Goal: Task Accomplishment & Management: Complete application form

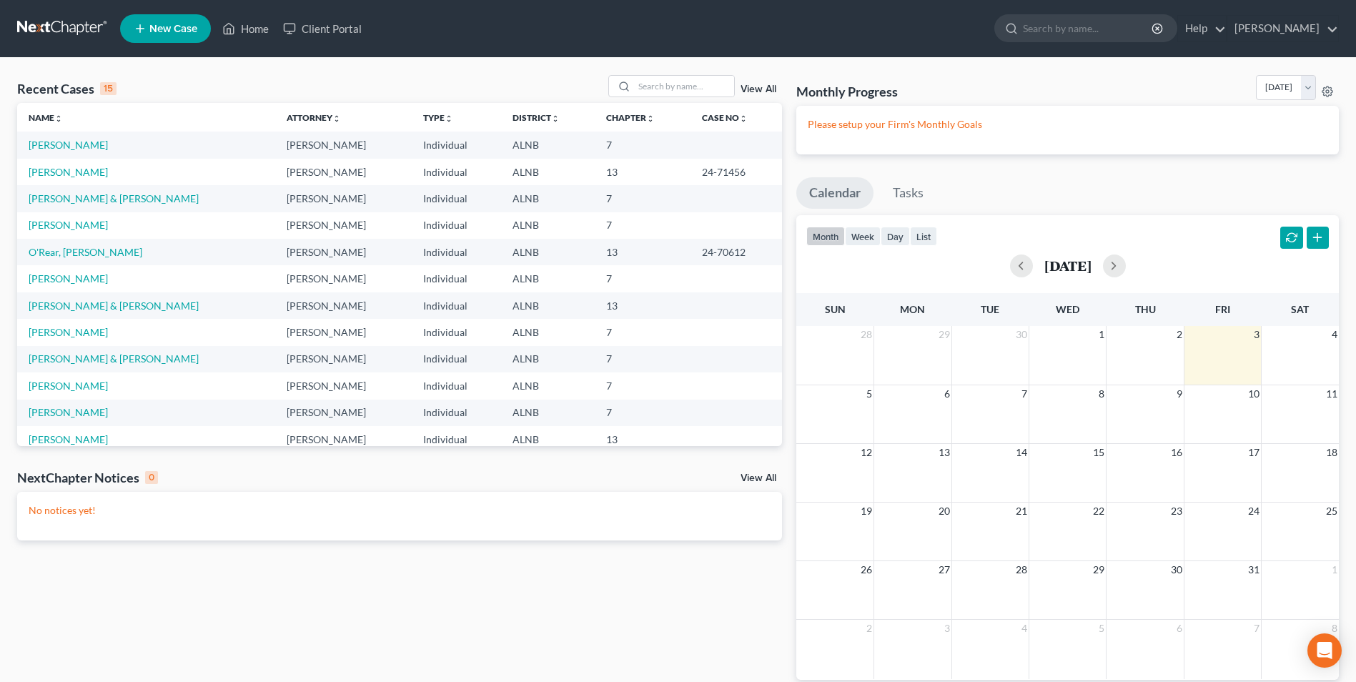
click at [169, 27] on span "New Case" at bounding box center [173, 29] width 48 height 11
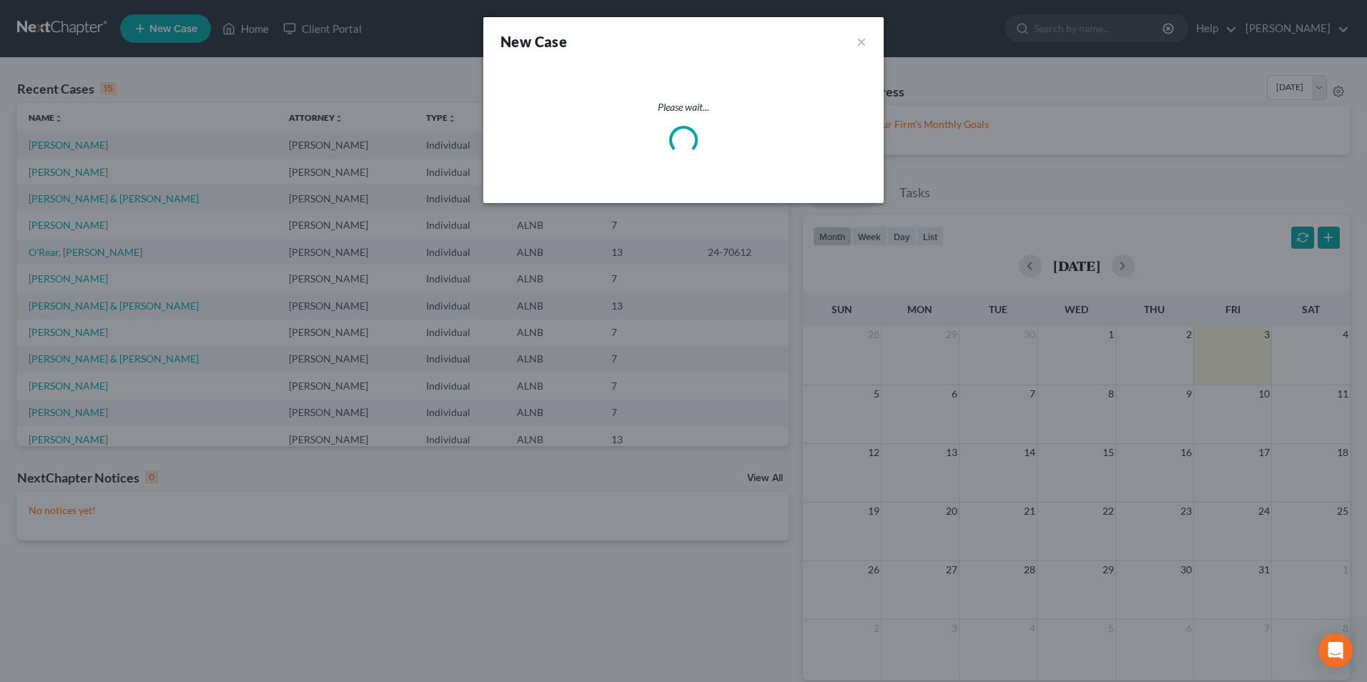
select select "1"
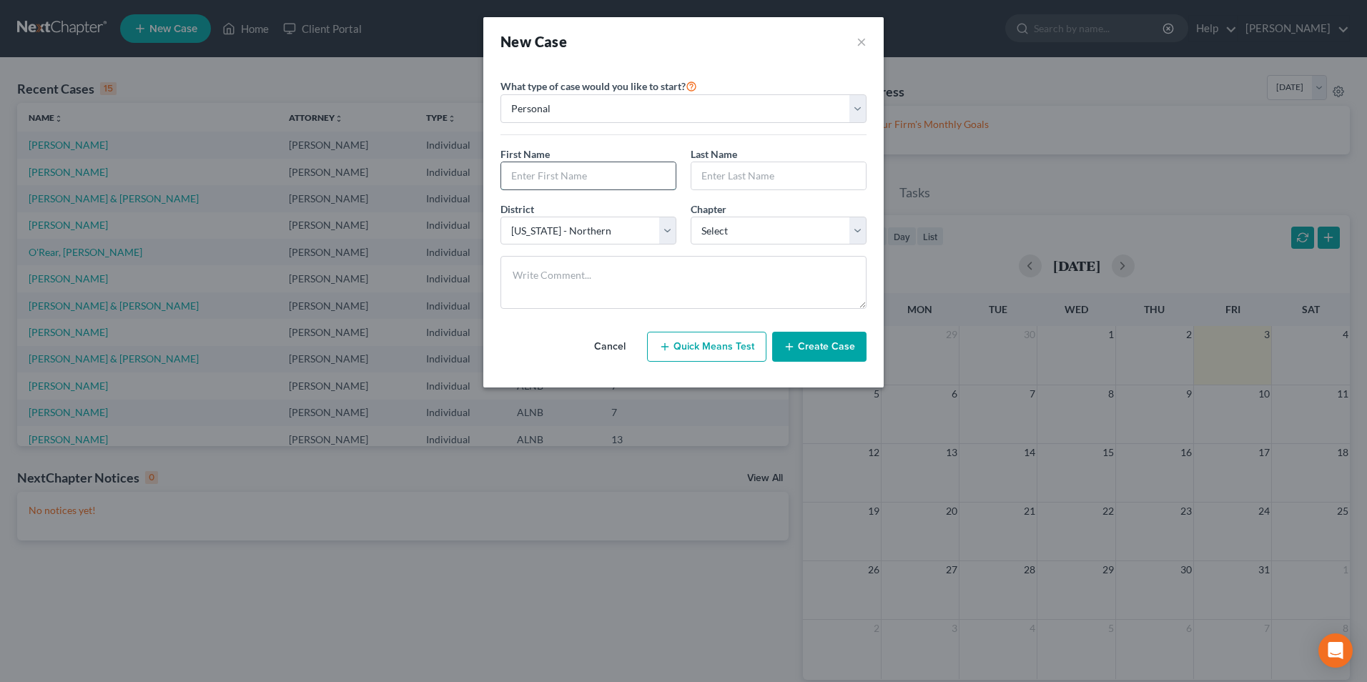
click at [564, 174] on input "text" at bounding box center [588, 175] width 174 height 27
type input "[PERSON_NAME]"
type input "Cook"
click at [728, 232] on select "Select 7 11 12 13" at bounding box center [779, 231] width 176 height 29
select select "0"
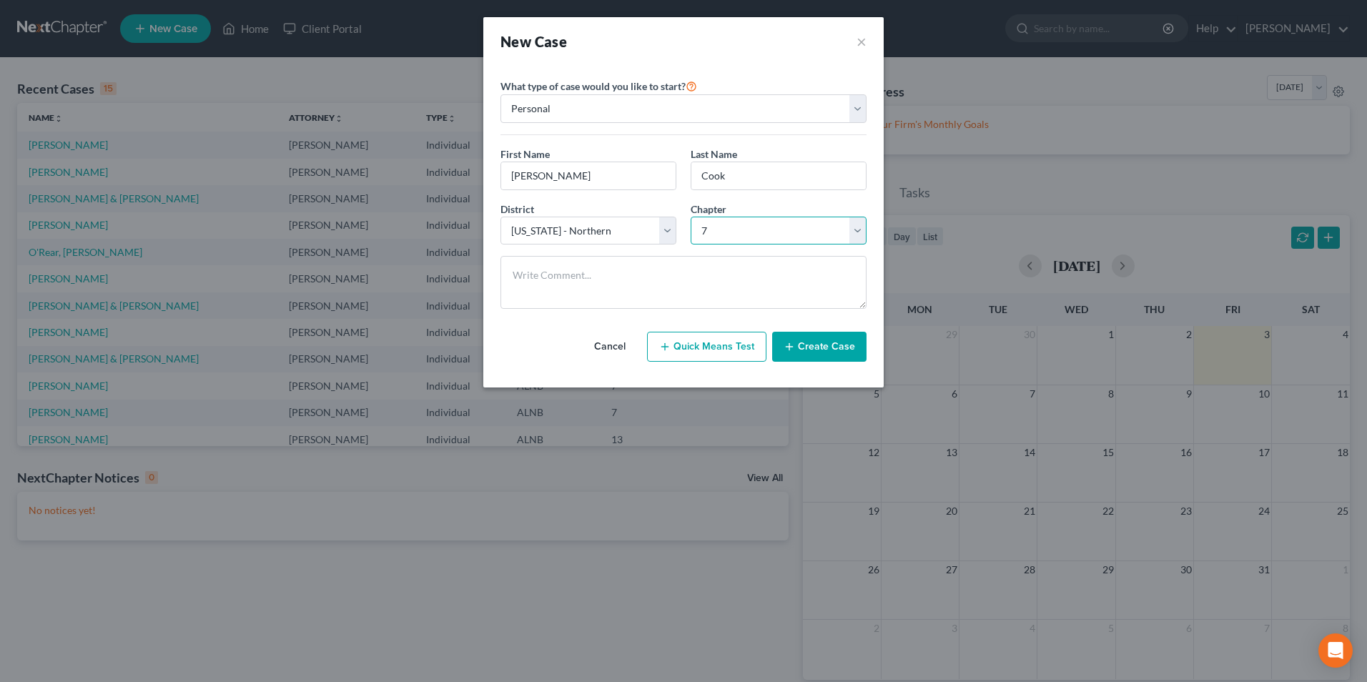
click at [691, 217] on select "Select 7 11 12 13" at bounding box center [779, 231] width 176 height 29
click at [838, 352] on button "Create Case" at bounding box center [819, 347] width 94 height 30
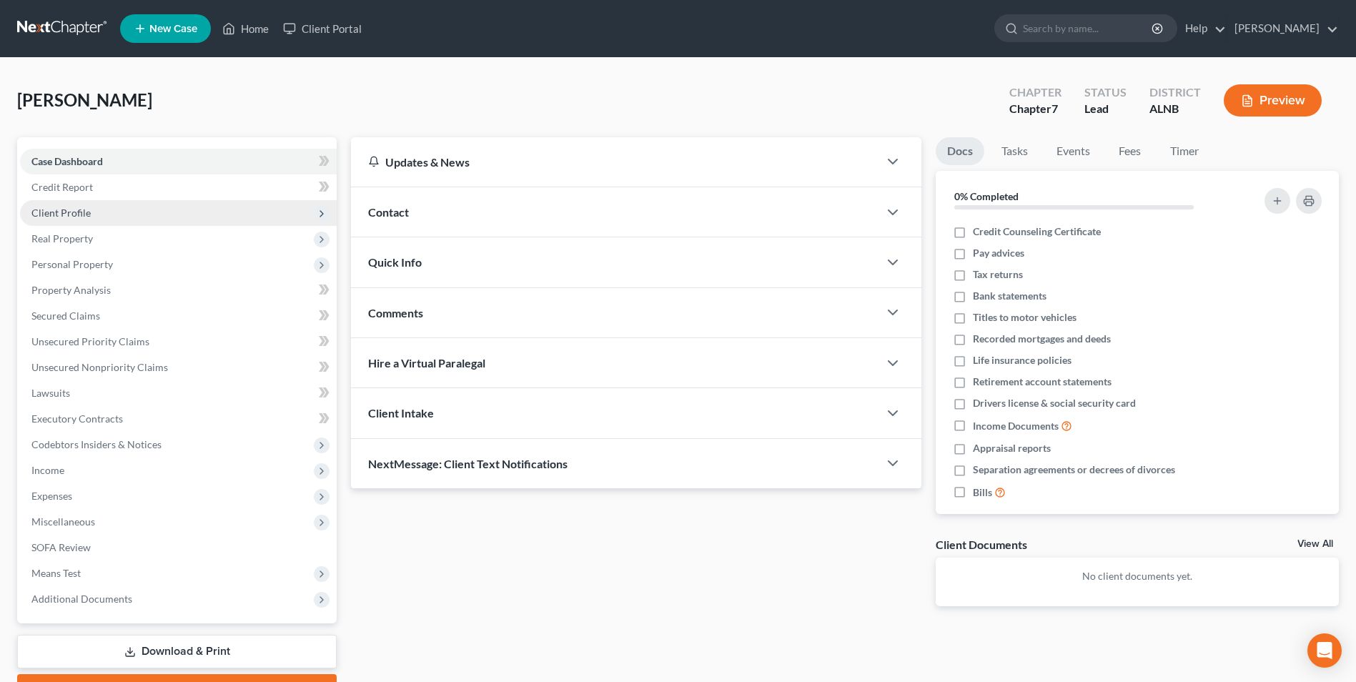
click at [82, 208] on span "Client Profile" at bounding box center [60, 213] width 59 height 12
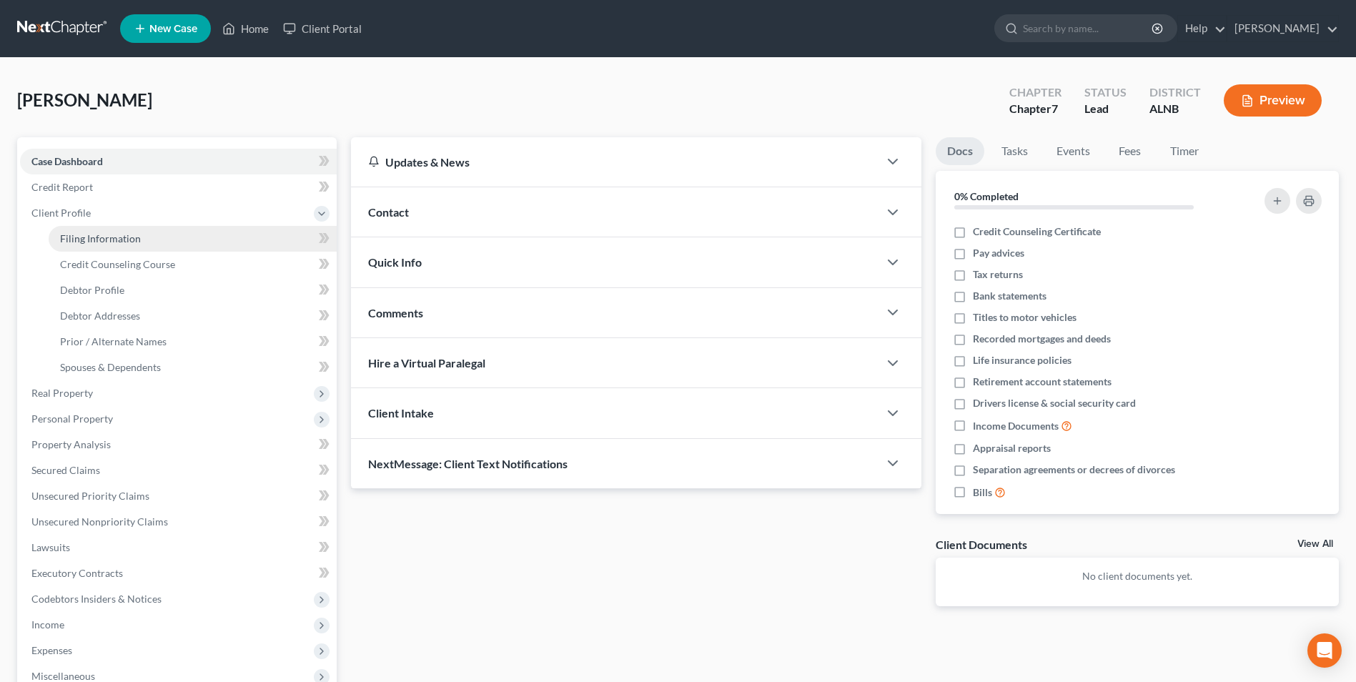
click at [97, 240] on span "Filing Information" at bounding box center [100, 238] width 81 height 12
select select "1"
select select "0"
select select "1"
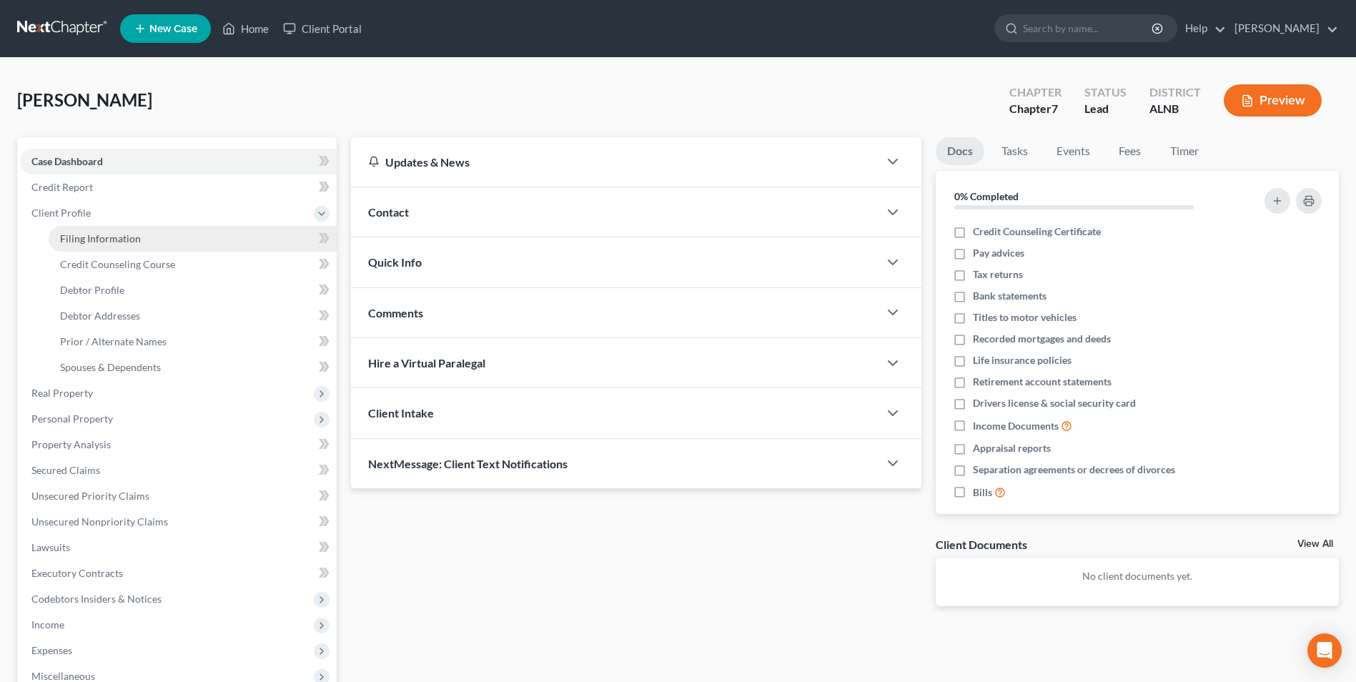
select select "0"
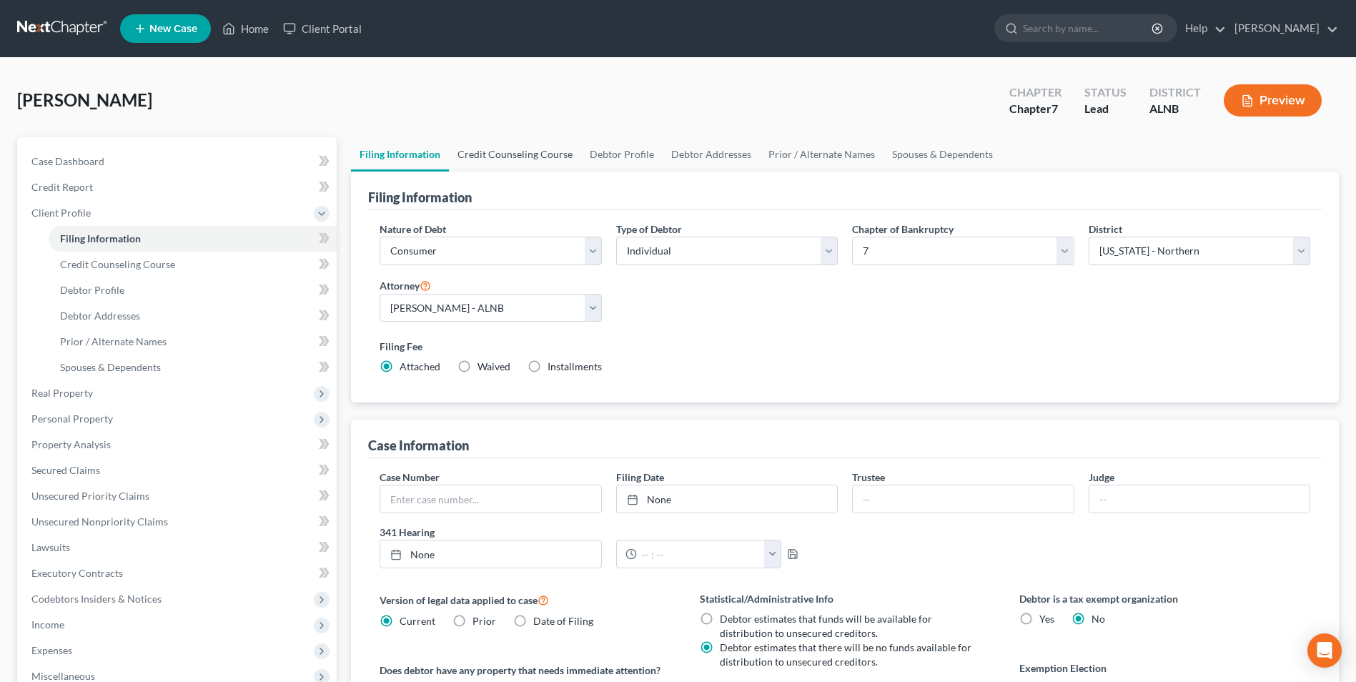
click at [515, 154] on link "Credit Counseling Course" at bounding box center [515, 154] width 132 height 34
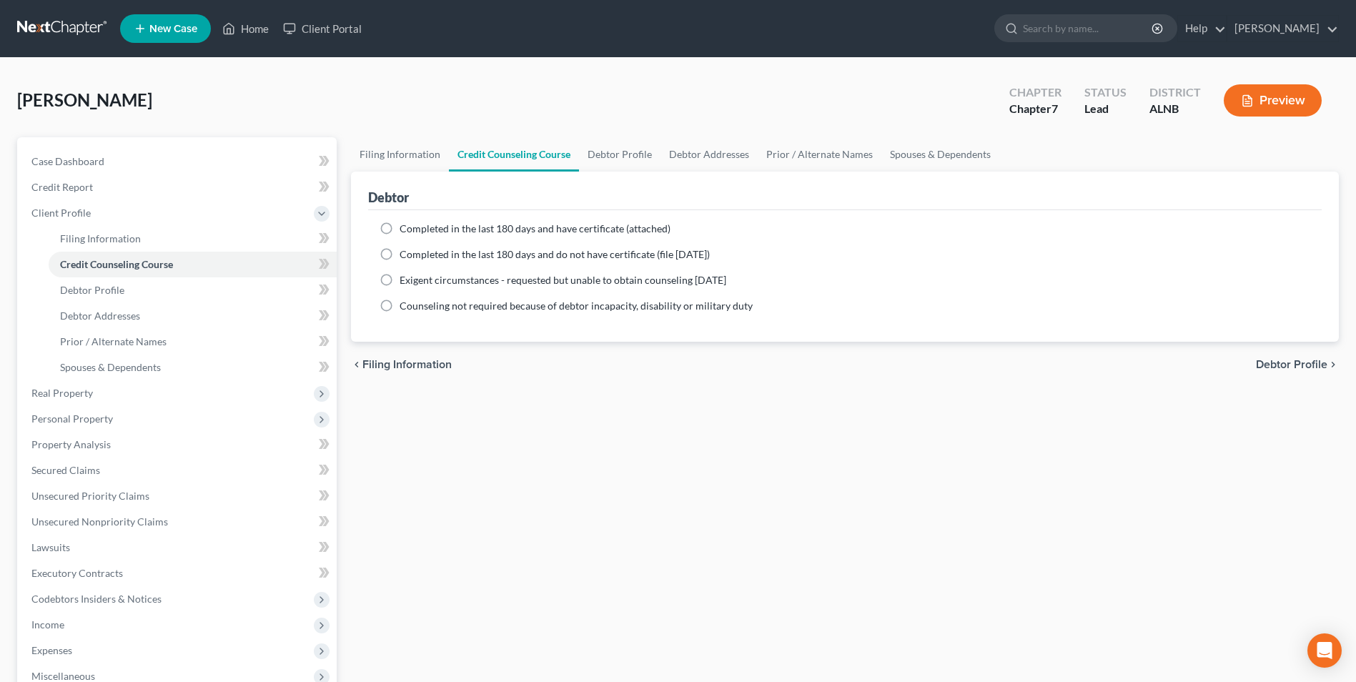
click at [400, 230] on label "Completed in the last 180 days and have certificate (attached)" at bounding box center [535, 229] width 271 height 14
click at [405, 230] on input "Completed in the last 180 days and have certificate (attached)" at bounding box center [409, 226] width 9 height 9
radio input "true"
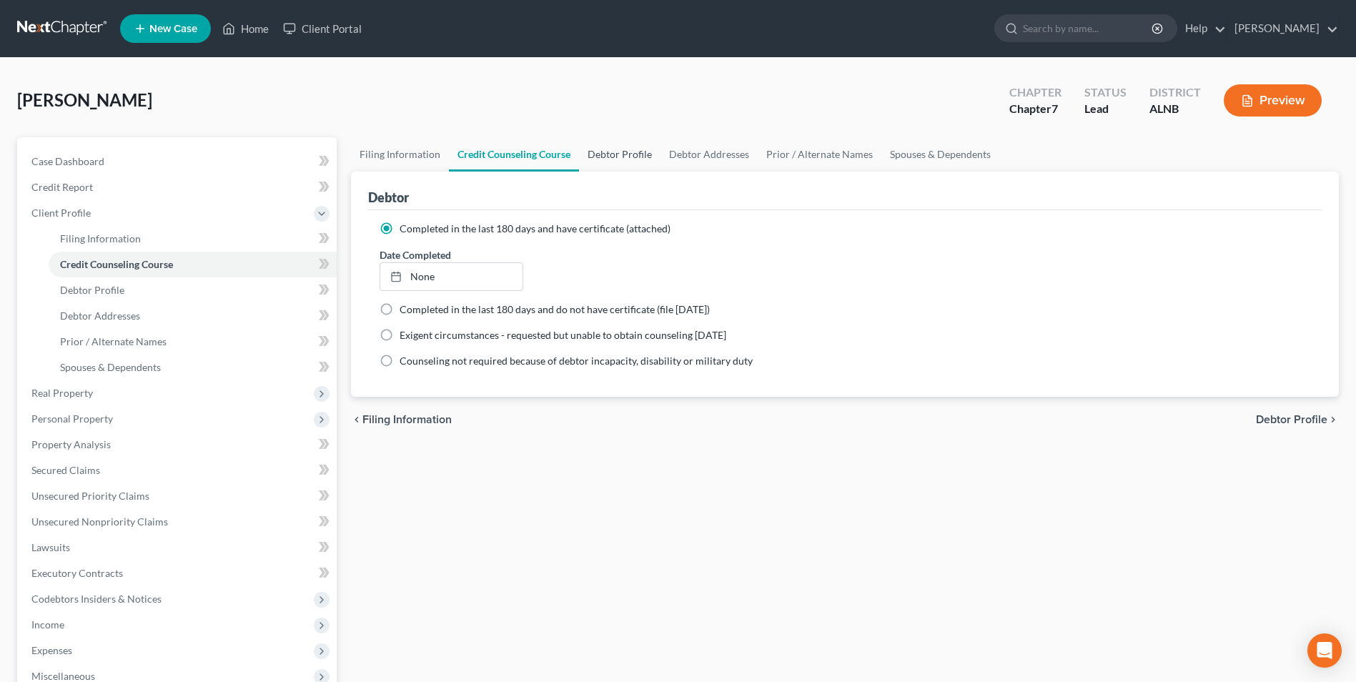
click at [616, 155] on link "Debtor Profile" at bounding box center [620, 154] width 82 height 34
select select "0"
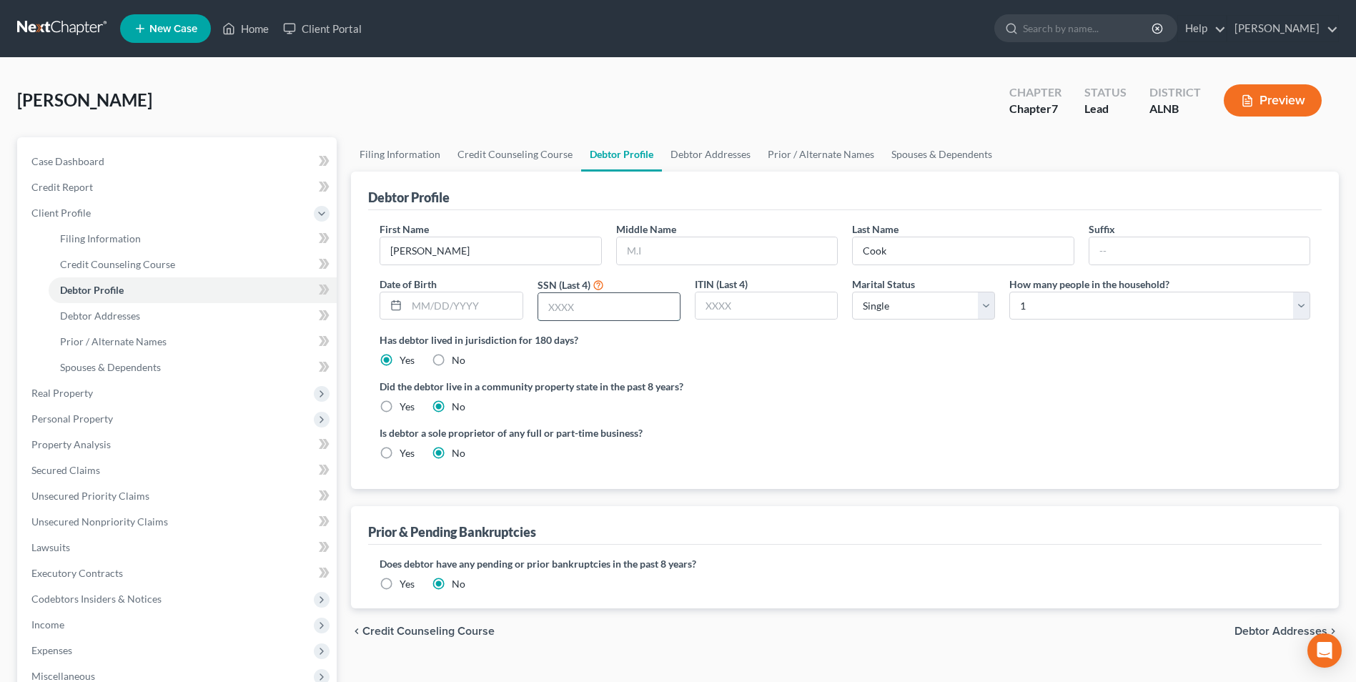
click at [620, 312] on input "text" at bounding box center [609, 306] width 142 height 27
type input "2951"
click at [711, 152] on link "Debtor Addresses" at bounding box center [710, 154] width 97 height 34
select select "0"
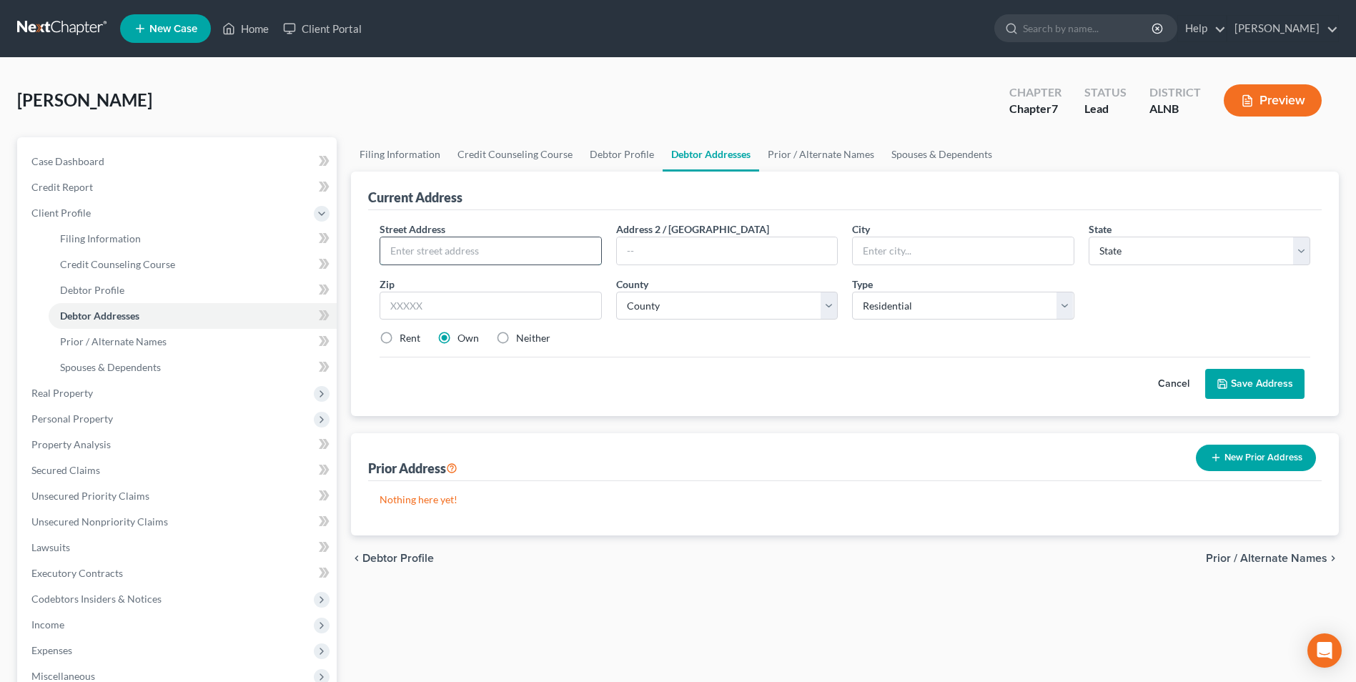
click at [463, 255] on input "text" at bounding box center [490, 250] width 220 height 27
type input "[STREET_ADDRESS][PERSON_NAME]"
type input "Carbon Hill"
select select "0"
type input "35549"
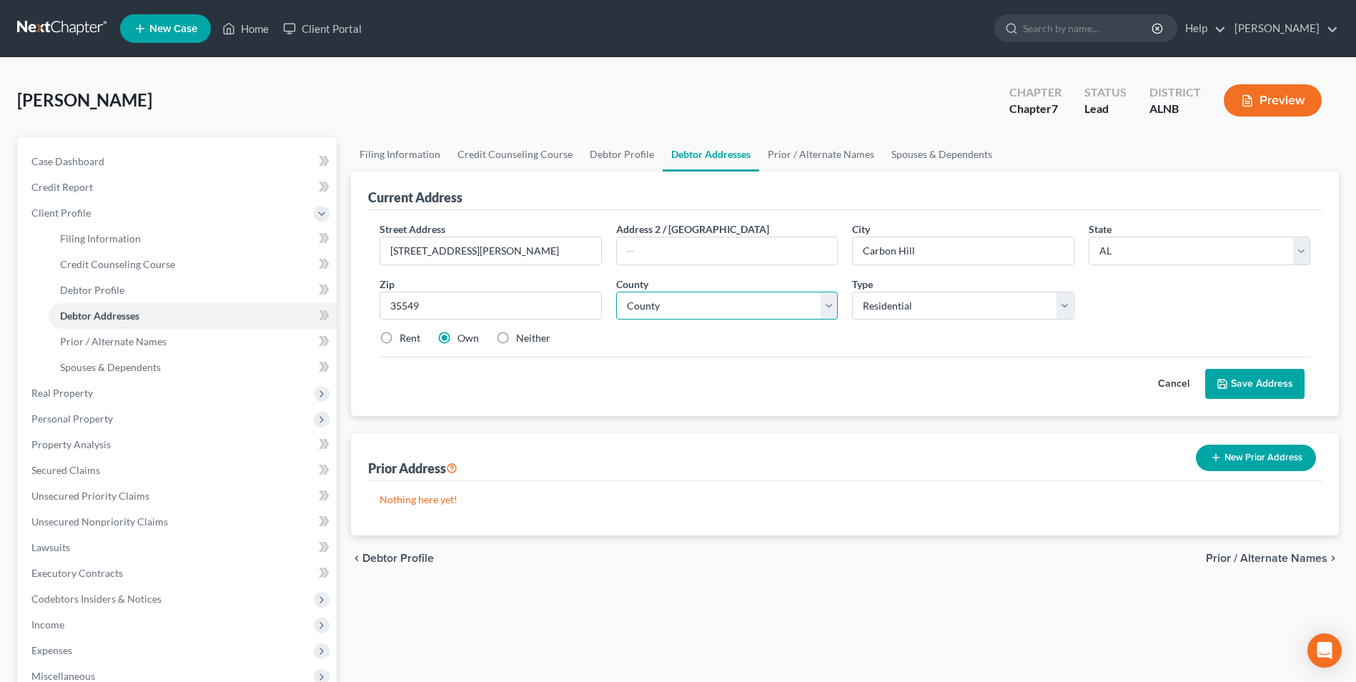
click at [676, 307] on select "County [GEOGRAPHIC_DATA] [GEOGRAPHIC_DATA] [GEOGRAPHIC_DATA] [GEOGRAPHIC_DATA] …" at bounding box center [727, 306] width 222 height 29
select select "63"
click at [616, 292] on select "County [GEOGRAPHIC_DATA] [GEOGRAPHIC_DATA] [GEOGRAPHIC_DATA] [GEOGRAPHIC_DATA] …" at bounding box center [727, 306] width 222 height 29
click at [400, 337] on label "Rent" at bounding box center [410, 338] width 21 height 14
click at [405, 337] on input "Rent" at bounding box center [409, 335] width 9 height 9
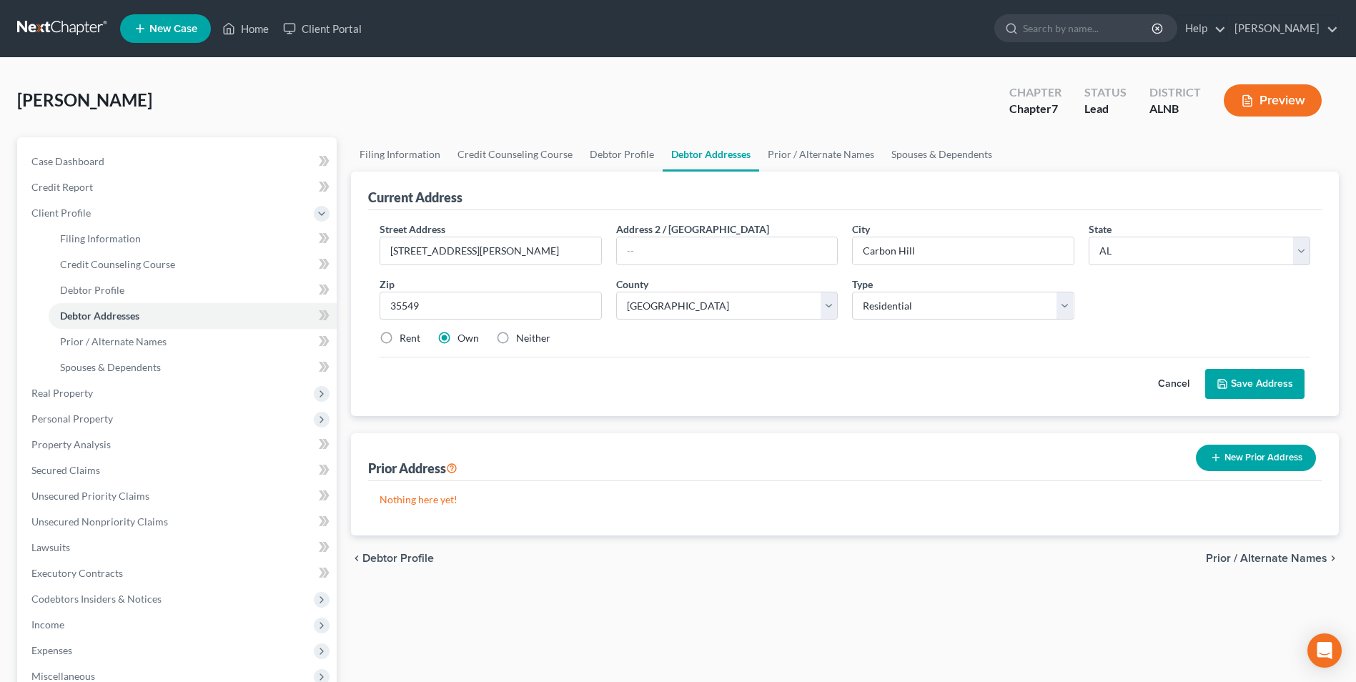
radio input "true"
click at [1278, 378] on button "Save Address" at bounding box center [1254, 384] width 99 height 30
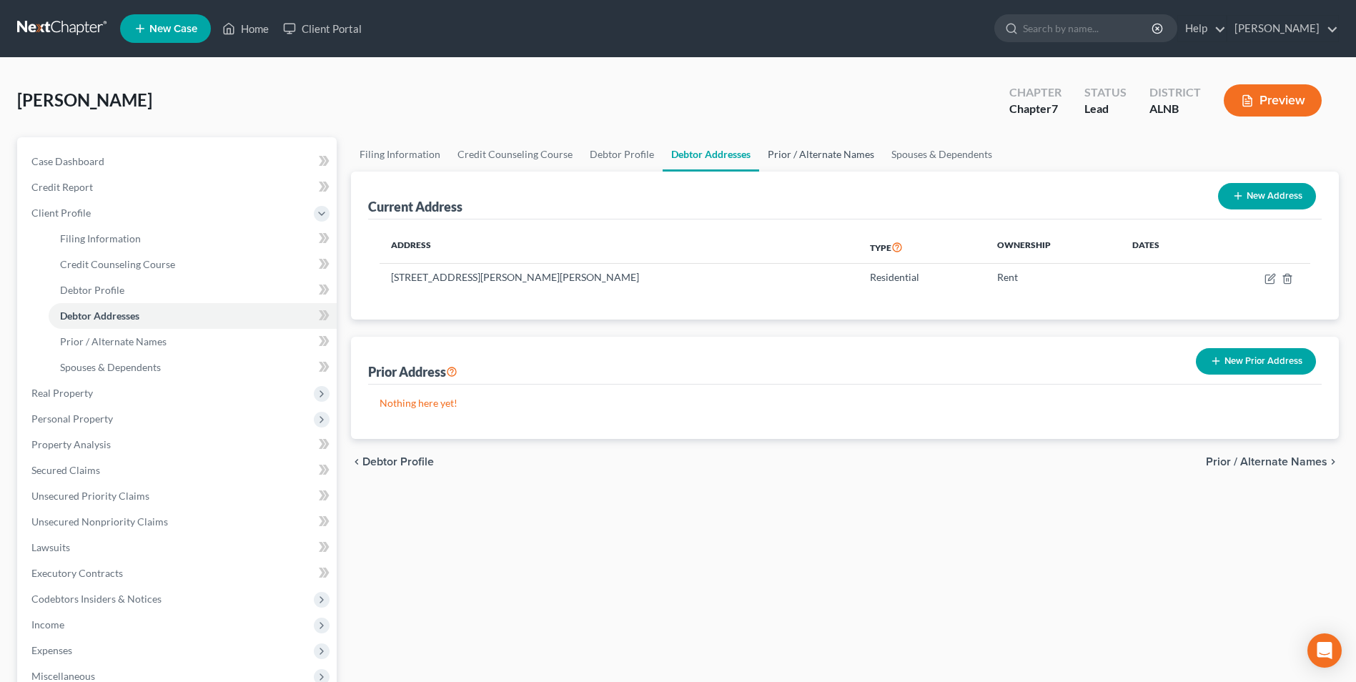
click at [829, 154] on link "Prior / Alternate Names" at bounding box center [821, 154] width 124 height 34
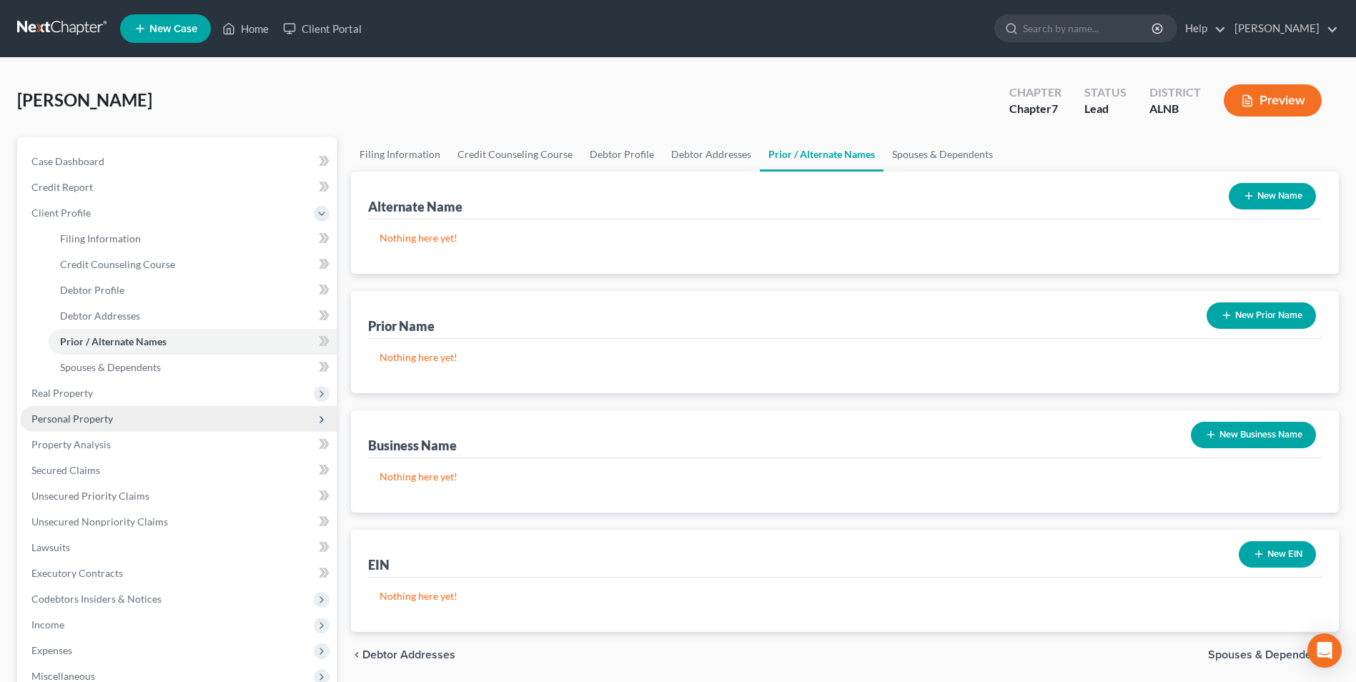
click at [83, 418] on span "Personal Property" at bounding box center [72, 419] width 82 height 12
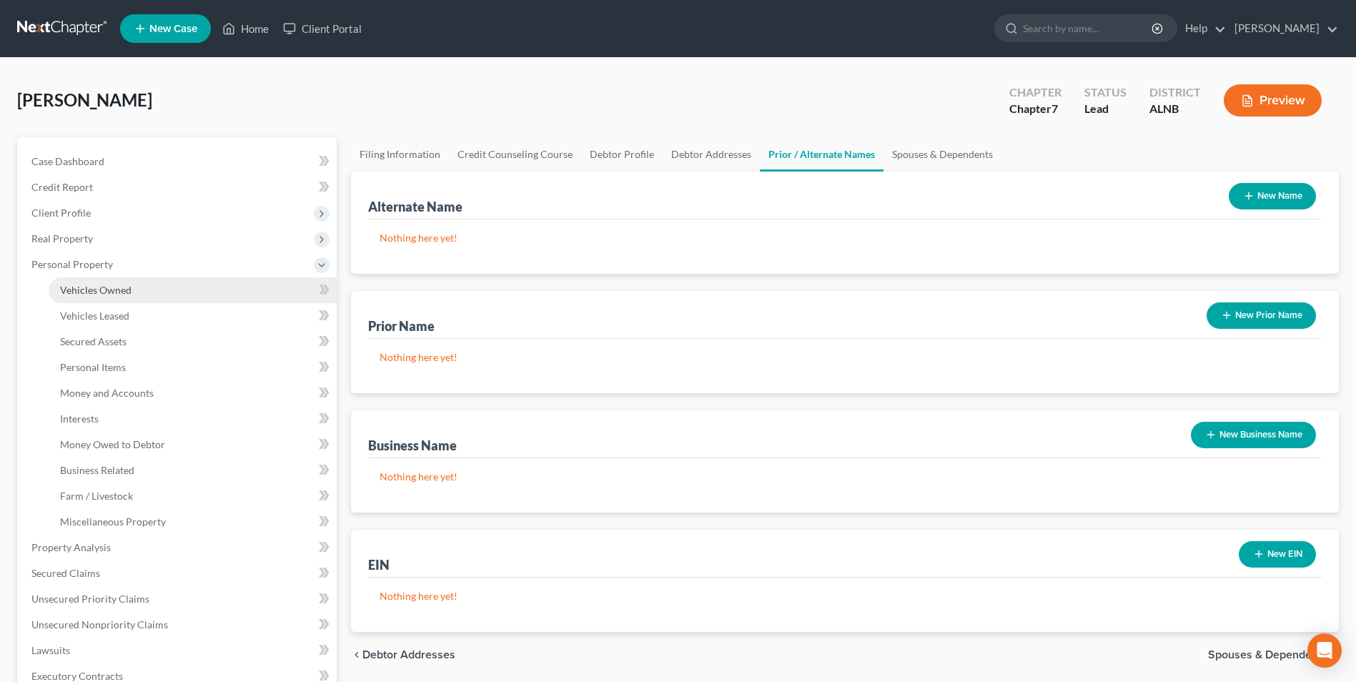
click at [114, 290] on span "Vehicles Owned" at bounding box center [95, 290] width 71 height 12
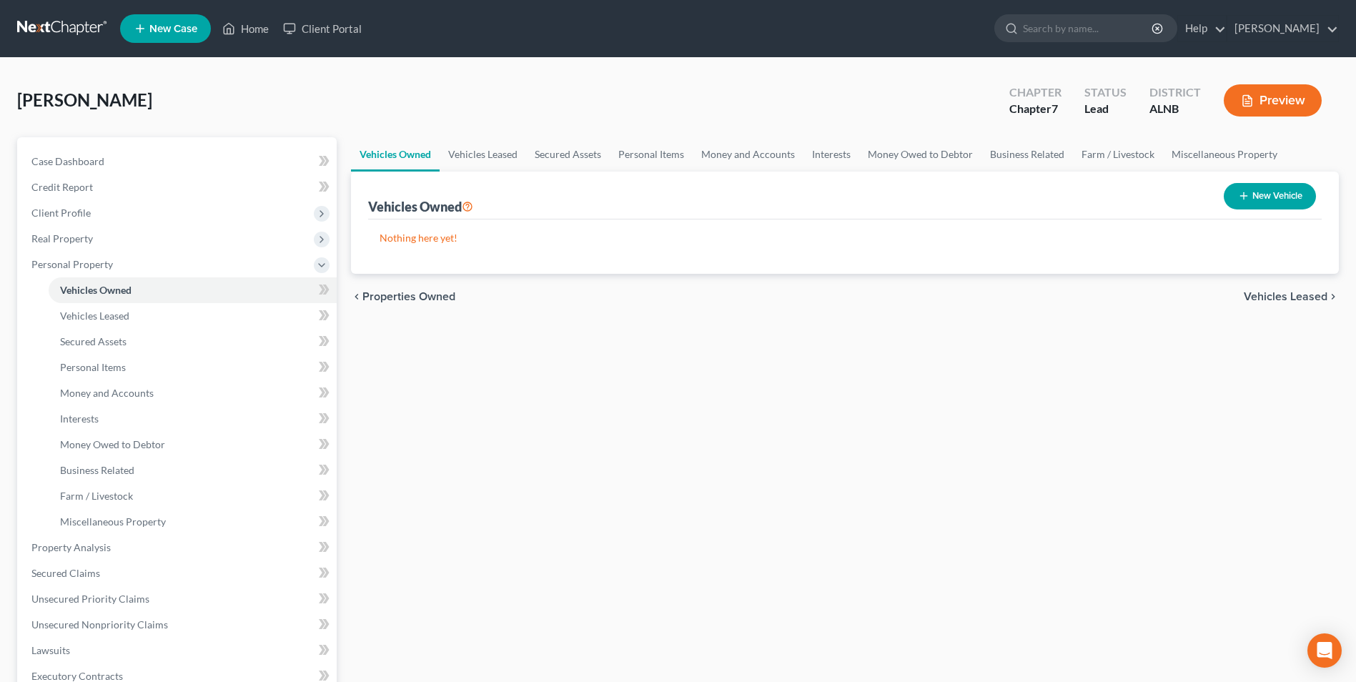
click at [1277, 189] on button "New Vehicle" at bounding box center [1270, 196] width 92 height 26
select select "0"
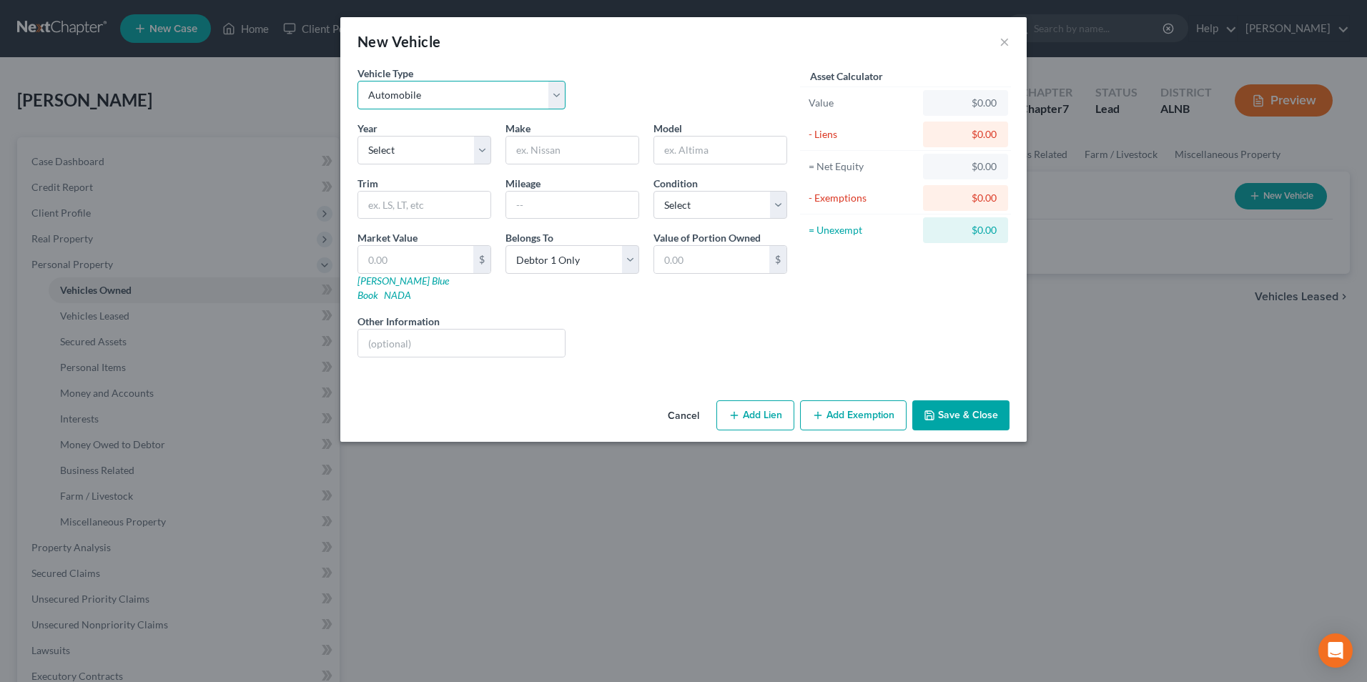
click at [419, 94] on select "Select Automobile Truck Trailer Watercraft Aircraft Motor Home Atv Other Vehicle" at bounding box center [461, 95] width 208 height 29
select select "1"
click at [357, 81] on select "Select Automobile Truck Trailer Watercraft Aircraft Motor Home Atv Other Vehicle" at bounding box center [461, 95] width 208 height 29
click at [408, 152] on select "Select 2026 2025 2024 2023 2022 2021 2020 2019 2018 2017 2016 2015 2014 2013 20…" at bounding box center [424, 150] width 134 height 29
select select "9"
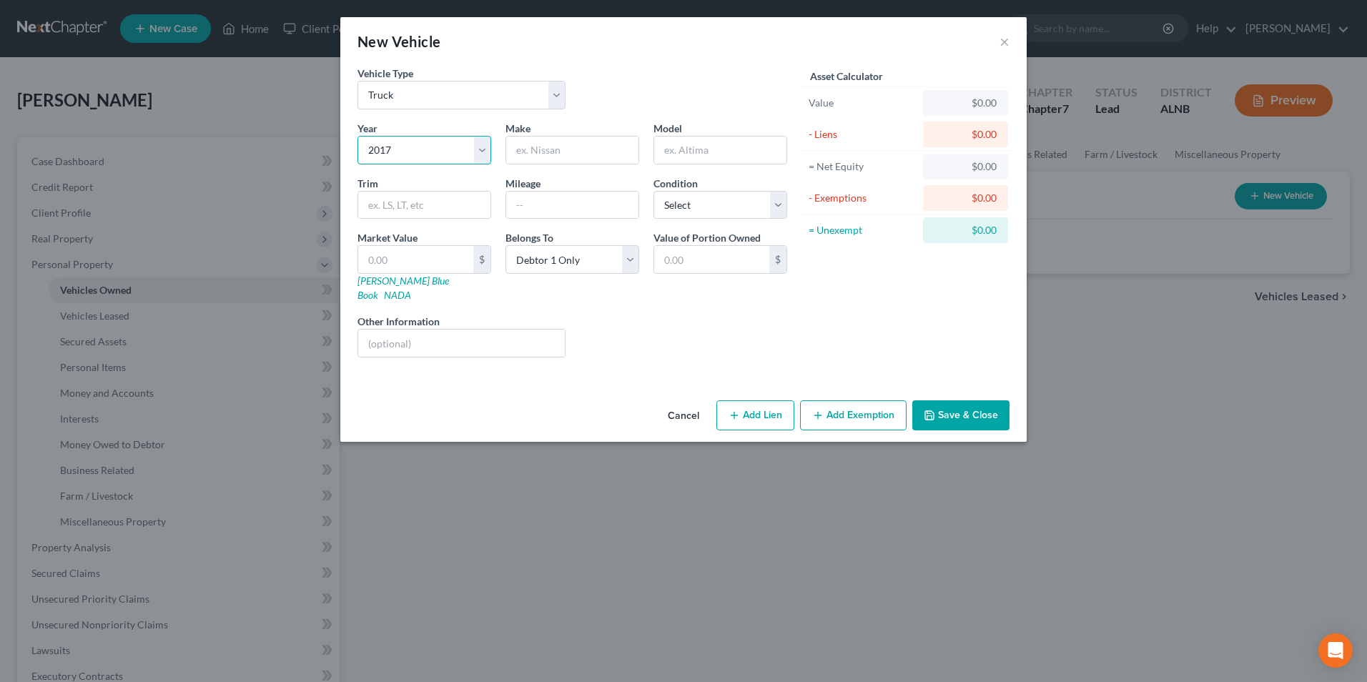
click at [357, 136] on select "Select 2026 2025 2024 2023 2022 2021 2020 2019 2018 2017 2016 2015 2014 2013 20…" at bounding box center [424, 150] width 134 height 29
click at [581, 156] on input "text" at bounding box center [572, 150] width 132 height 27
type input "Nissan"
type input "Frontier"
click at [400, 264] on input "text" at bounding box center [415, 259] width 115 height 27
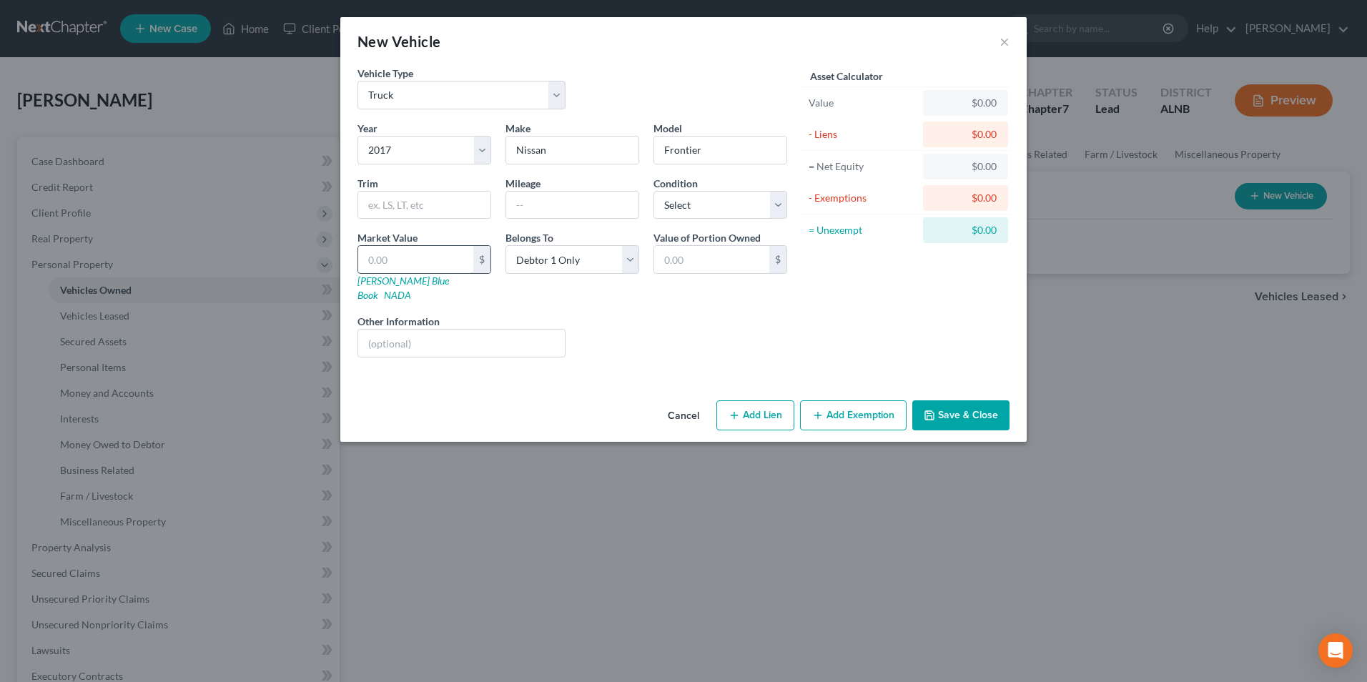
type input "1"
type input "1.00"
type input "14"
type input "14.00"
type input "145"
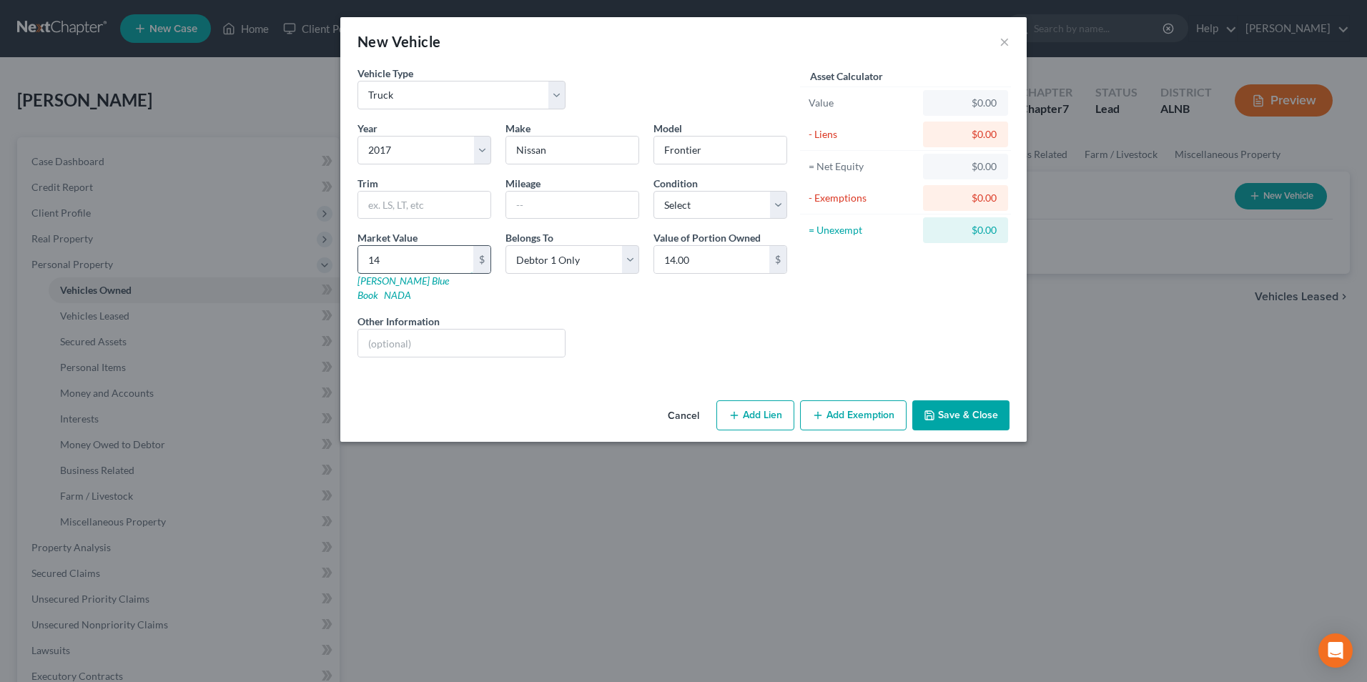
type input "145.00"
type input "1450"
type input "1,450.00"
type input "1,4500"
type input "14,500.00"
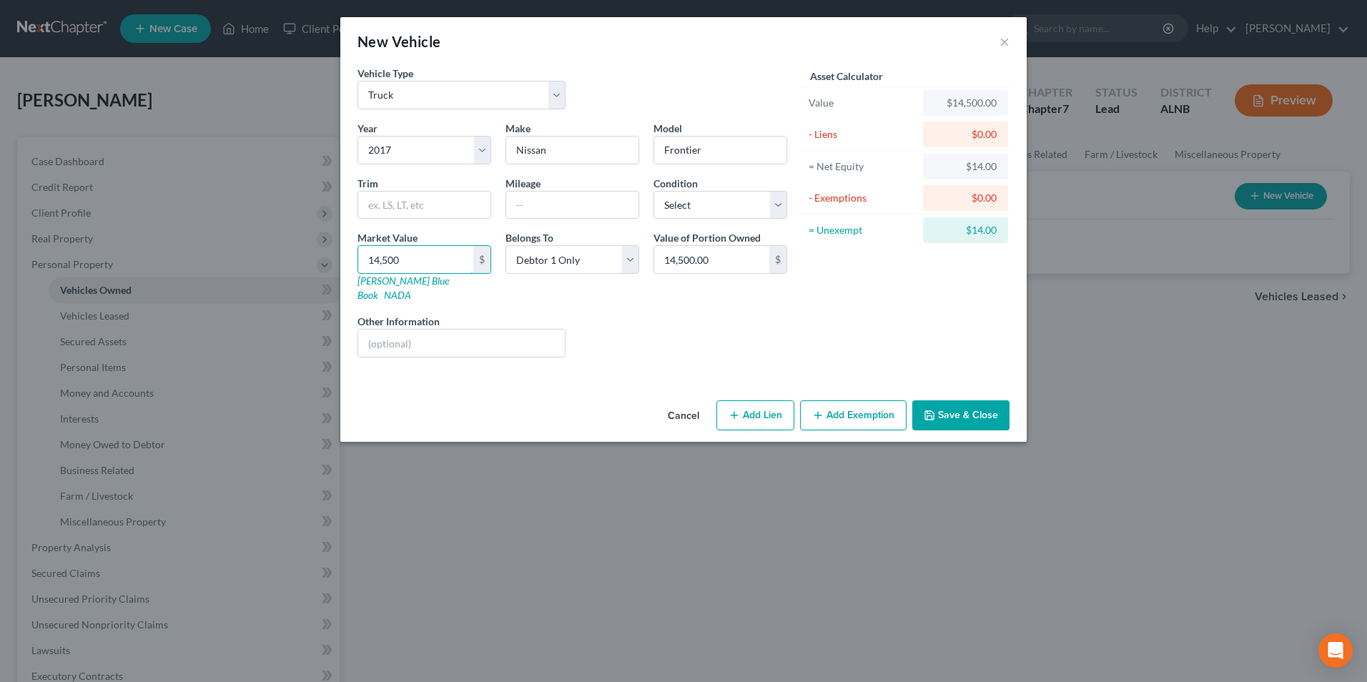
type input "14,500"
click at [771, 400] on button "Add Lien" at bounding box center [755, 415] width 78 height 30
select select "0"
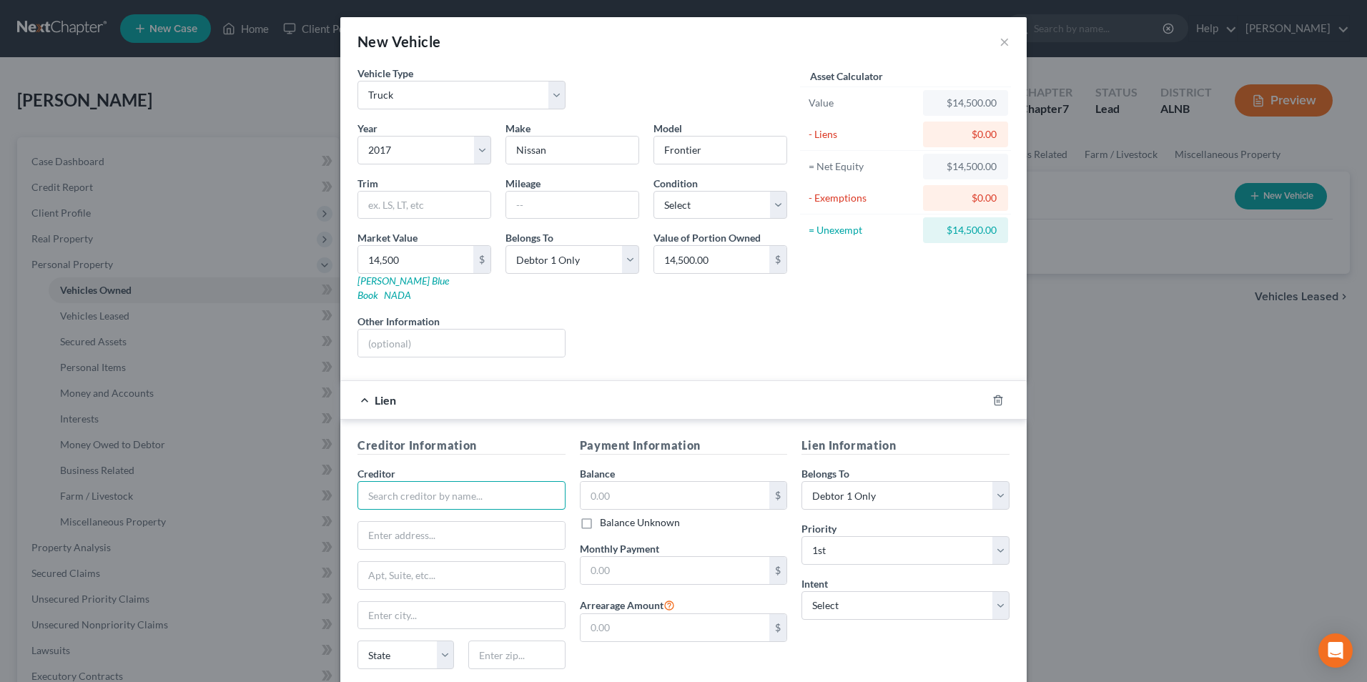
click at [502, 481] on input "text" at bounding box center [461, 495] width 208 height 29
click at [434, 535] on div "Family Security Credit U" at bounding box center [443, 542] width 149 height 14
type input "Family Security Credit U"
type input "2204 Family Security Pl."
type input "Decatur"
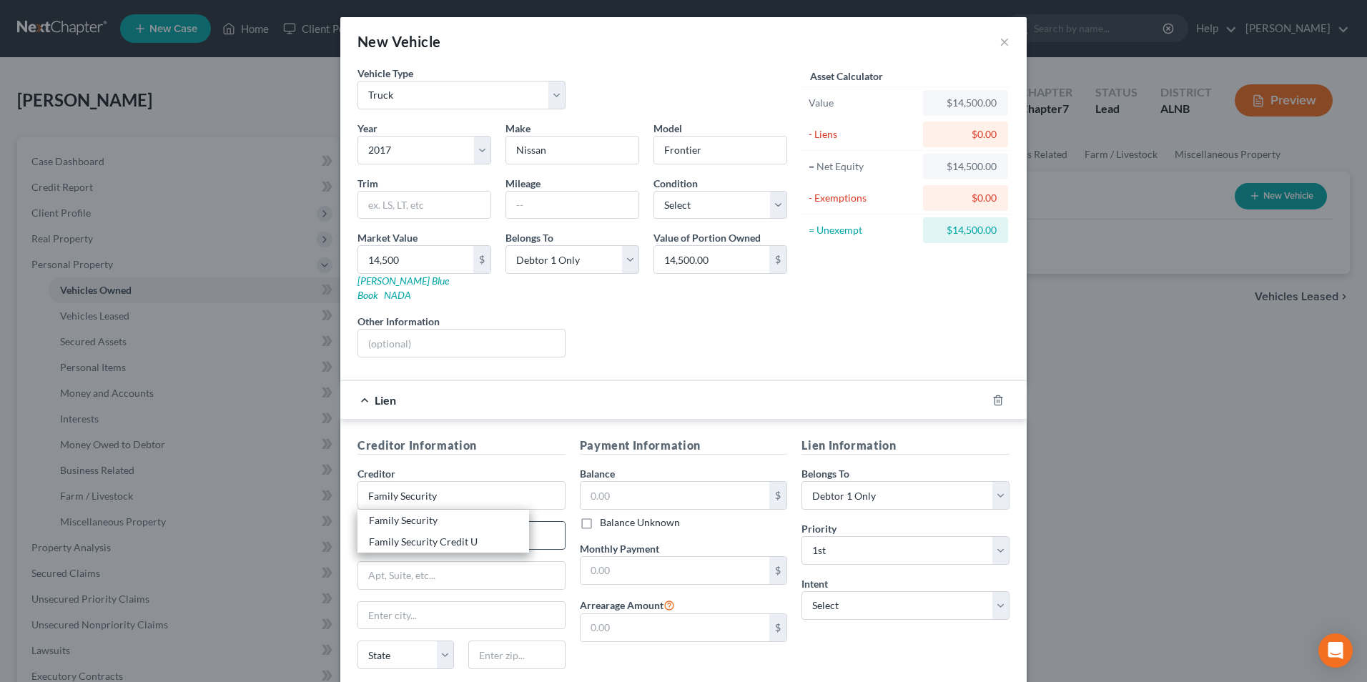
select select "0"
type input "35603"
click at [631, 482] on input "text" at bounding box center [675, 495] width 189 height 27
type input "14,500"
click at [630, 560] on input "text" at bounding box center [675, 570] width 189 height 27
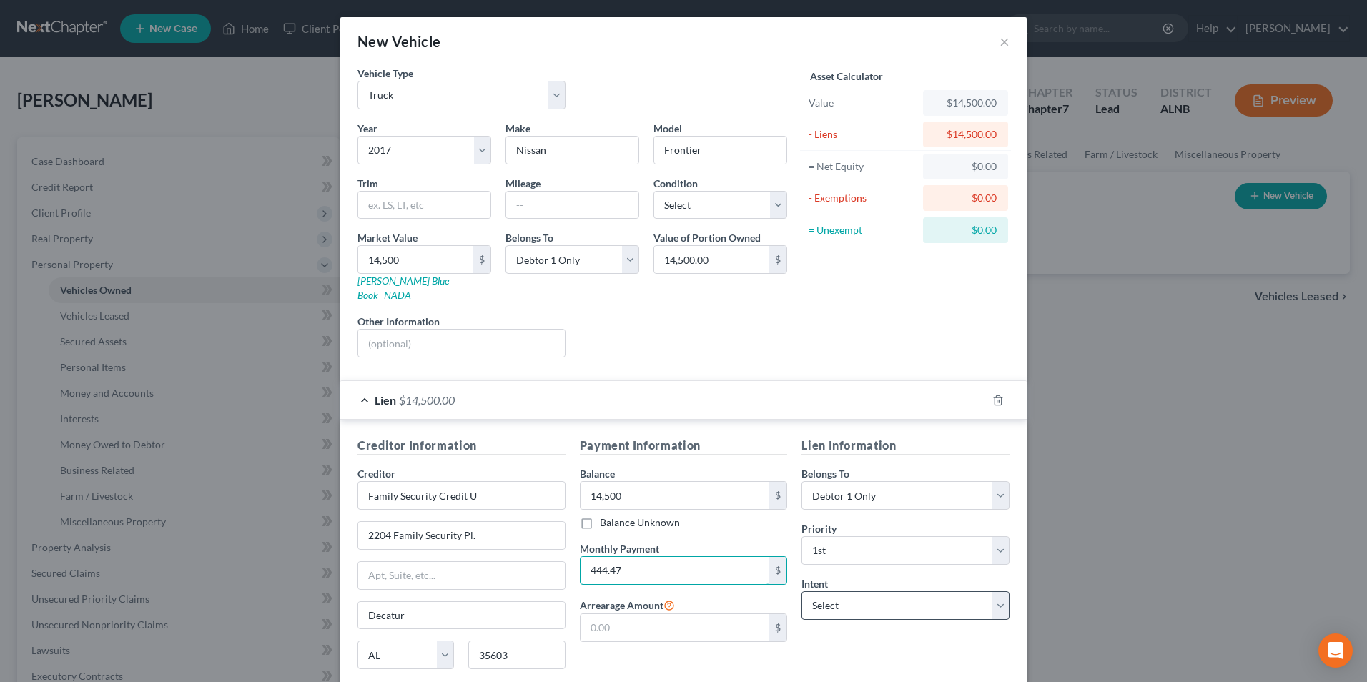
type input "444.47"
click at [850, 593] on select "Select Surrender Redeem Reaffirm Avoid Other" at bounding box center [905, 605] width 208 height 29
select select "2"
click at [801, 591] on select "Select Surrender Redeem Reaffirm Avoid Other" at bounding box center [905, 605] width 208 height 29
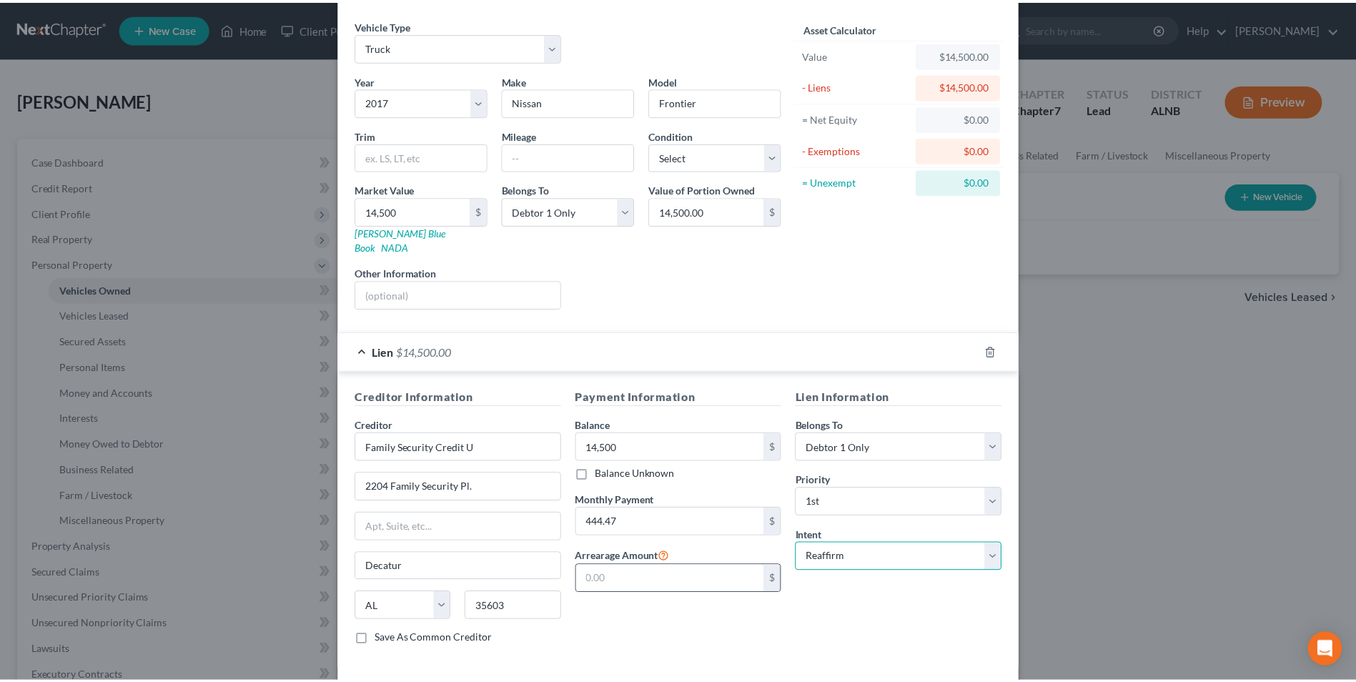
scroll to position [100, 0]
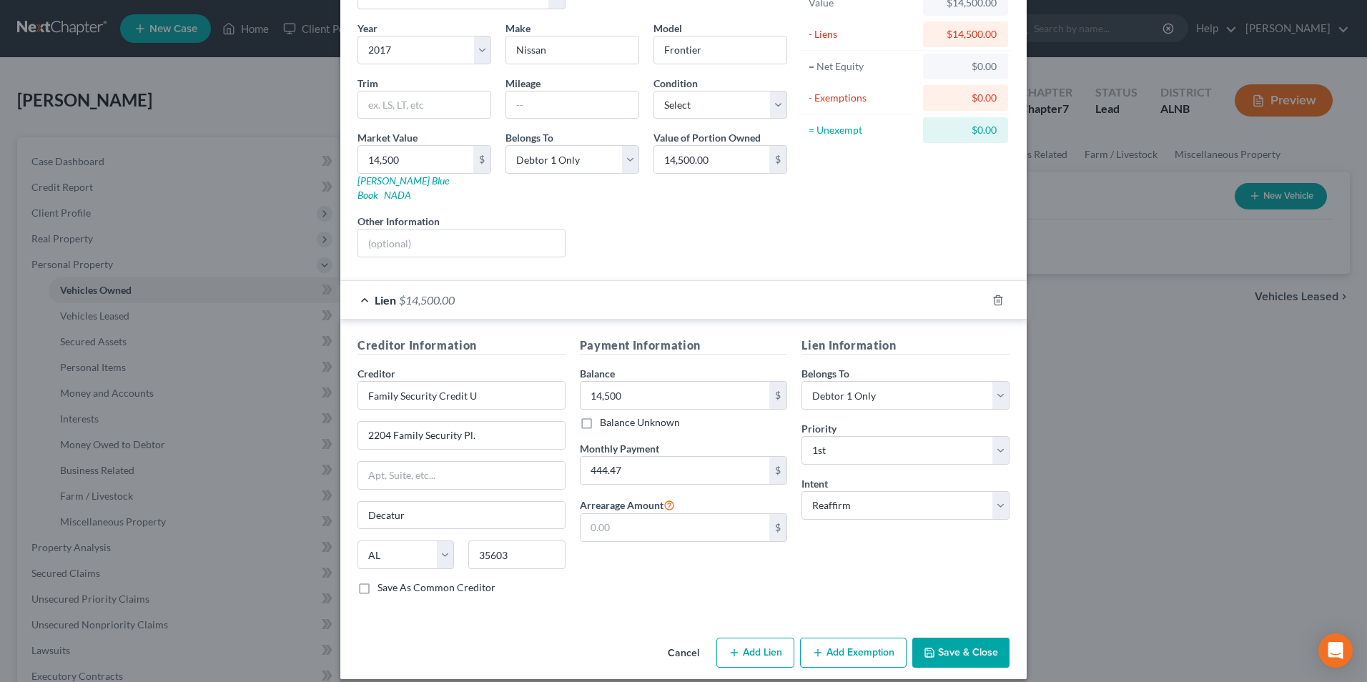
click at [971, 638] on button "Save & Close" at bounding box center [960, 653] width 97 height 30
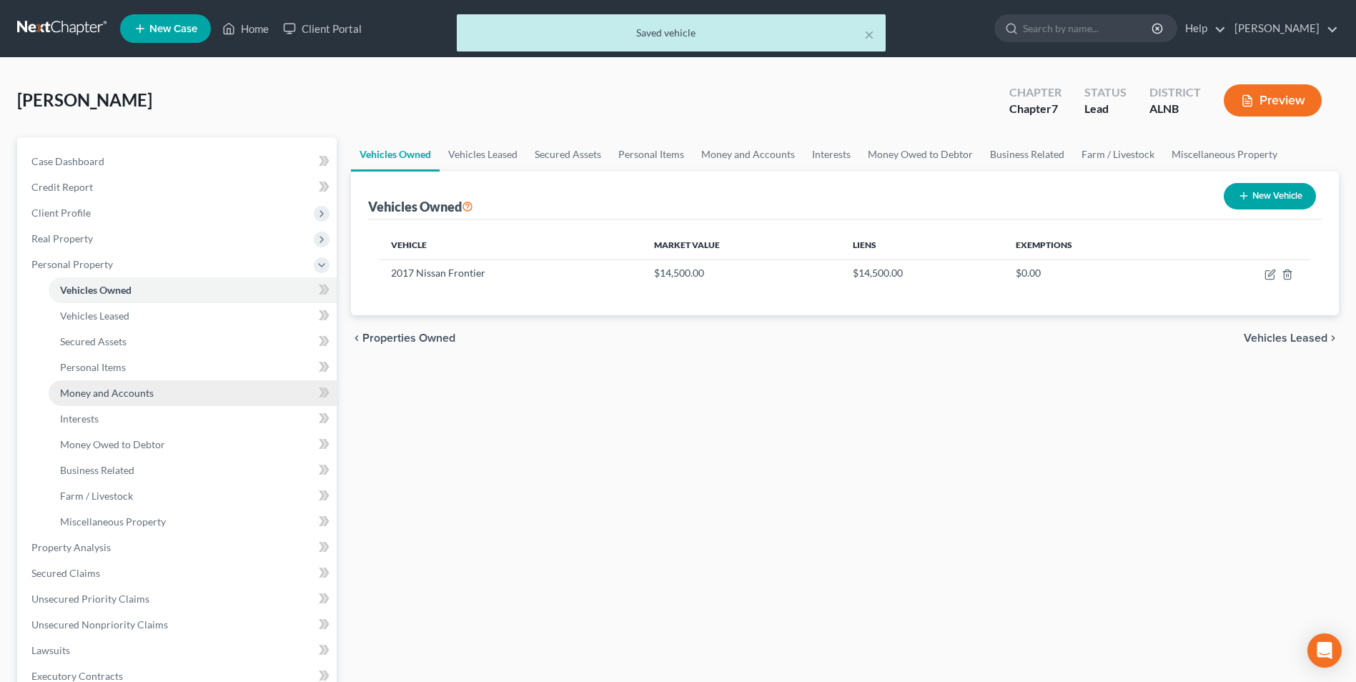
click at [139, 397] on span "Money and Accounts" at bounding box center [107, 393] width 94 height 12
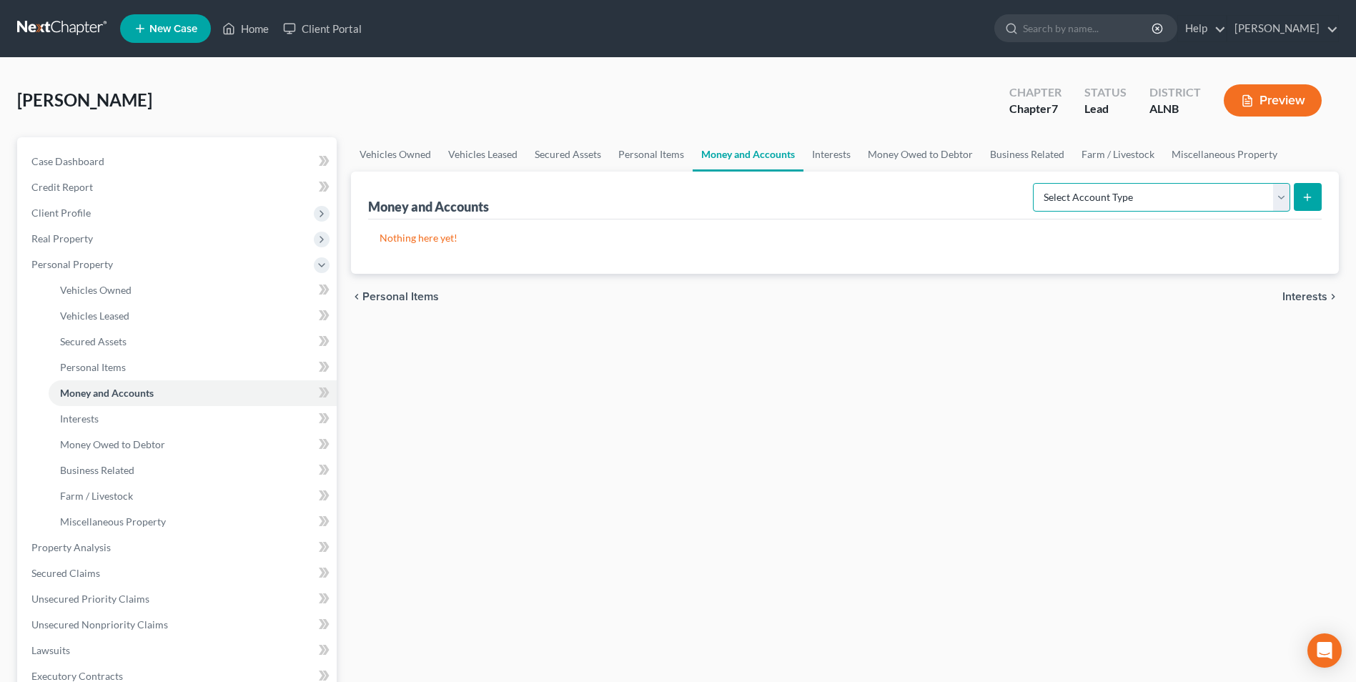
click at [1285, 199] on select "Select Account Type Brokerage Cash on Hand Certificates of Deposit Checking Acc…" at bounding box center [1161, 197] width 257 height 29
select select "cash_on_hand"
click at [1036, 183] on select "Select Account Type Brokerage Cash on Hand Certificates of Deposit Checking Acc…" at bounding box center [1161, 197] width 257 height 29
click at [1307, 196] on icon "submit" at bounding box center [1307, 197] width 11 height 11
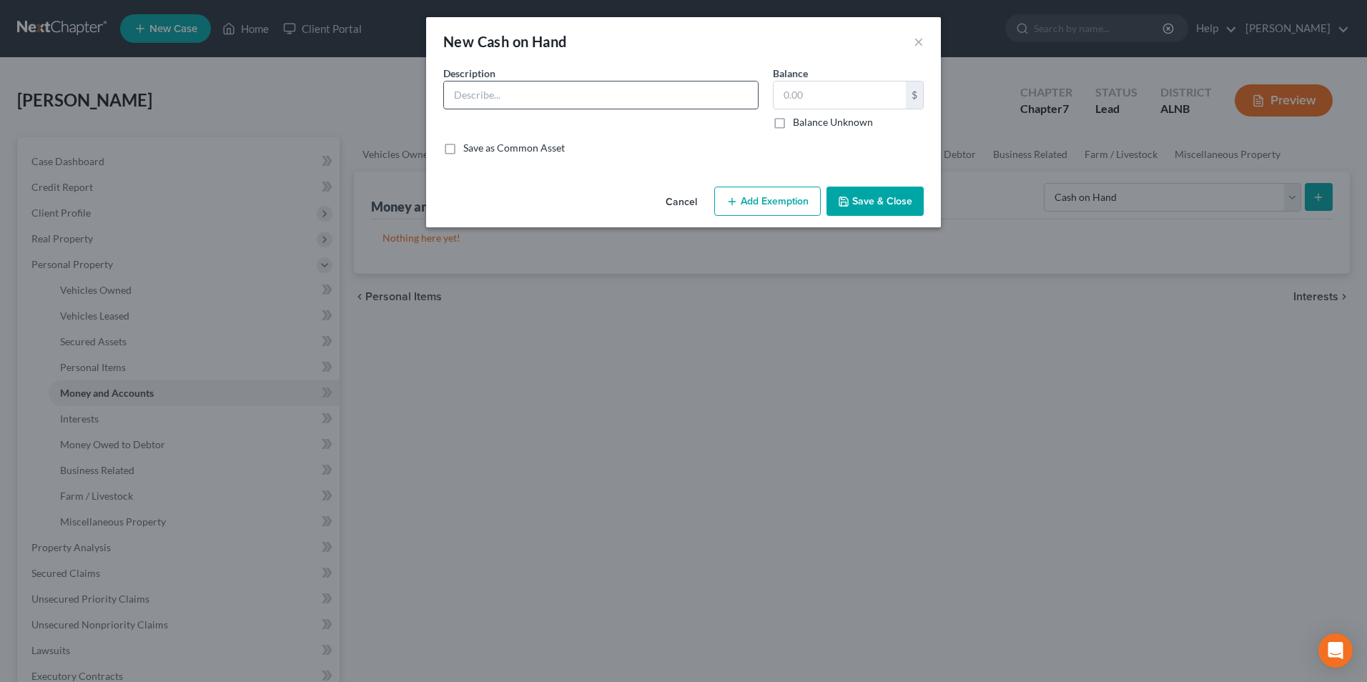
click at [583, 97] on input "text" at bounding box center [601, 95] width 314 height 27
type input "csh"
type input "25"
click at [480, 91] on input "csh" at bounding box center [601, 95] width 314 height 27
type input "cash"
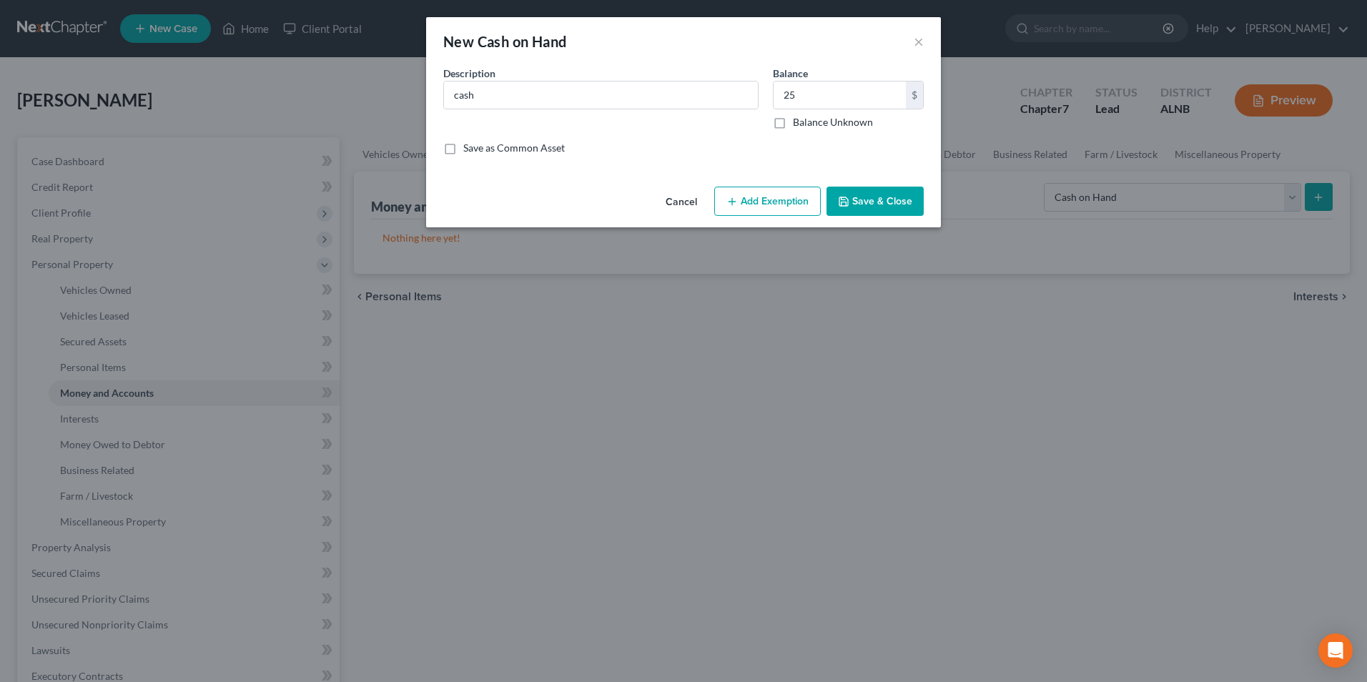
click at [776, 204] on button "Add Exemption" at bounding box center [767, 202] width 107 height 30
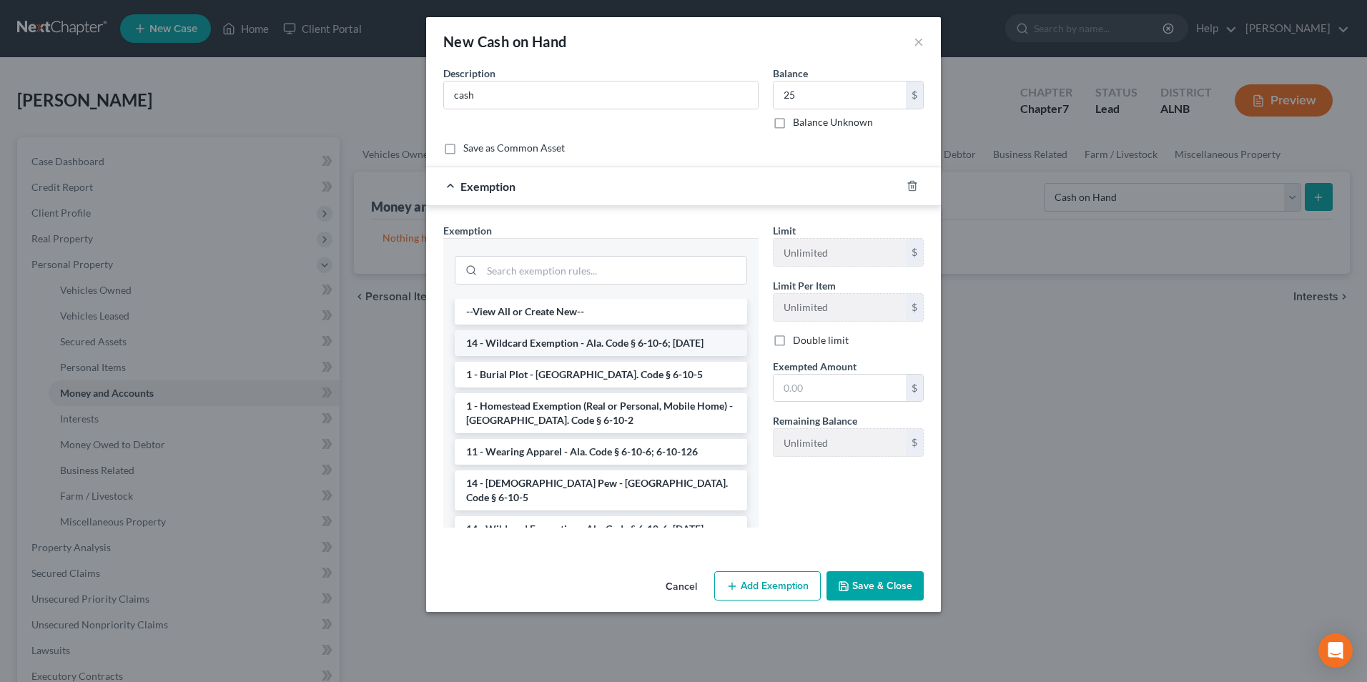
click at [555, 340] on li "14 - Wildcard Exemption - Ala. Code § 6-10-6; [DATE]" at bounding box center [601, 343] width 292 height 26
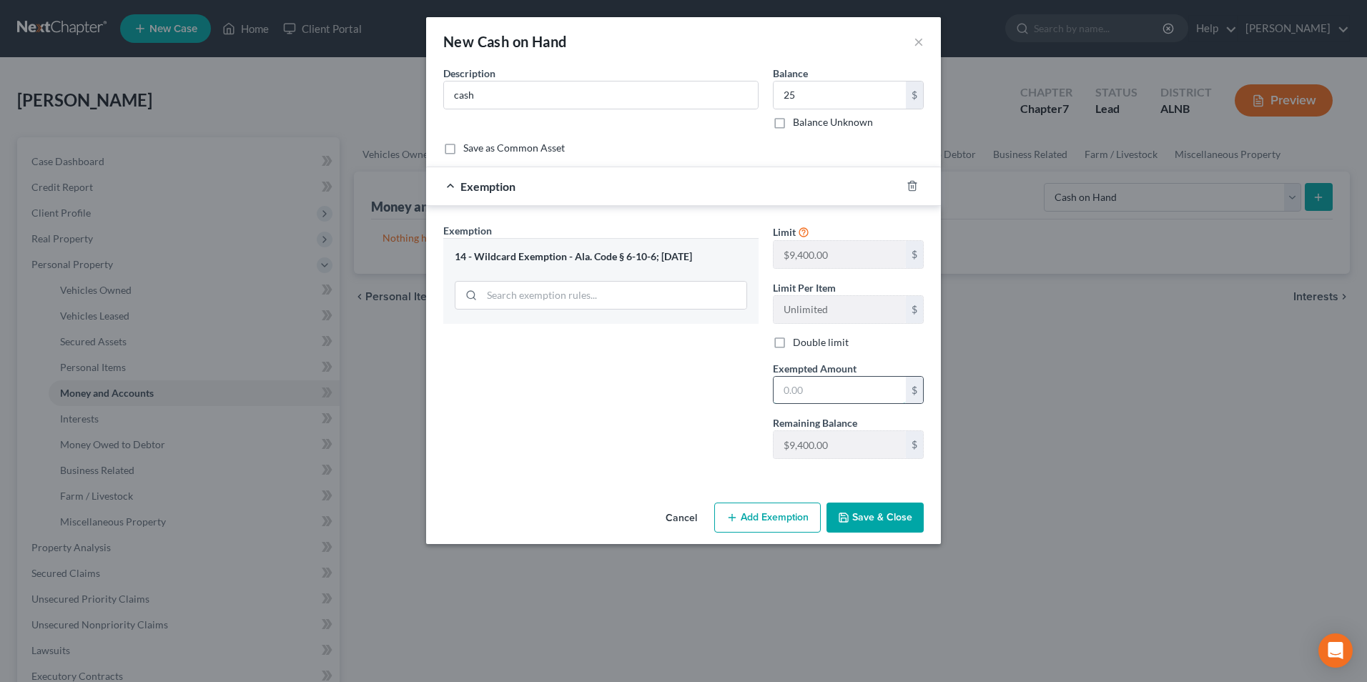
click at [814, 391] on input "text" at bounding box center [840, 390] width 132 height 27
type input "1"
type input "25"
click at [724, 432] on div "Exemption Set must be selected for CA. Exemption * 14 - Wildcard Exemption - Al…" at bounding box center [601, 346] width 330 height 247
click at [885, 515] on button "Save & Close" at bounding box center [874, 518] width 97 height 30
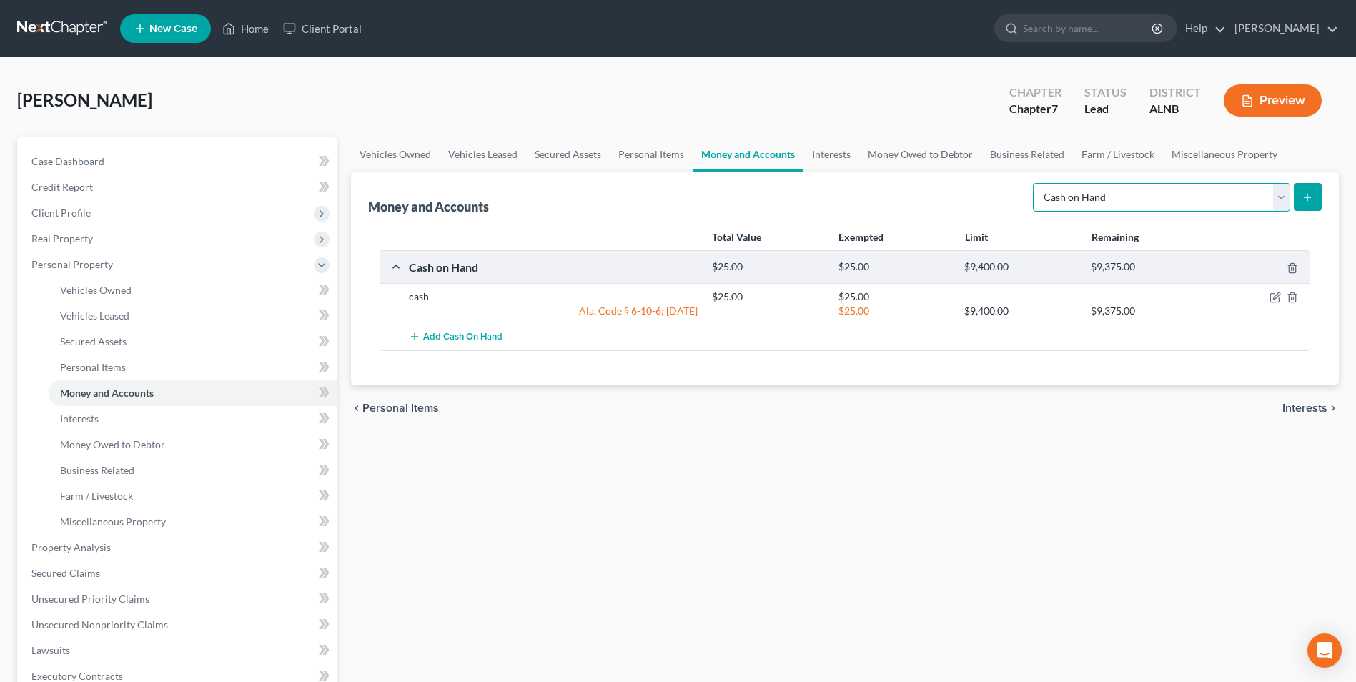
click at [1280, 199] on select "Select Account Type Brokerage Cash on Hand Certificates of Deposit Checking Acc…" at bounding box center [1161, 197] width 257 height 29
select select "checking"
click at [1036, 183] on select "Select Account Type Brokerage Cash on Hand Certificates of Deposit Checking Acc…" at bounding box center [1161, 197] width 257 height 29
click at [1309, 195] on icon "submit" at bounding box center [1307, 197] width 11 height 11
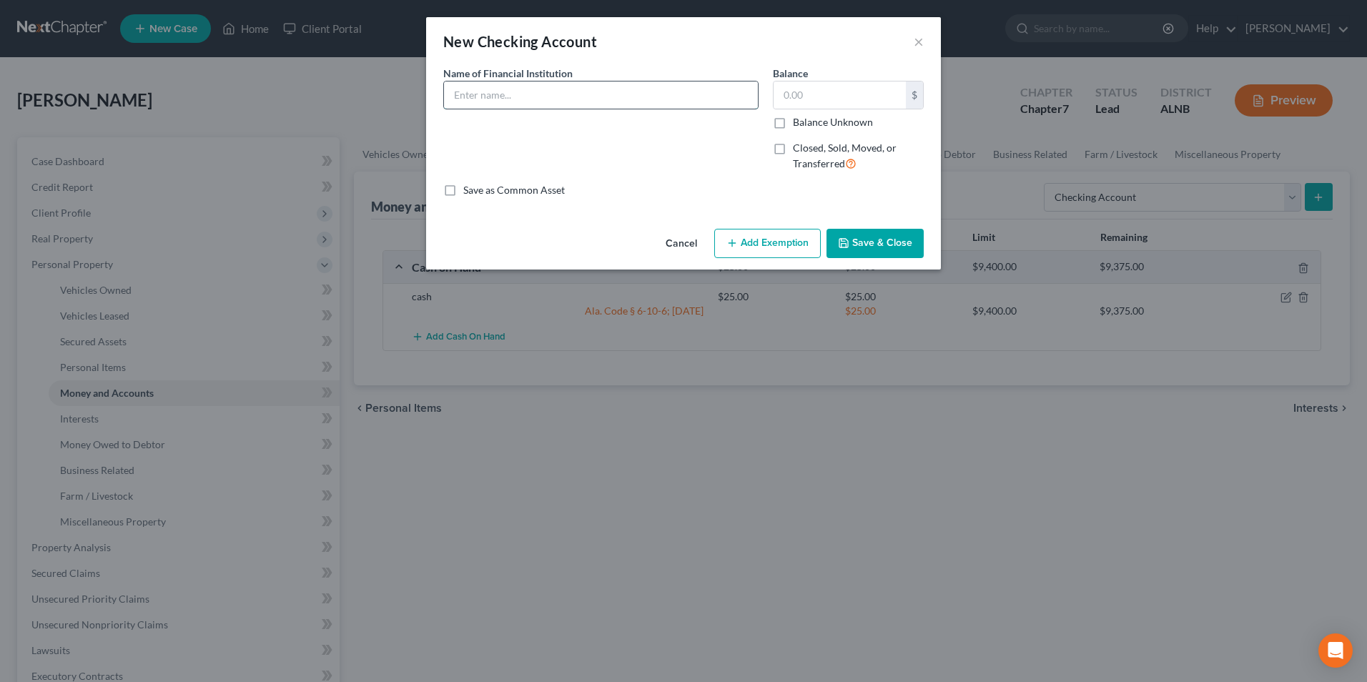
click at [518, 94] on input "text" at bounding box center [601, 95] width 314 height 27
type input "p"
click at [518, 94] on input "PNC Bank" at bounding box center [601, 95] width 314 height 27
drag, startPoint x: 698, startPoint y: 98, endPoint x: 780, endPoint y: 98, distance: 81.5
click at [701, 98] on input "PNC Bank" at bounding box center [601, 95] width 314 height 27
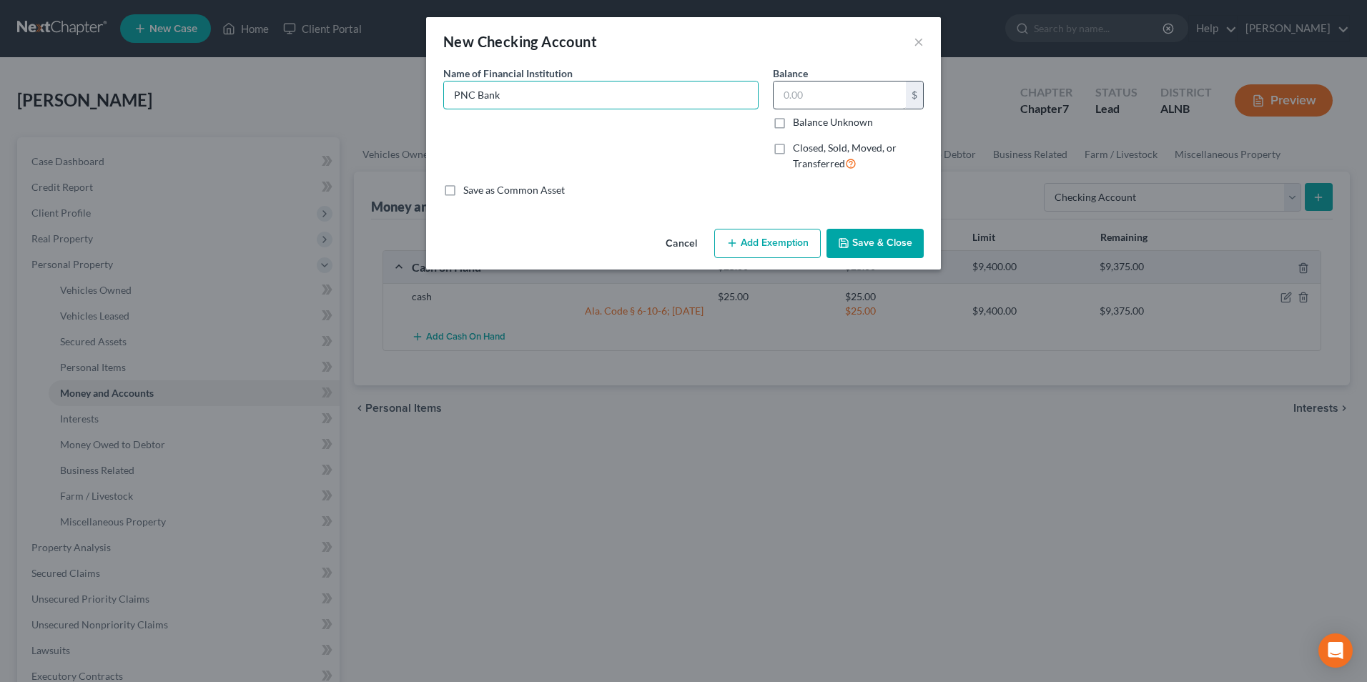
type input "PNC Bank"
click at [805, 97] on input "text" at bounding box center [840, 95] width 132 height 27
type input "500"
click at [767, 240] on button "Add Exemption" at bounding box center [767, 244] width 107 height 30
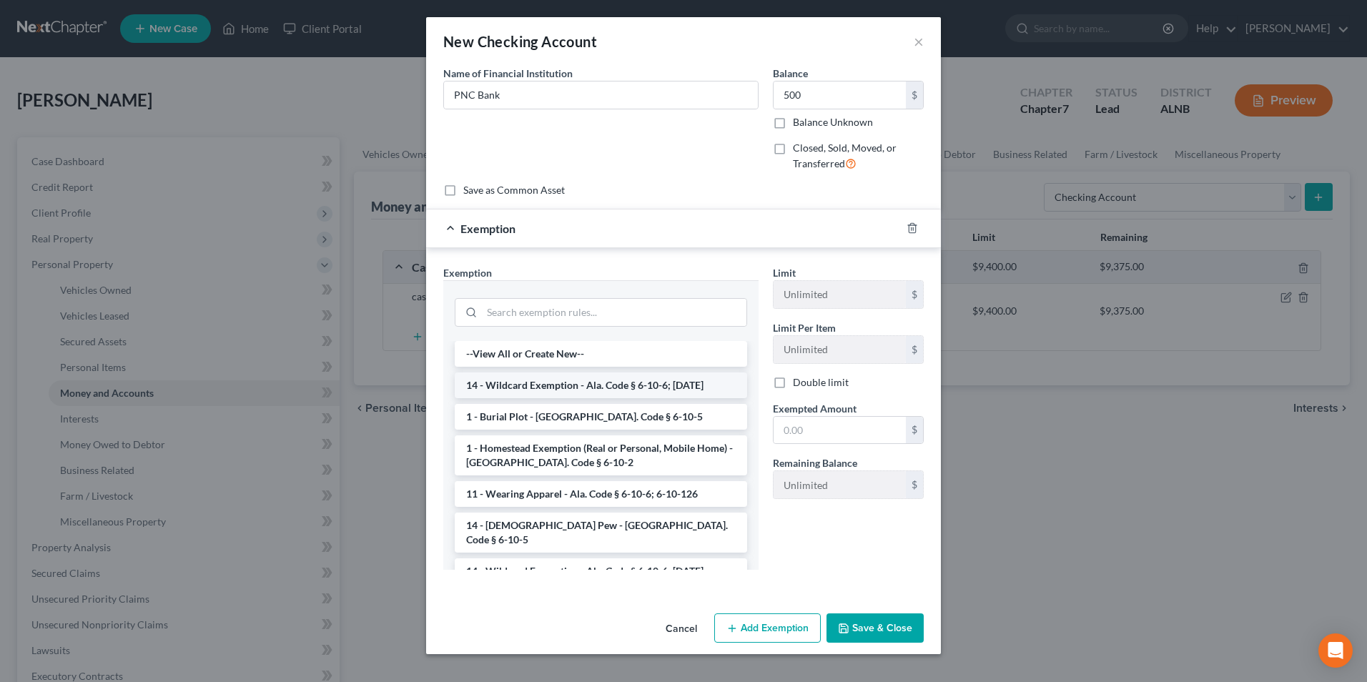
click at [515, 387] on li "14 - Wildcard Exemption - Ala. Code § 6-10-6; [DATE]" at bounding box center [601, 385] width 292 height 26
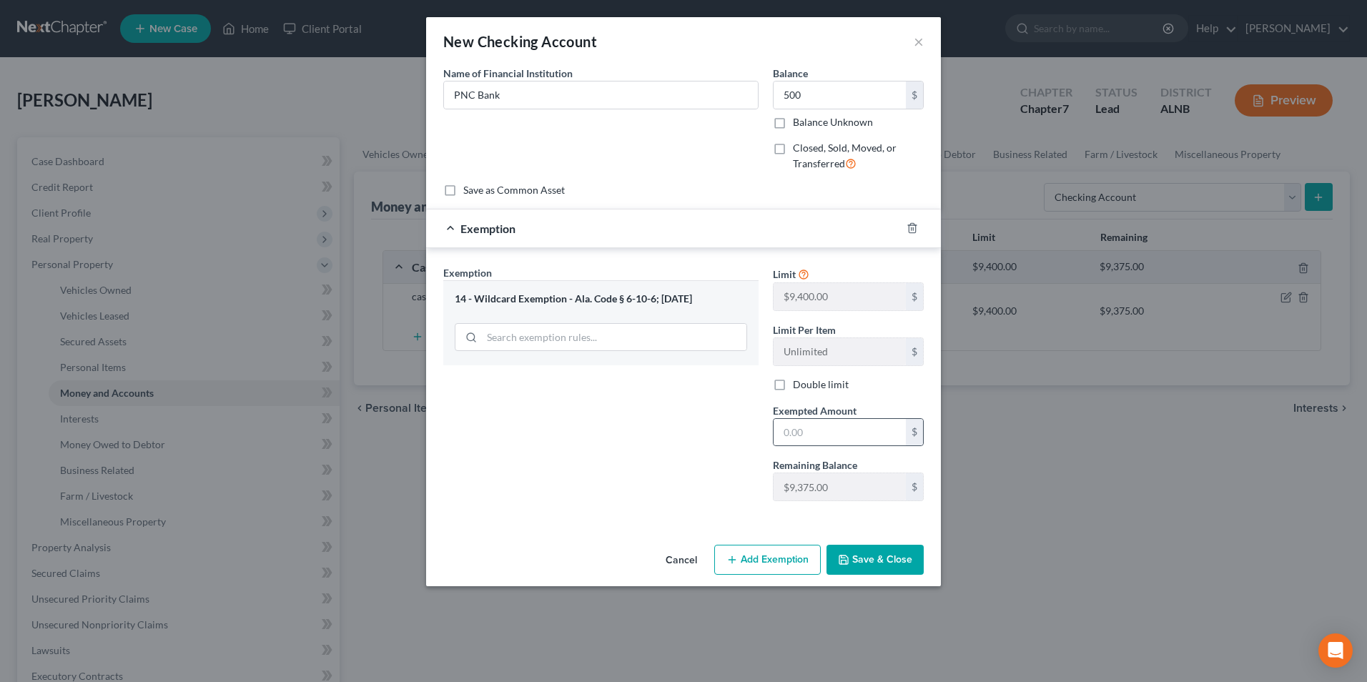
click at [843, 418] on div "$" at bounding box center [848, 432] width 151 height 29
click at [844, 436] on input "text" at bounding box center [840, 432] width 132 height 27
type input "500"
drag, startPoint x: 676, startPoint y: 435, endPoint x: 722, endPoint y: 457, distance: 51.2
click at [676, 435] on div "Exemption Set must be selected for CA. Exemption * 14 - Wildcard Exemption - Al…" at bounding box center [601, 388] width 330 height 247
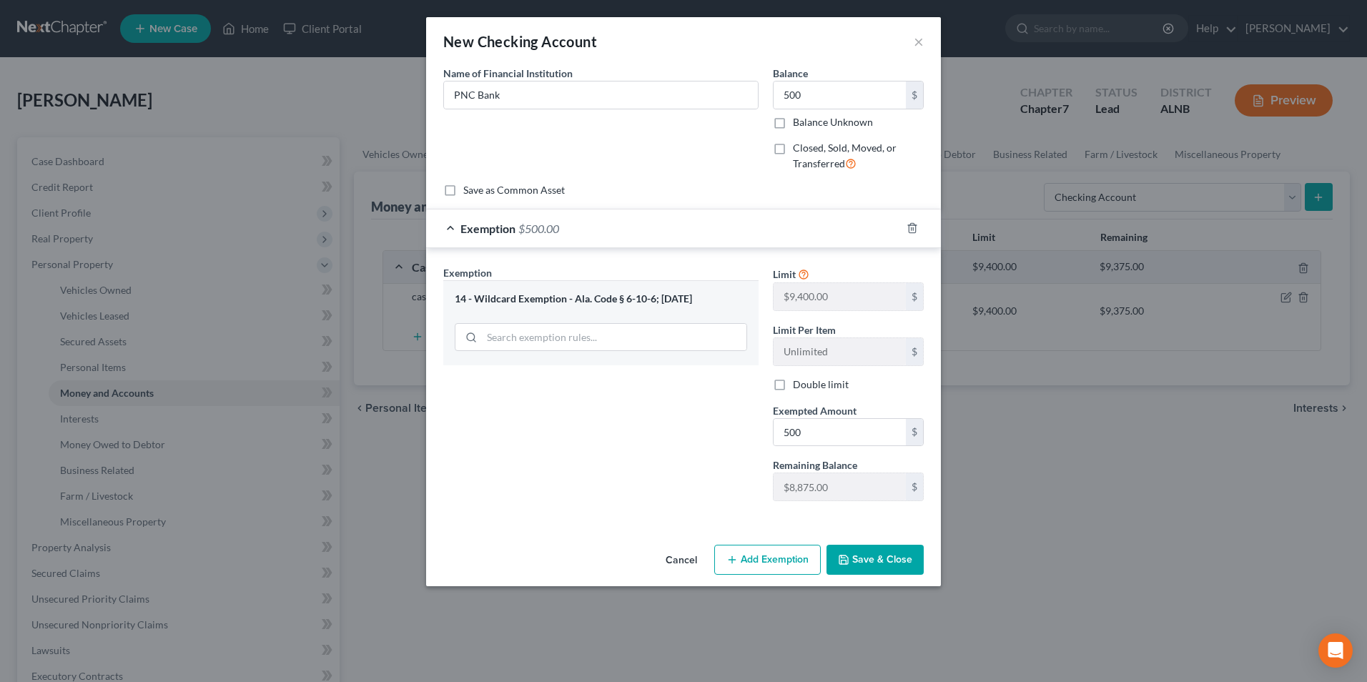
click at [887, 558] on button "Save & Close" at bounding box center [874, 560] width 97 height 30
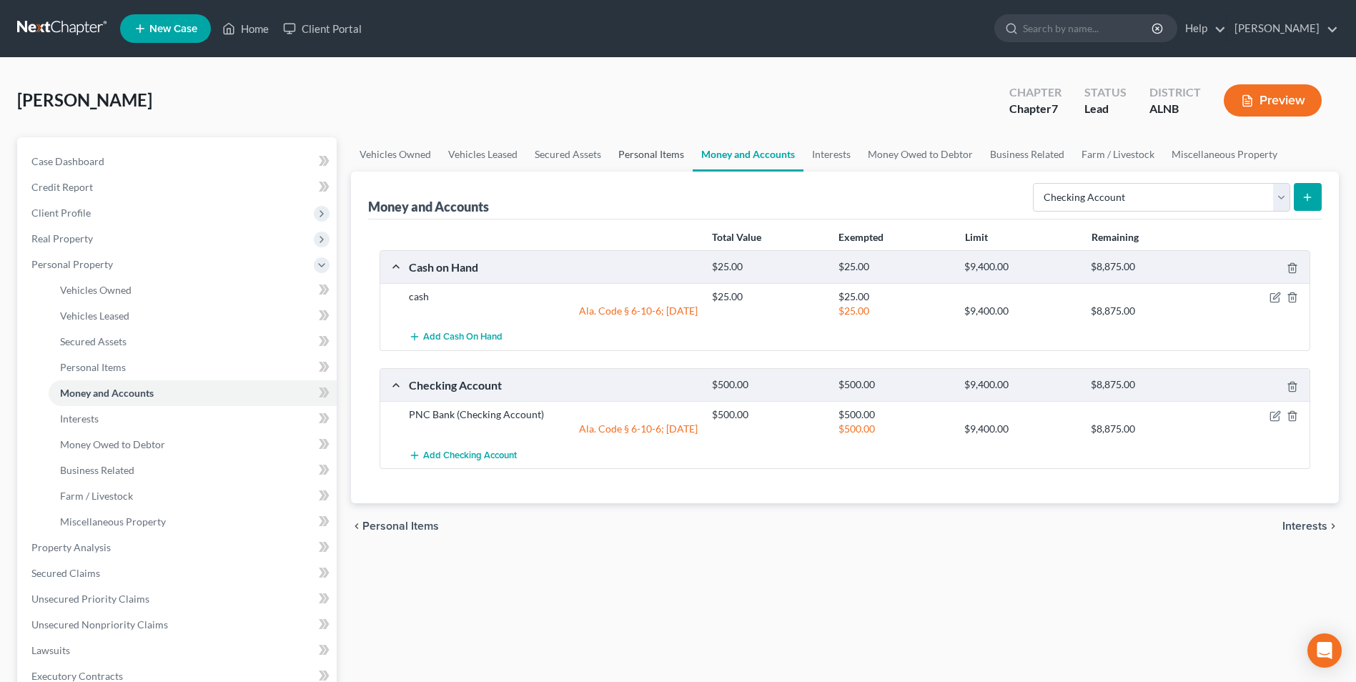
click at [638, 152] on link "Personal Items" at bounding box center [651, 154] width 83 height 34
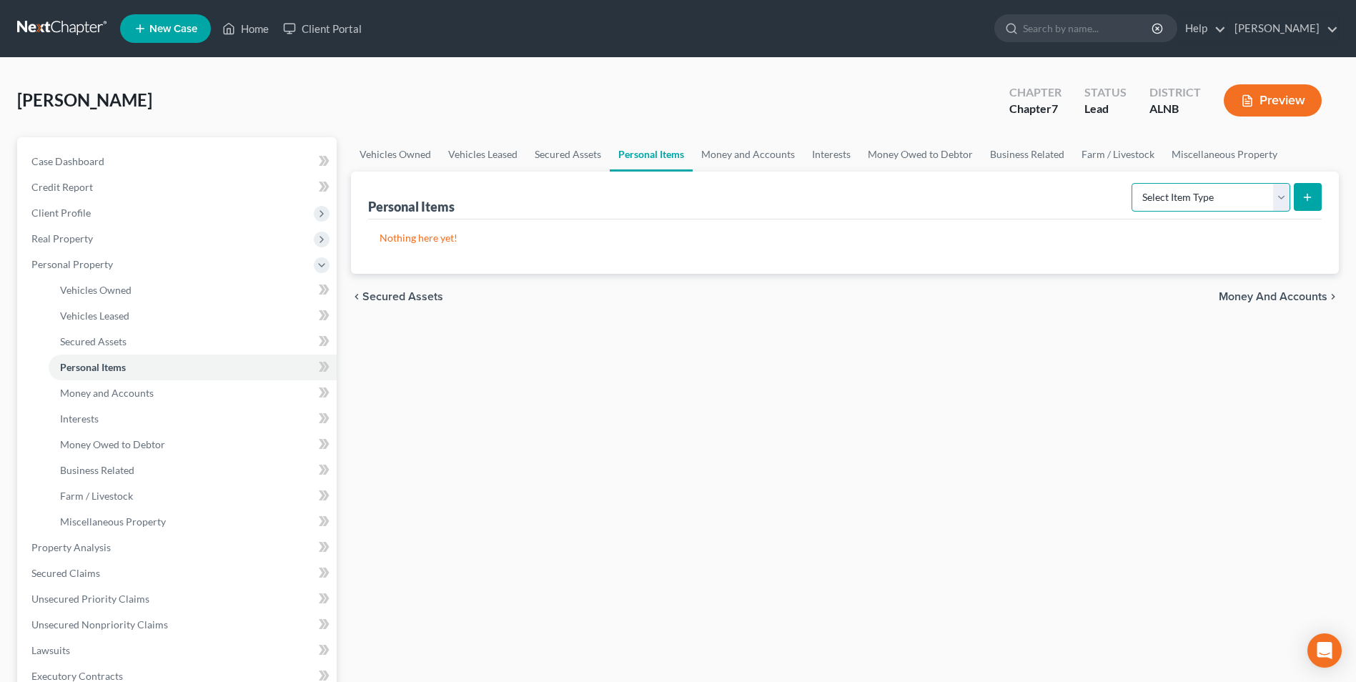
click at [1280, 199] on select "Select Item Type Clothing Collectibles Of Value Electronics Firearms Household …" at bounding box center [1211, 197] width 159 height 29
select select "clothing"
click at [1133, 183] on select "Select Item Type Clothing Collectibles Of Value Electronics Firearms Household …" at bounding box center [1211, 197] width 159 height 29
click at [1303, 197] on icon "submit" at bounding box center [1307, 197] width 11 height 11
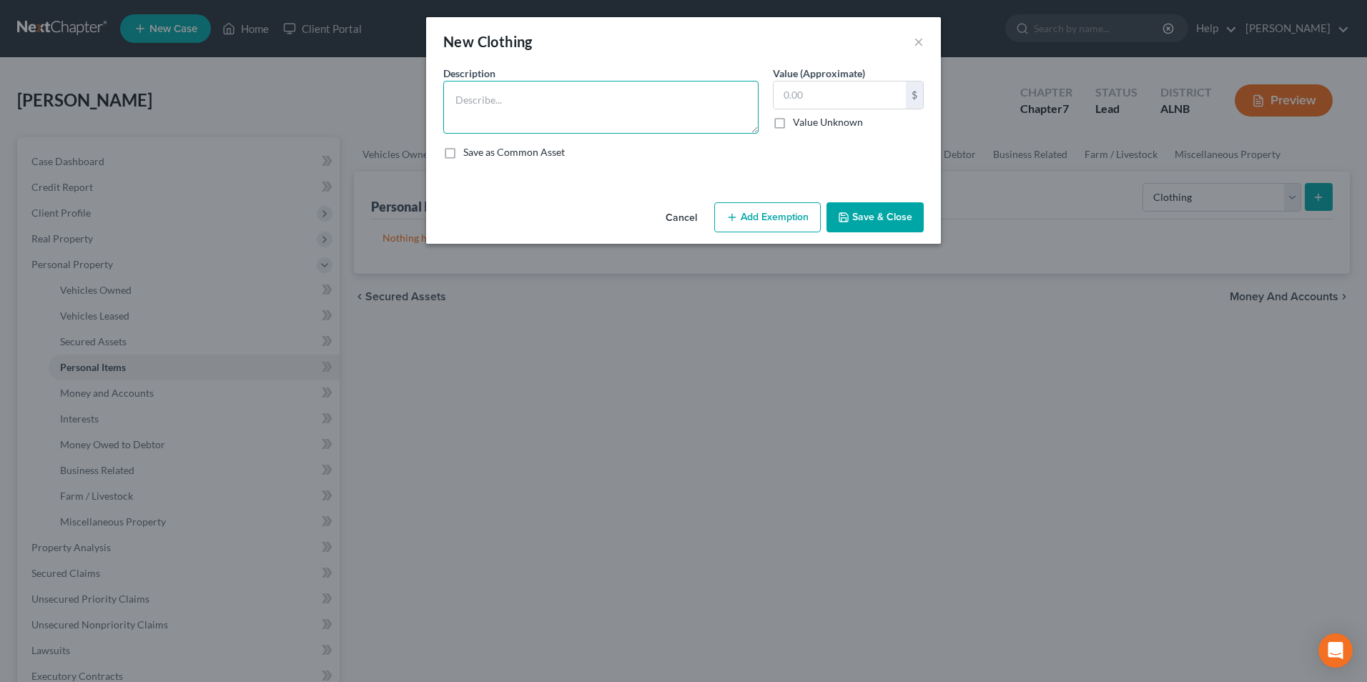
click at [582, 96] on textarea at bounding box center [600, 107] width 315 height 53
type textarea "clothing"
click at [819, 101] on input "text" at bounding box center [840, 95] width 132 height 27
type input "50"
click at [769, 222] on button "Add Exemption" at bounding box center [767, 217] width 107 height 30
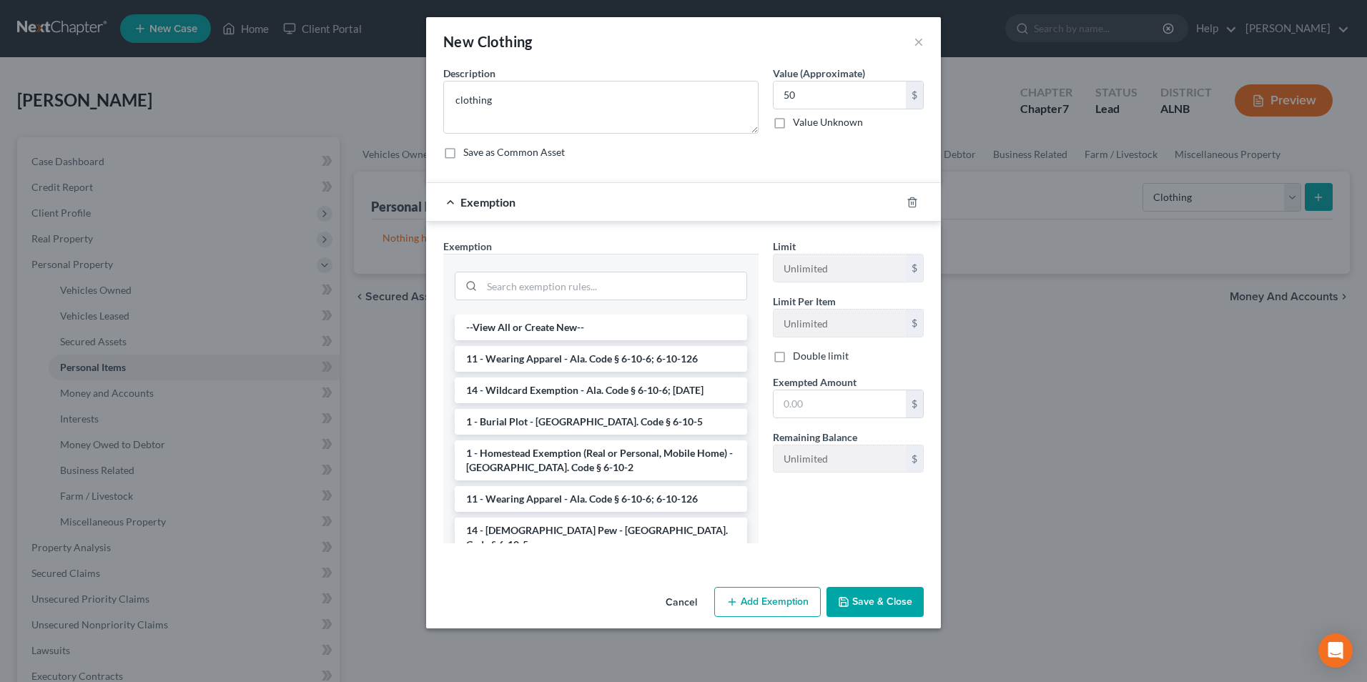
click at [514, 357] on li "11 - Wearing Apparel - Ala. Code § 6-10-6; 6-10-126" at bounding box center [601, 359] width 292 height 26
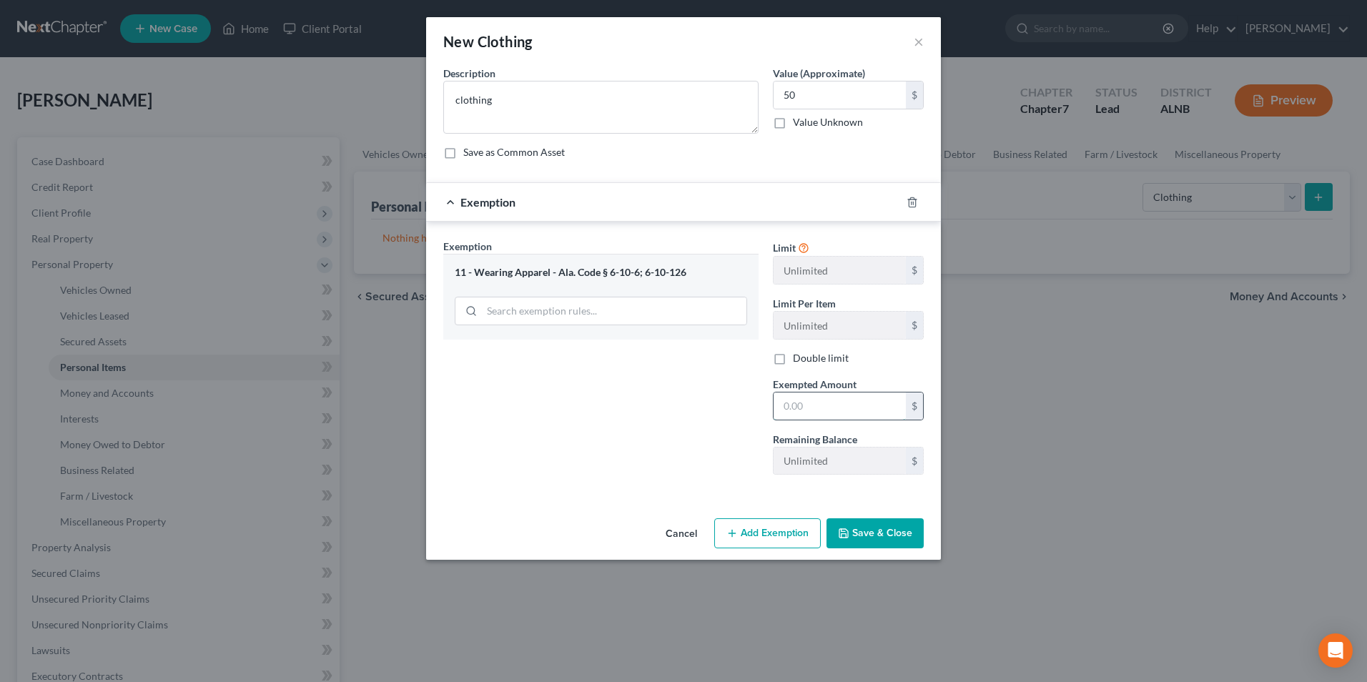
click at [821, 410] on input "text" at bounding box center [840, 405] width 132 height 27
type input "50"
drag, startPoint x: 668, startPoint y: 427, endPoint x: 682, endPoint y: 463, distance: 38.5
click at [668, 434] on div "Exemption Set must be selected for CA. Exemption * 11 - Wearing Apparel - [GEOG…" at bounding box center [601, 362] width 330 height 247
click at [898, 540] on button "Save & Close" at bounding box center [874, 533] width 97 height 30
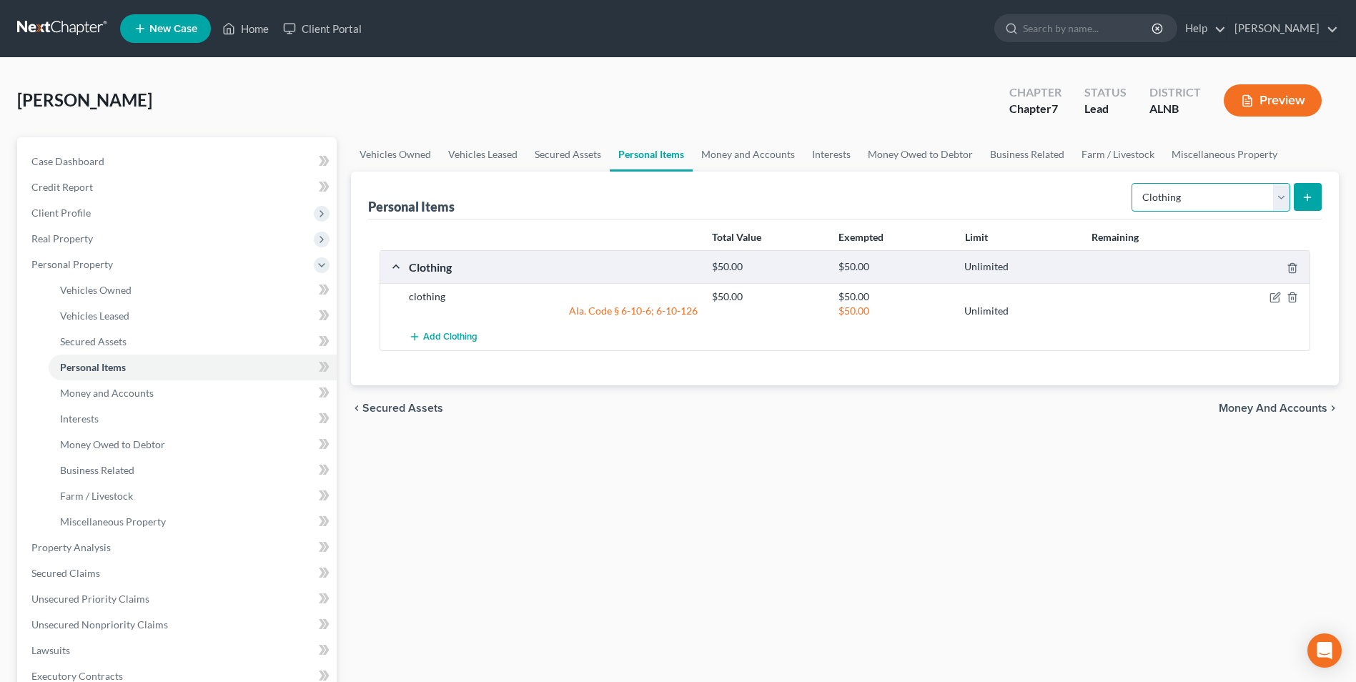
click at [1285, 199] on select "Select Item Type Clothing Collectibles Of Value Electronics Firearms Household …" at bounding box center [1211, 197] width 159 height 29
select select "household_goods"
click at [1133, 183] on select "Select Item Type Clothing Collectibles Of Value Electronics Firearms Household …" at bounding box center [1211, 197] width 159 height 29
click at [1315, 193] on button "submit" at bounding box center [1308, 197] width 28 height 28
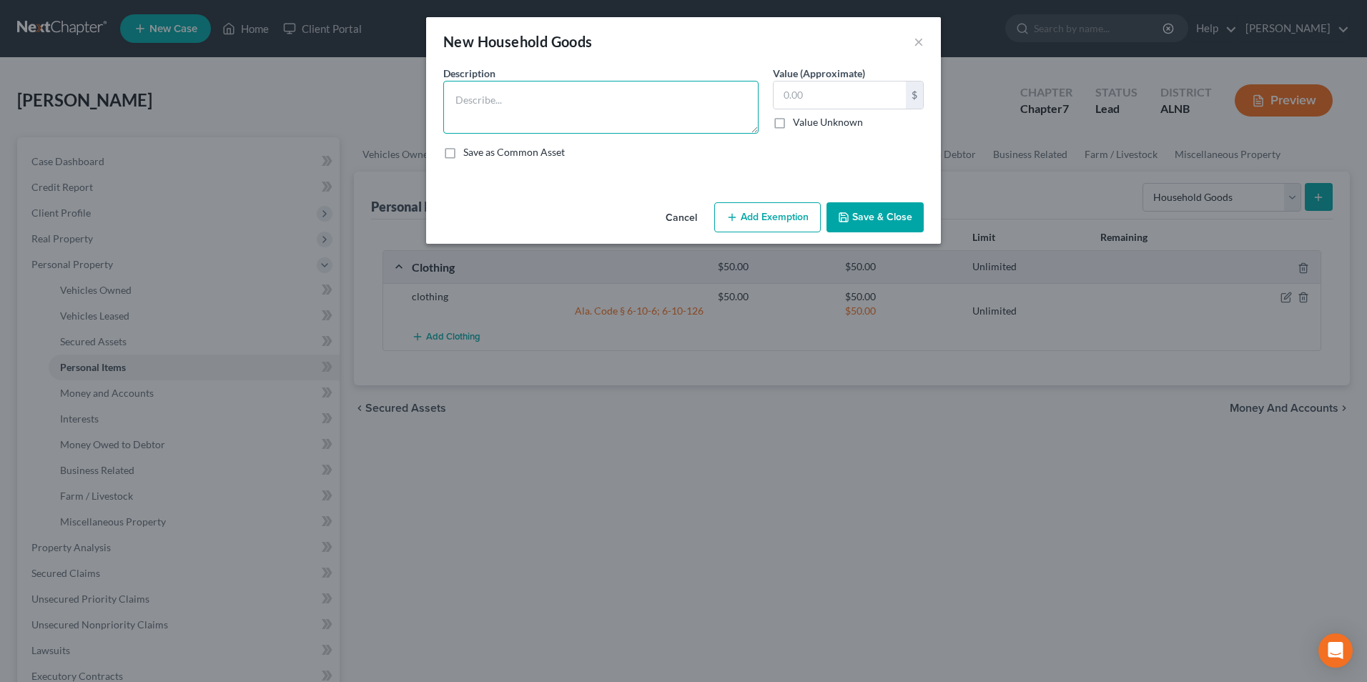
click at [606, 99] on textarea at bounding box center [600, 107] width 315 height 53
type textarea "h.hold goods"
type input "300"
click at [783, 219] on button "Add Exemption" at bounding box center [767, 217] width 107 height 30
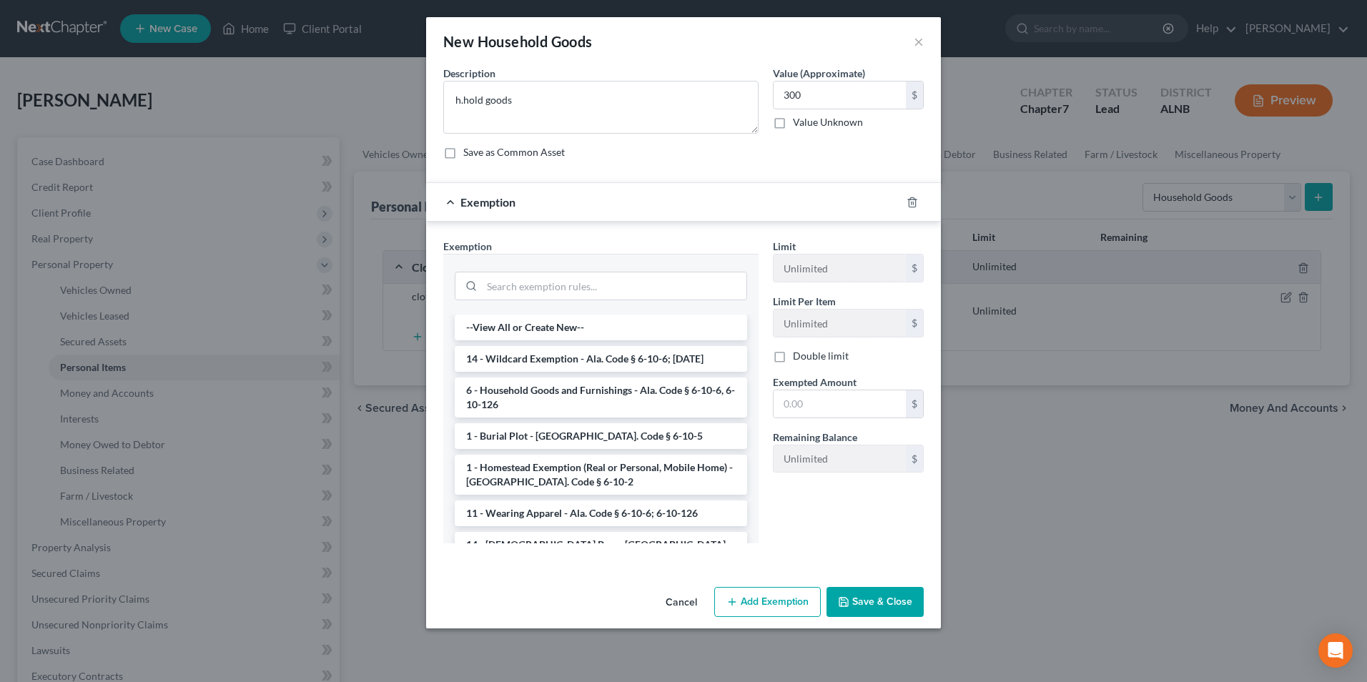
drag, startPoint x: 587, startPoint y: 395, endPoint x: 756, endPoint y: 413, distance: 169.7
click at [593, 397] on li "6 - Household Goods and Furnishings - Ala. Code § 6-10-6, 6-10-126" at bounding box center [601, 397] width 292 height 40
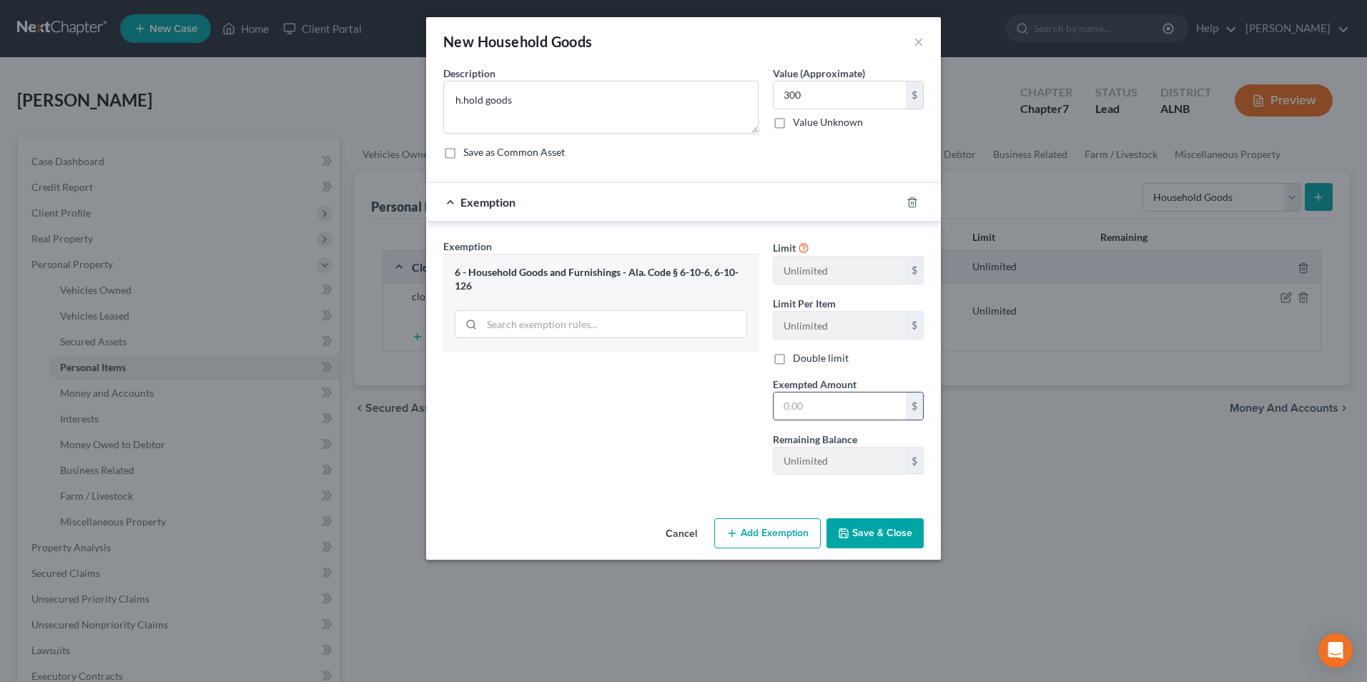
drag, startPoint x: 854, startPoint y: 417, endPoint x: 836, endPoint y: 405, distance: 21.2
click at [854, 416] on input "text" at bounding box center [840, 405] width 132 height 27
type input "300"
drag, startPoint x: 687, startPoint y: 413, endPoint x: 905, endPoint y: 525, distance: 245.2
click at [688, 413] on div "Exemption Set must be selected for CA. Exemption * 6 - Household Goods and Furn…" at bounding box center [601, 362] width 330 height 247
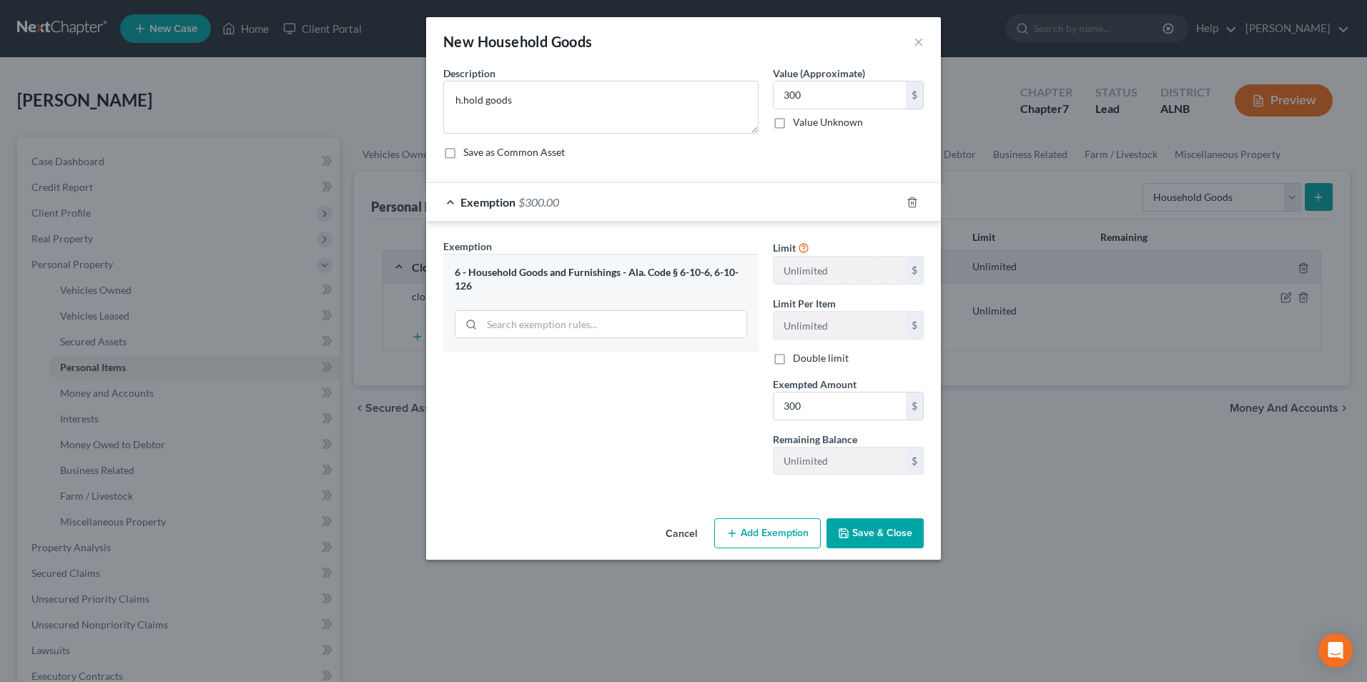
click at [907, 538] on button "Save & Close" at bounding box center [874, 533] width 97 height 30
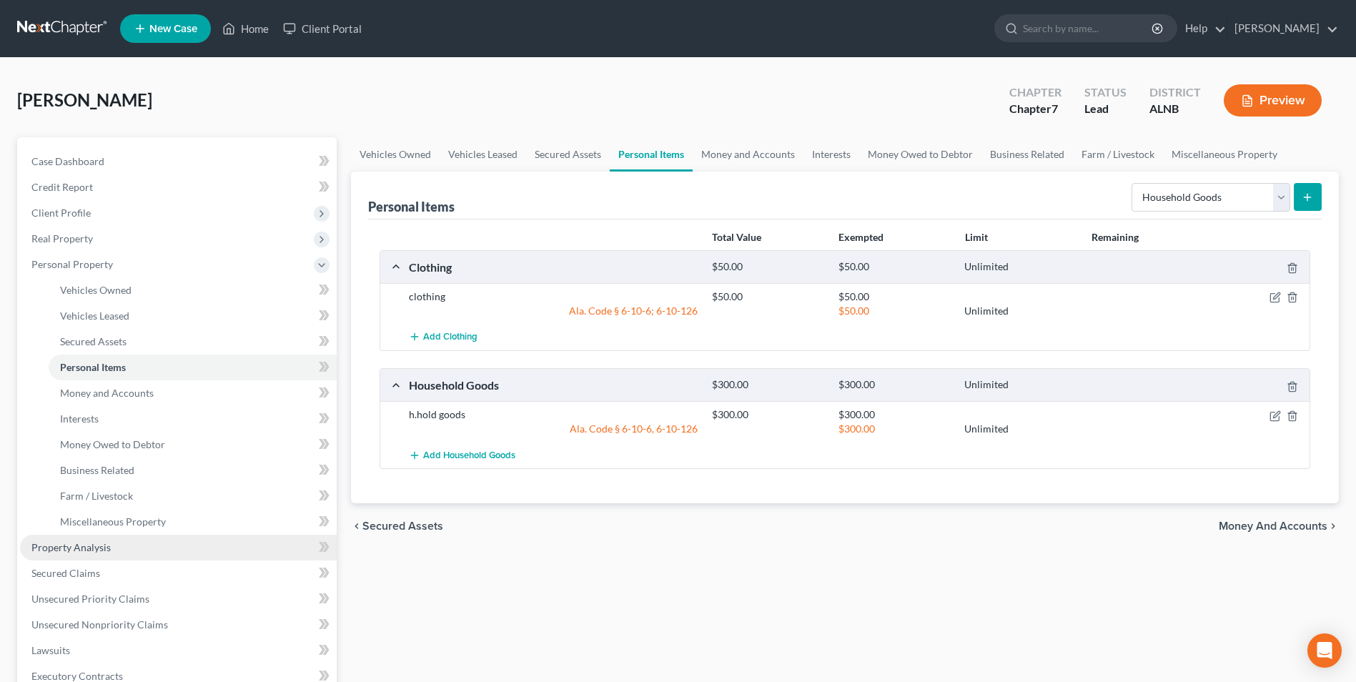
click at [100, 548] on span "Property Analysis" at bounding box center [70, 547] width 79 height 12
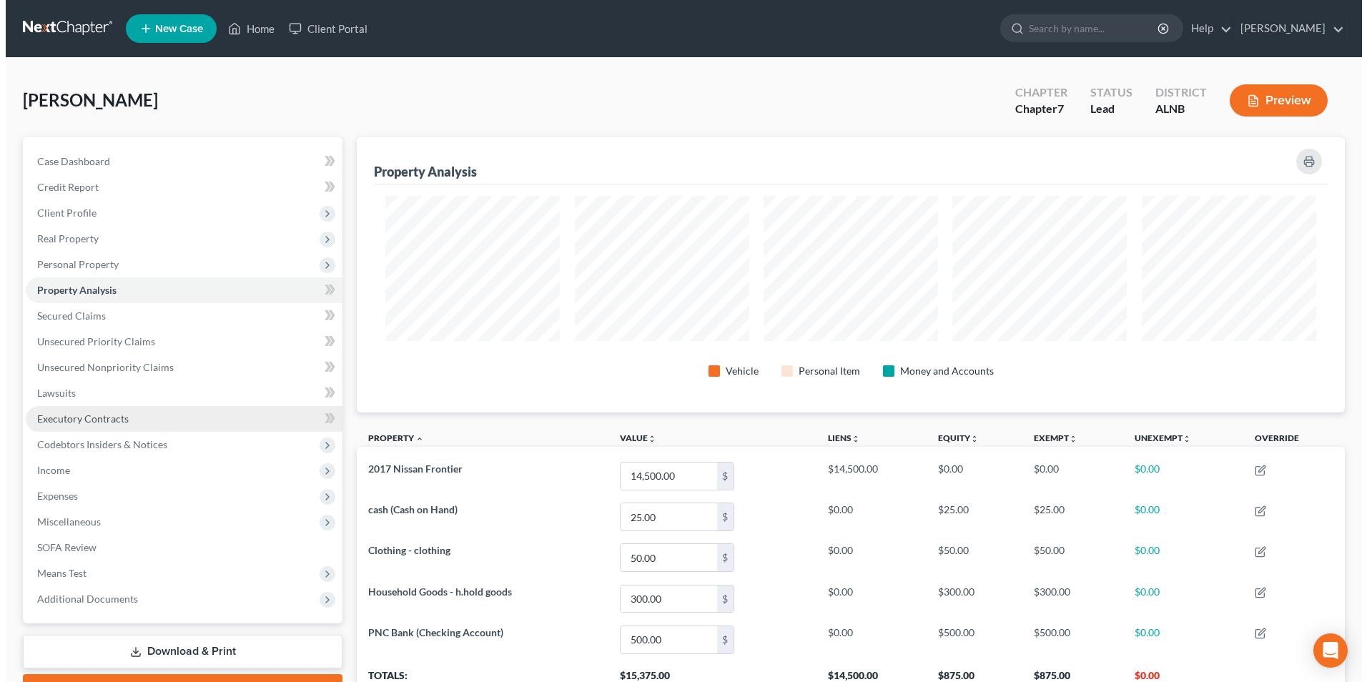
scroll to position [275, 988]
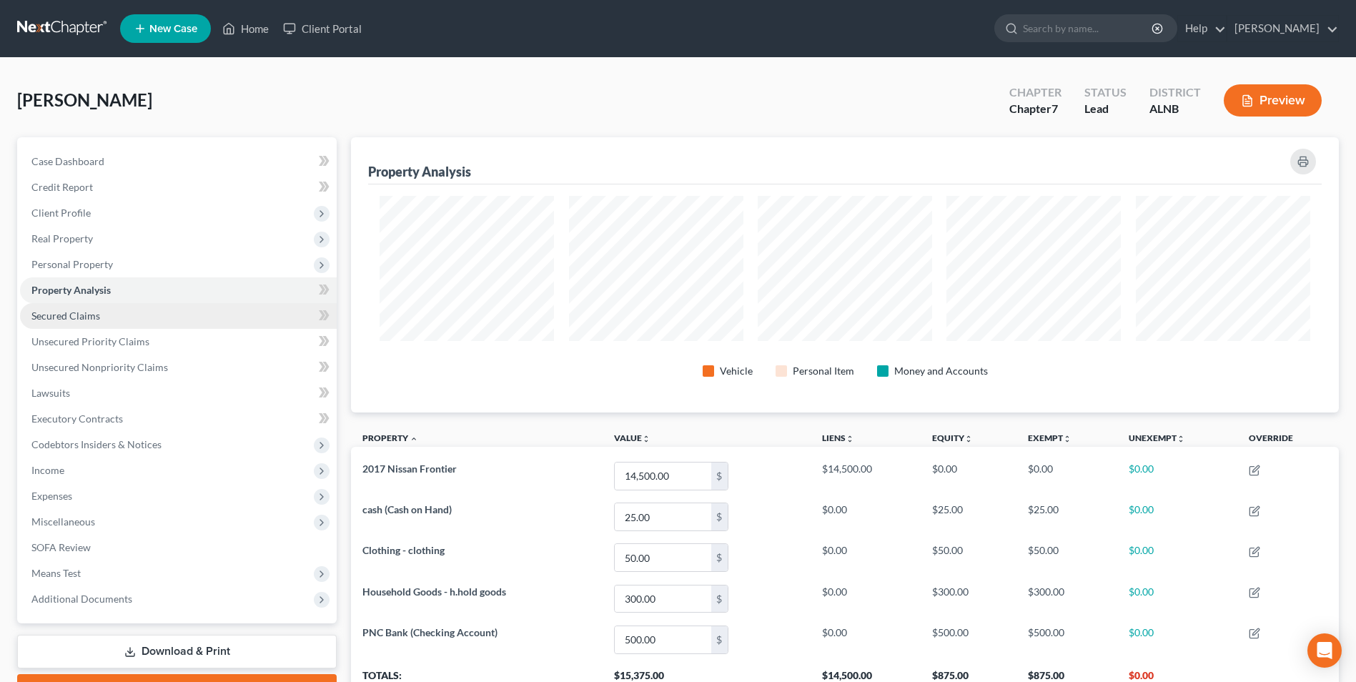
click at [74, 315] on span "Secured Claims" at bounding box center [65, 316] width 69 height 12
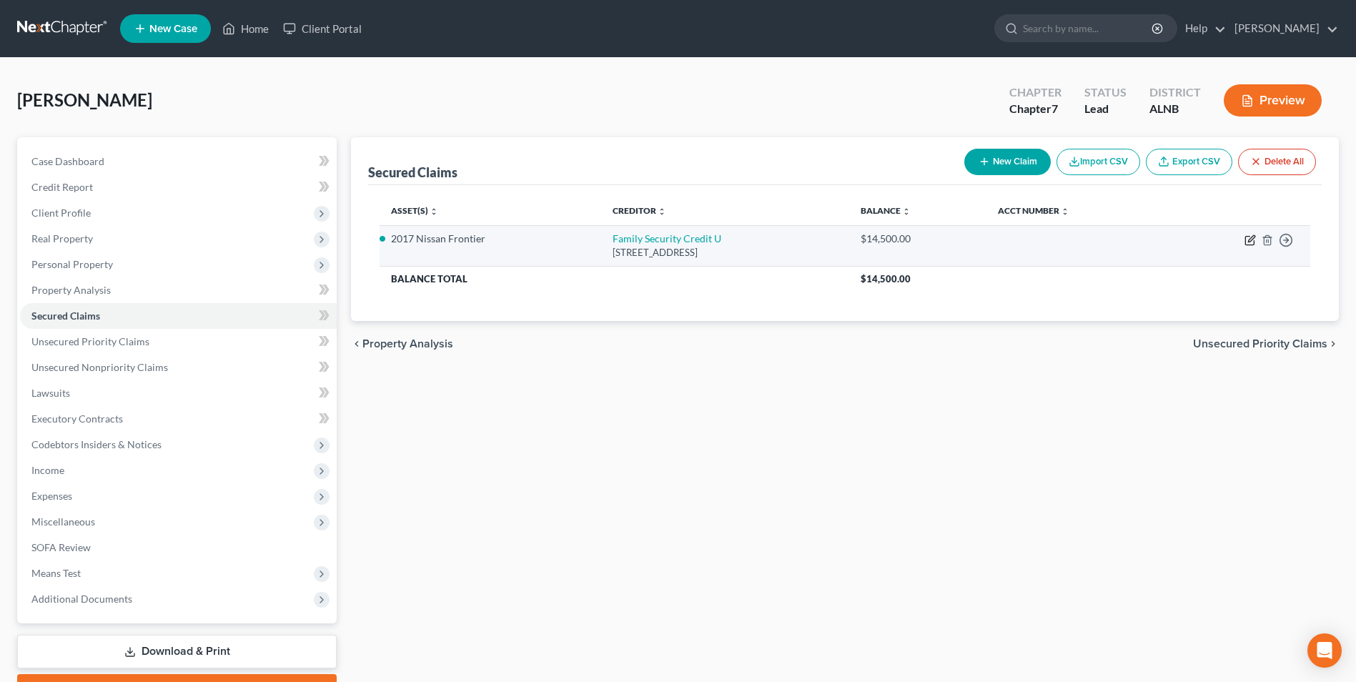
click at [1250, 242] on icon "button" at bounding box center [1251, 238] width 6 height 6
select select "0"
select select "2"
select select "0"
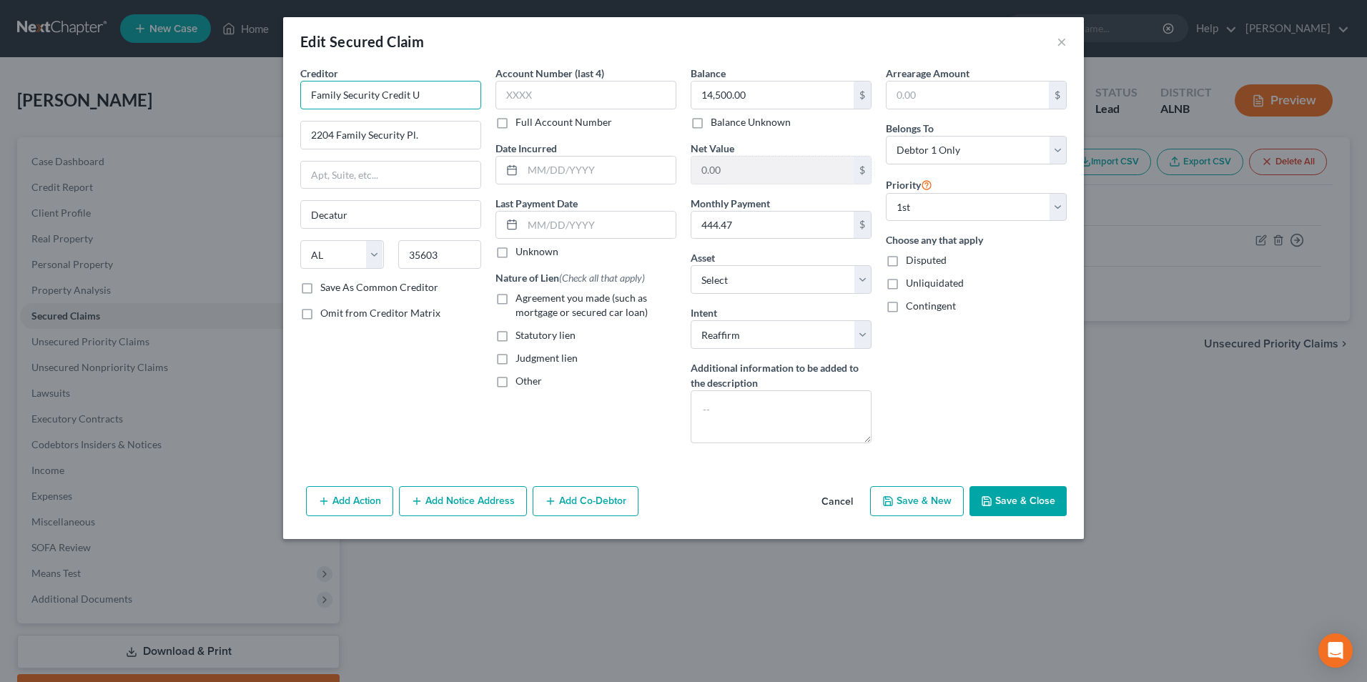
drag, startPoint x: 416, startPoint y: 94, endPoint x: 451, endPoint y: 94, distance: 35.0
click at [418, 94] on input "Family Security Credit U" at bounding box center [390, 95] width 181 height 29
type input "Family Security Credit Union"
click at [515, 300] on label "Agreement you made (such as mortgage or secured car loan)" at bounding box center [595, 305] width 161 height 29
click at [521, 300] on input "Agreement you made (such as mortgage or secured car loan)" at bounding box center [525, 295] width 9 height 9
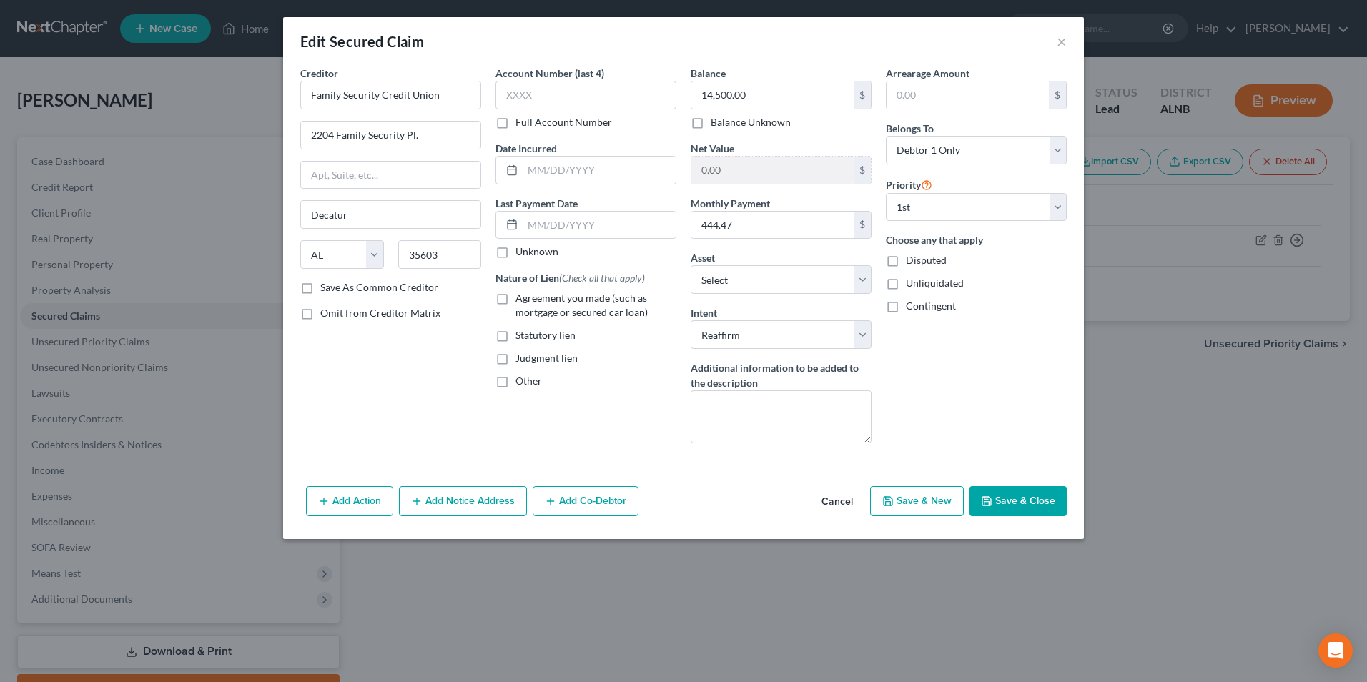
checkbox input "true"
click at [597, 225] on input "text" at bounding box center [599, 225] width 153 height 27
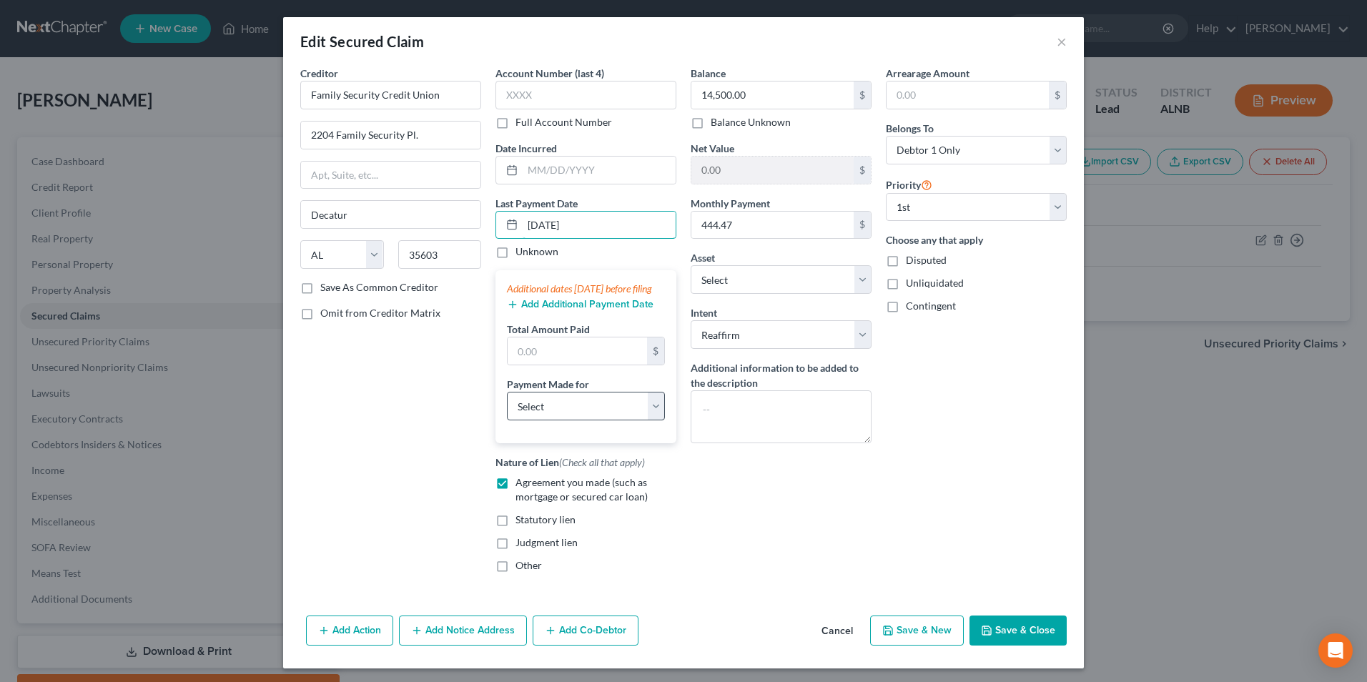
type input "[DATE]"
click at [547, 420] on select "Select Car Credit Card Loan Repayment Mortgage Other Suppliers Or Vendors" at bounding box center [586, 406] width 158 height 29
select select "0"
click at [507, 406] on select "Select Car Credit Card Loan Repayment Mortgage Other Suppliers Or Vendors" at bounding box center [586, 406] width 158 height 29
click at [1003, 637] on button "Save & Close" at bounding box center [1017, 631] width 97 height 30
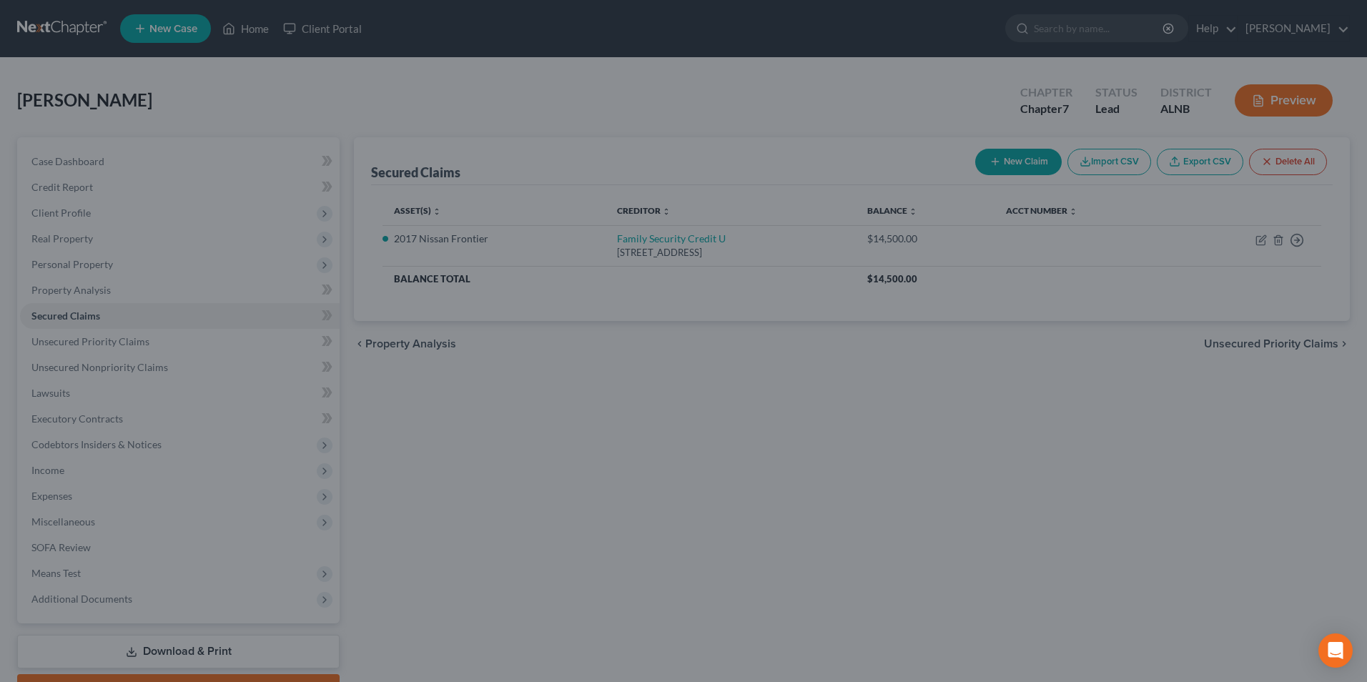
select select "2"
type input "0"
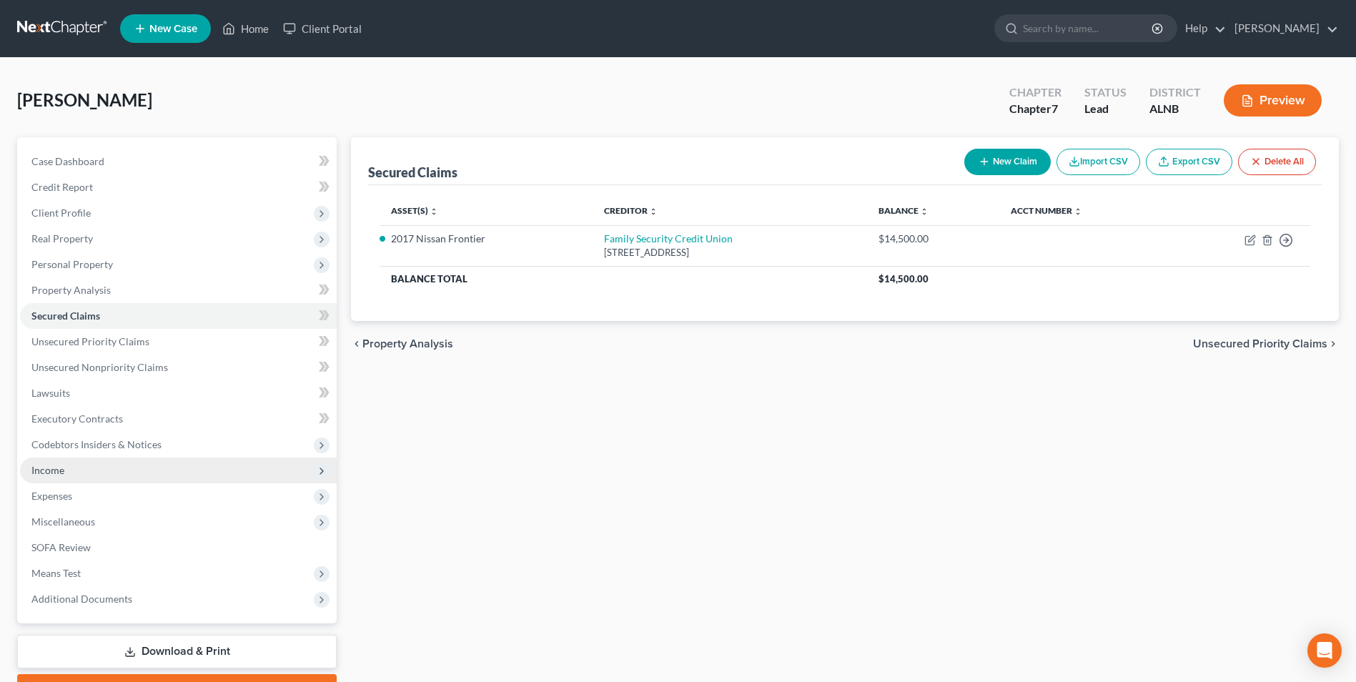
click at [59, 474] on span "Income" at bounding box center [47, 470] width 33 height 12
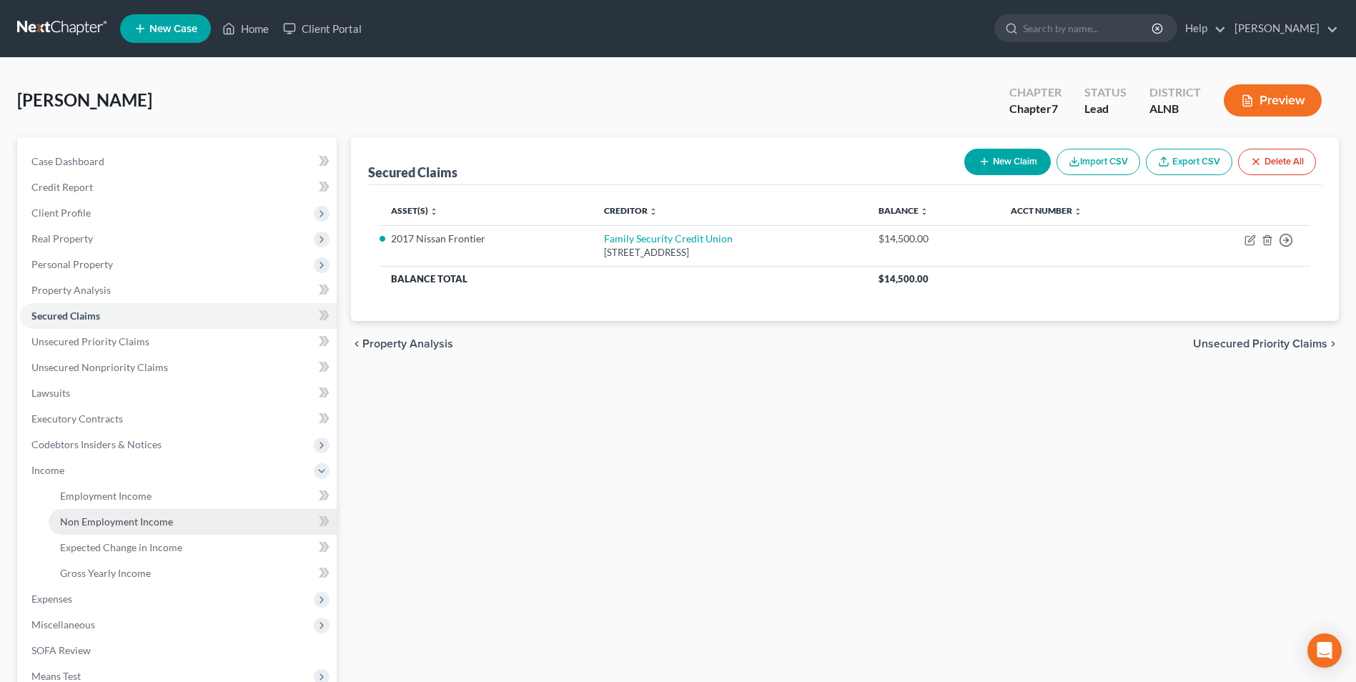
click at [102, 519] on span "Non Employment Income" at bounding box center [116, 521] width 113 height 12
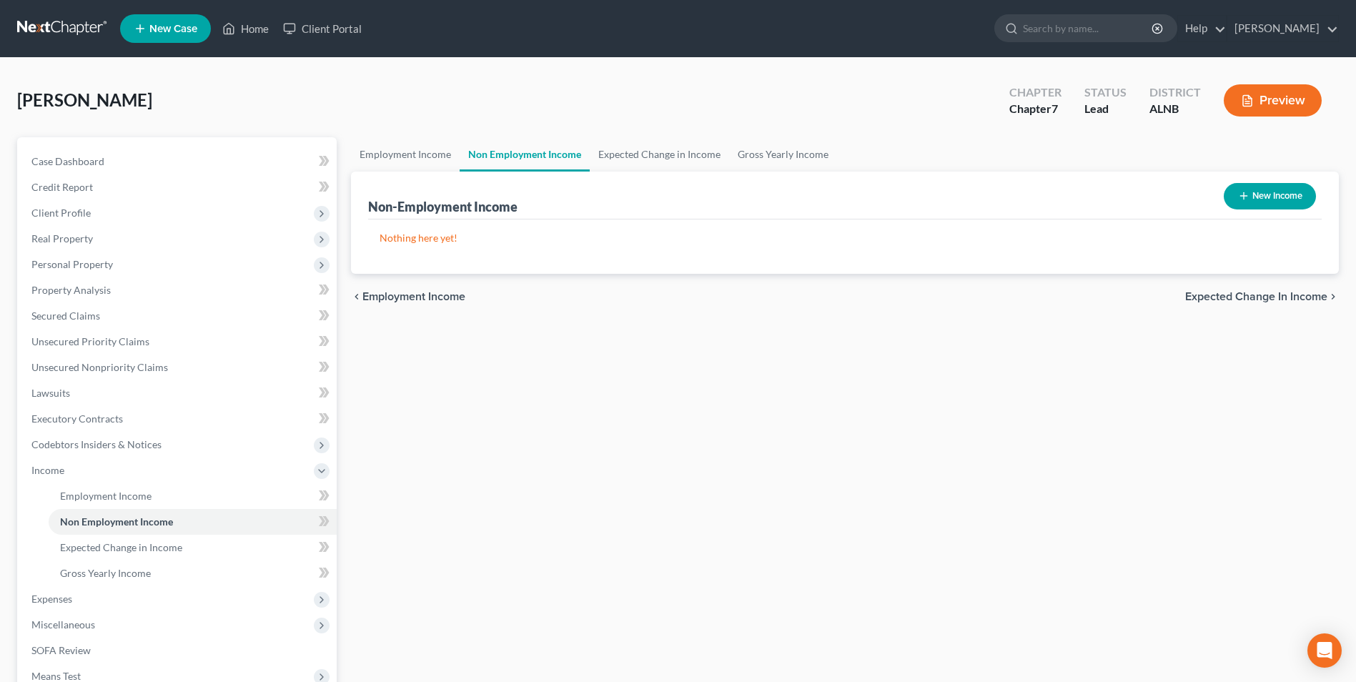
click at [1296, 197] on button "New Income" at bounding box center [1270, 196] width 92 height 26
select select "0"
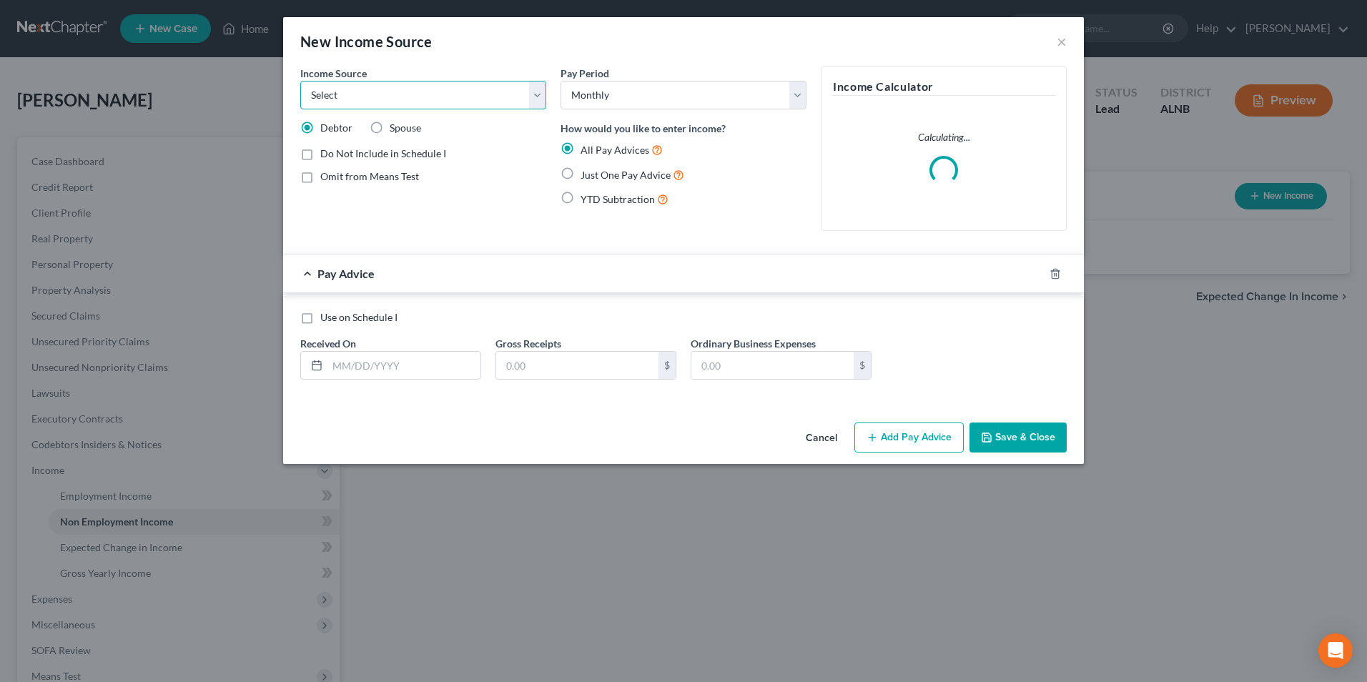
click at [349, 97] on select "Select Unemployment Disability (from employer) Pension Retirement Social Securi…" at bounding box center [423, 95] width 246 height 29
select select "4"
click at [300, 81] on select "Select Unemployment Disability (from employer) Pension Retirement Social Securi…" at bounding box center [423, 95] width 246 height 29
click at [581, 174] on label "Just One Pay Advice" at bounding box center [633, 175] width 104 height 16
click at [586, 174] on input "Just One Pay Advice" at bounding box center [590, 171] width 9 height 9
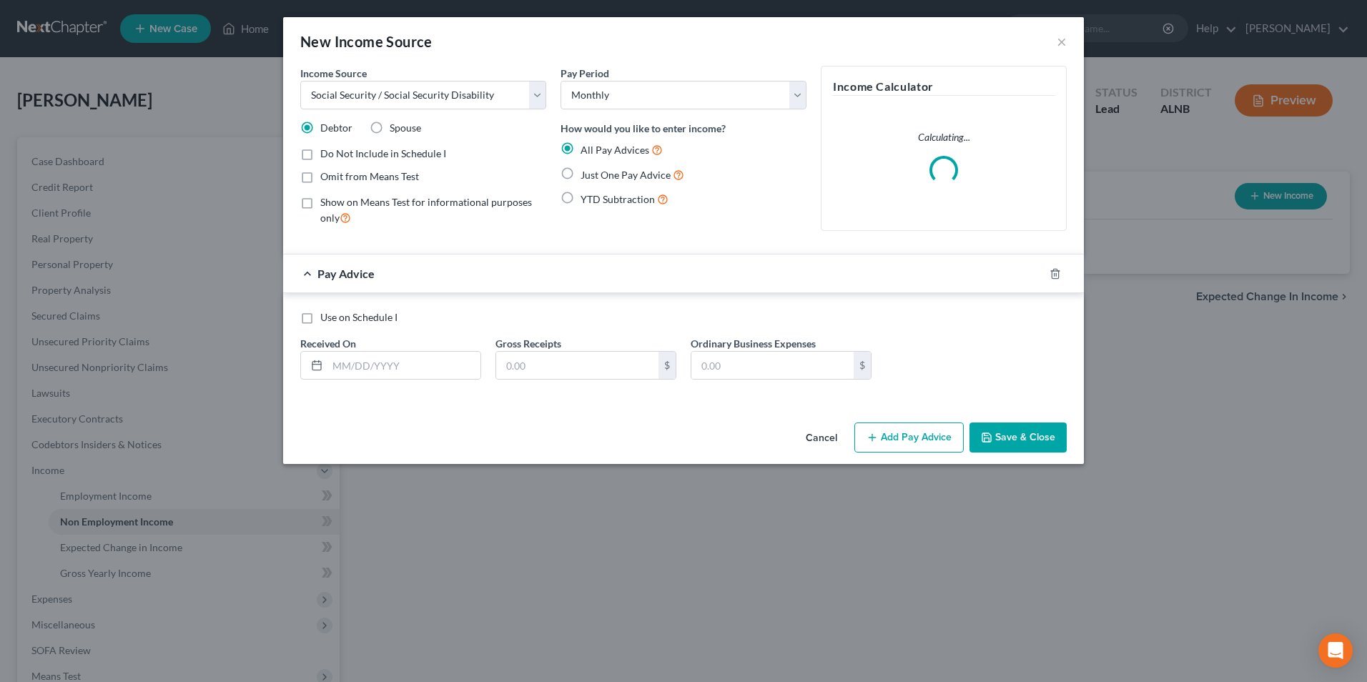
radio input "true"
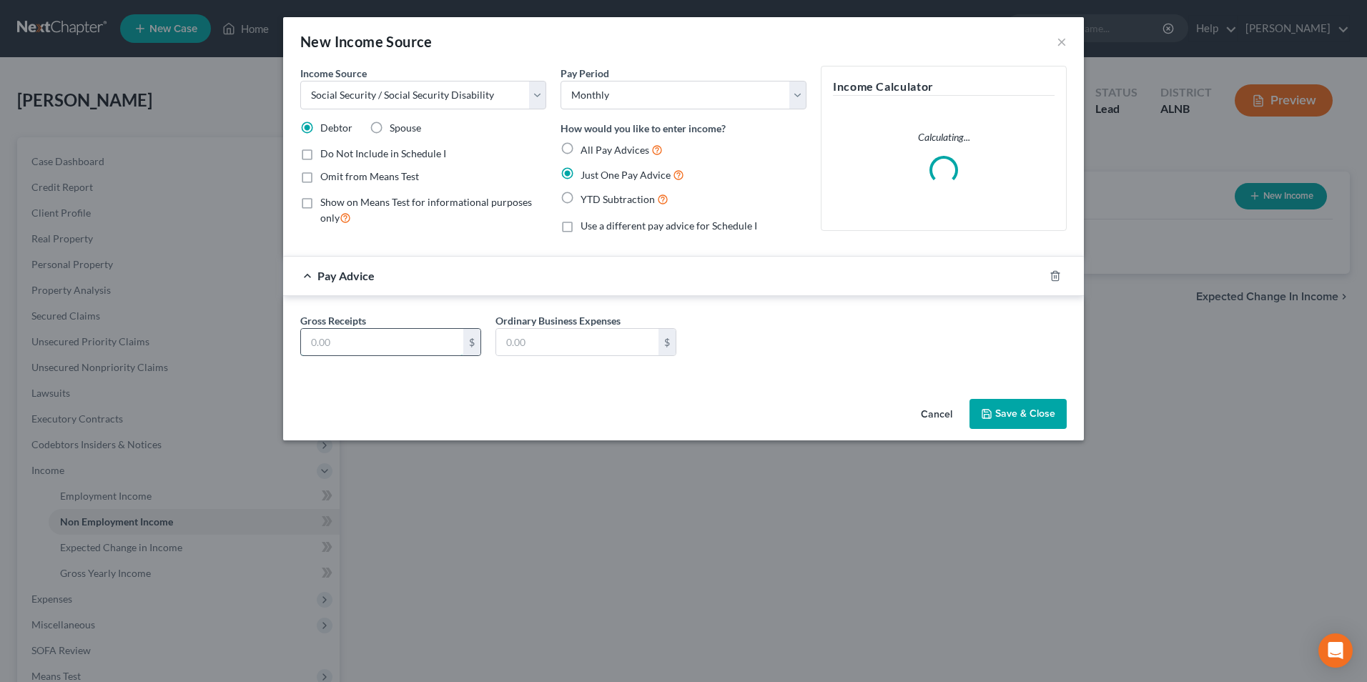
click at [372, 346] on input "text" at bounding box center [382, 342] width 162 height 27
type input "2,574"
click at [1034, 415] on button "Save & Close" at bounding box center [1017, 414] width 97 height 30
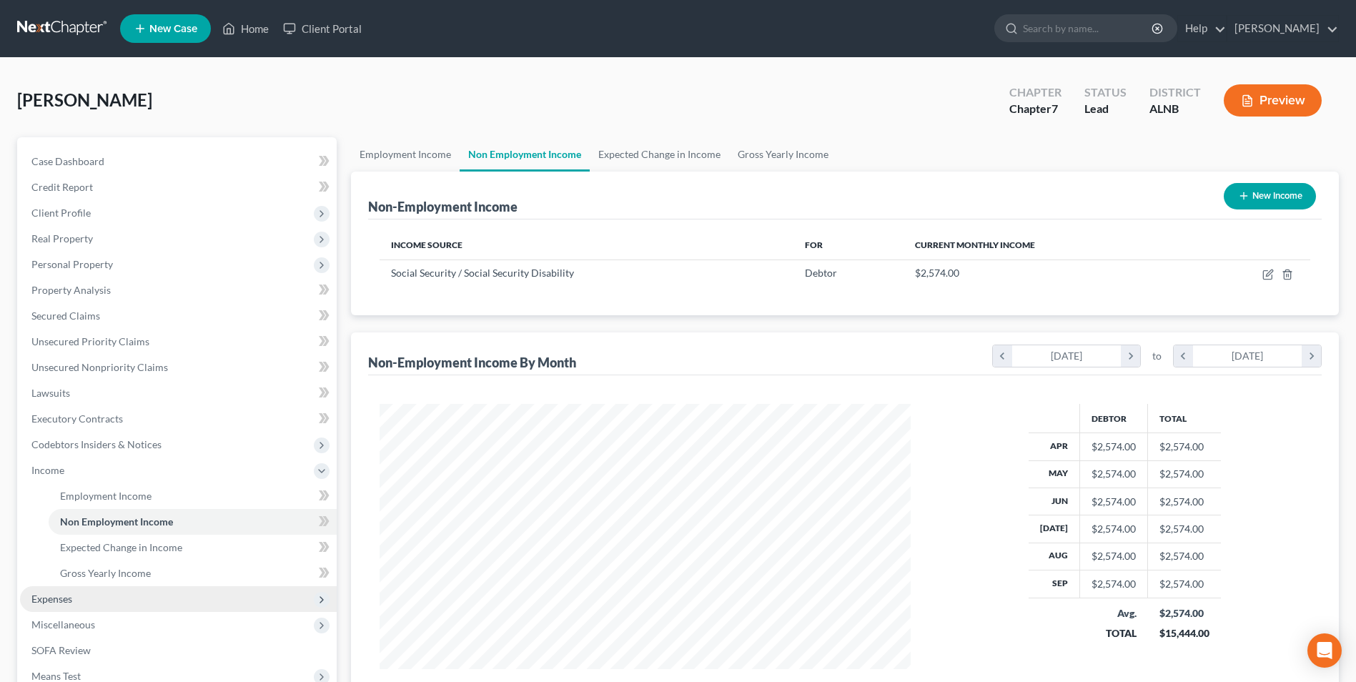
scroll to position [71, 0]
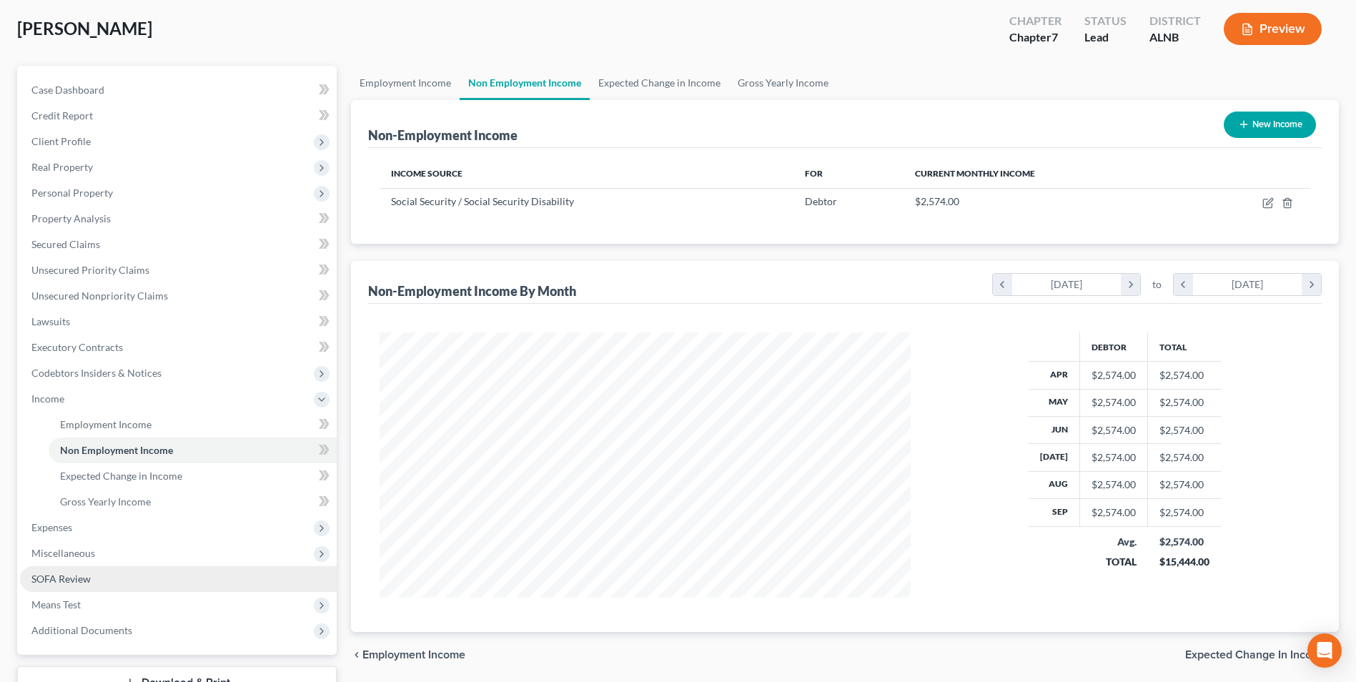
click at [89, 587] on link "SOFA Review" at bounding box center [178, 579] width 317 height 26
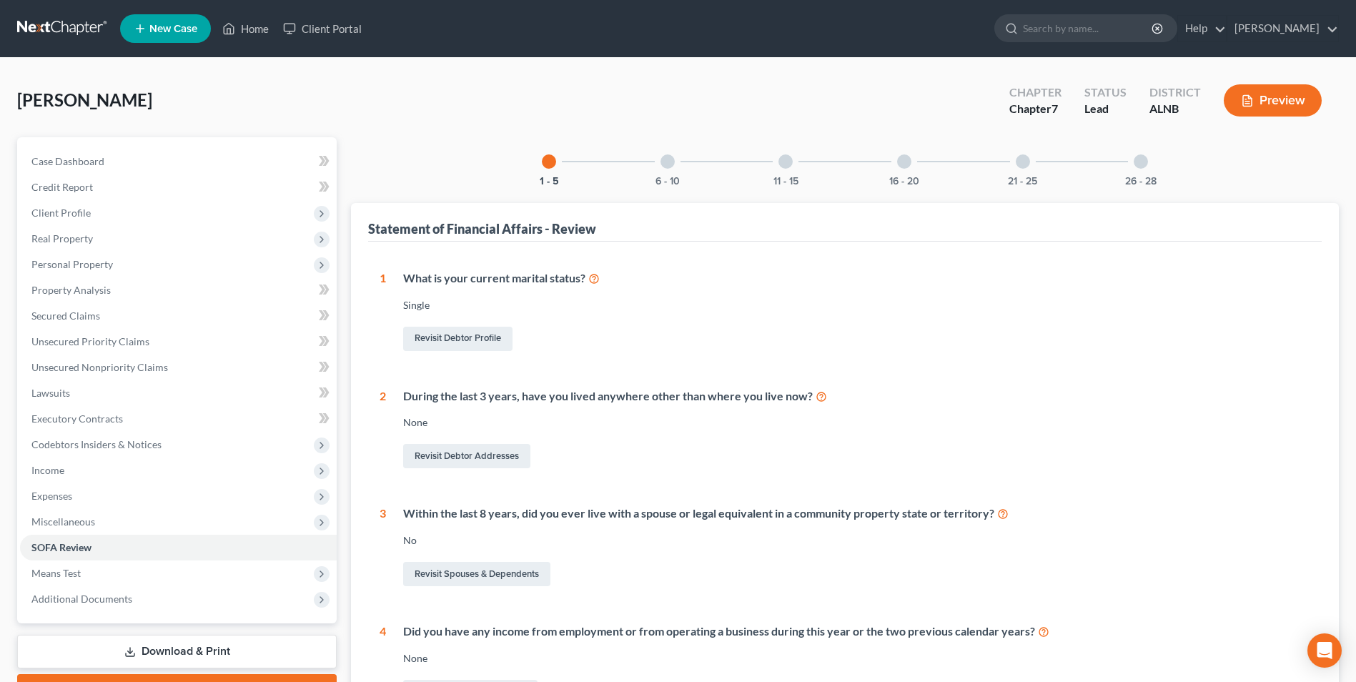
click at [668, 159] on div at bounding box center [668, 161] width 14 height 14
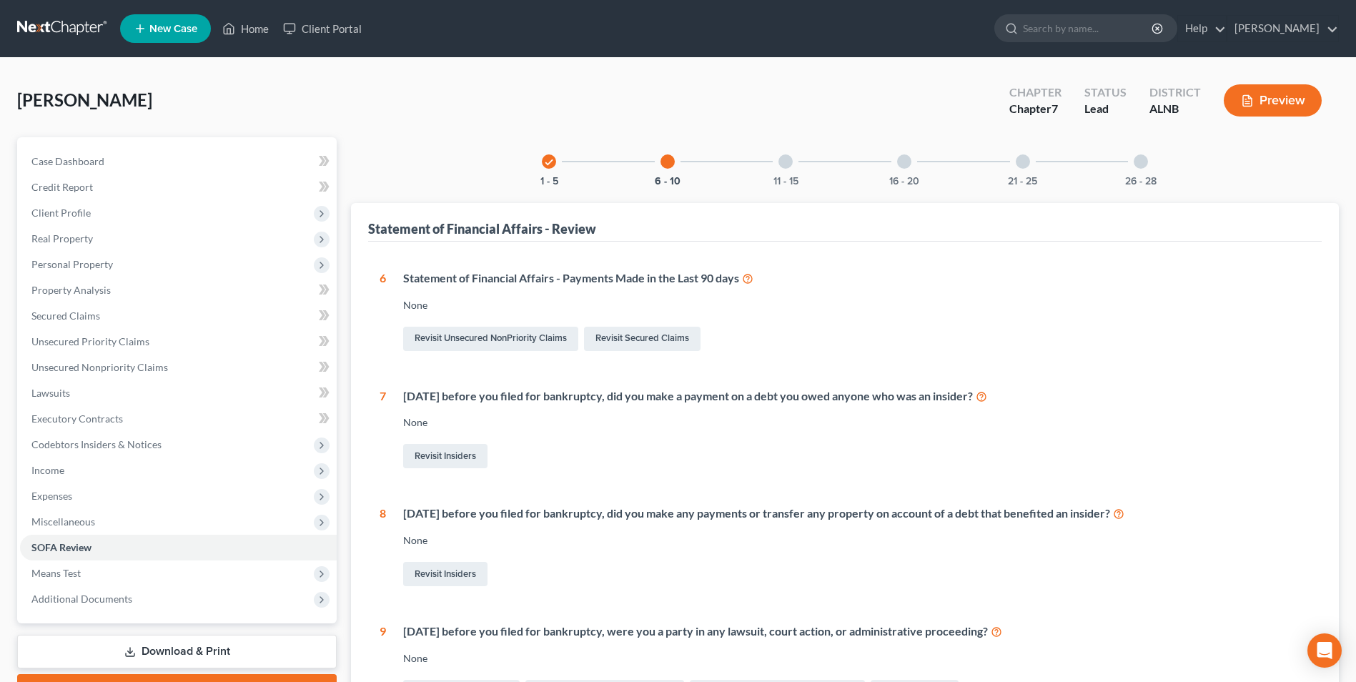
click at [786, 161] on div at bounding box center [786, 161] width 14 height 14
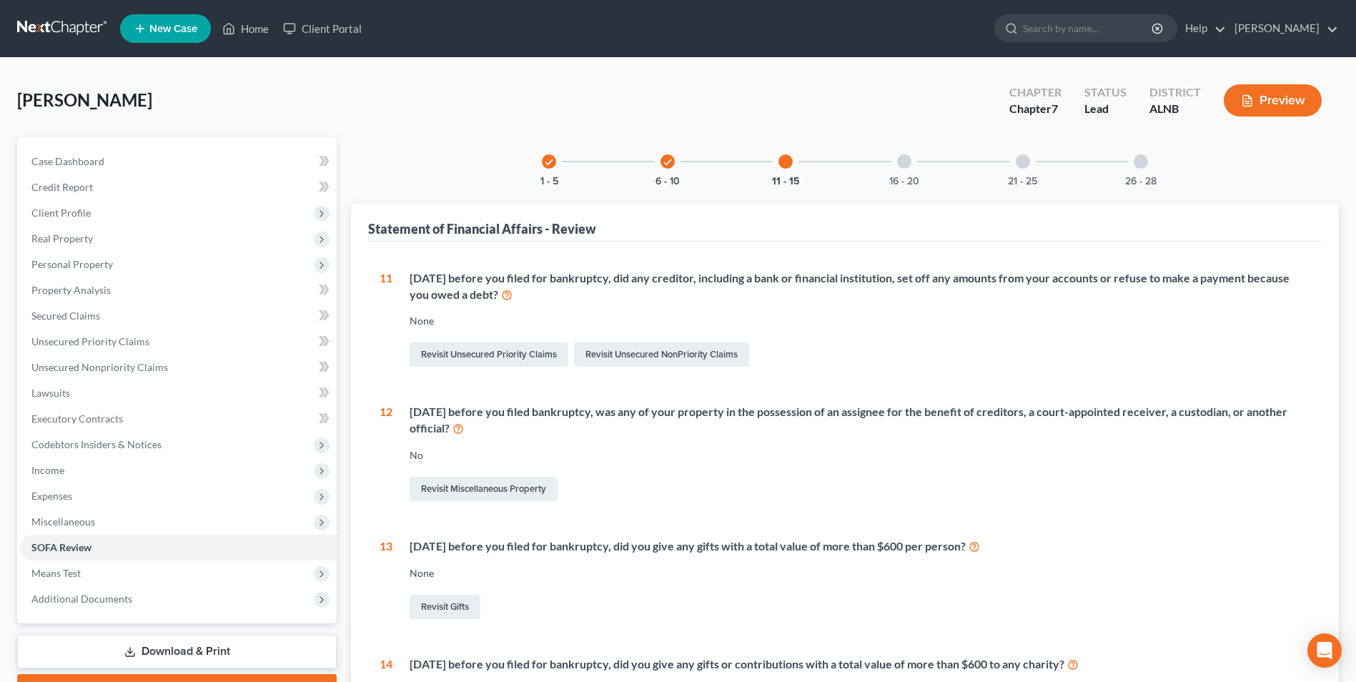
click at [902, 164] on div at bounding box center [904, 161] width 14 height 14
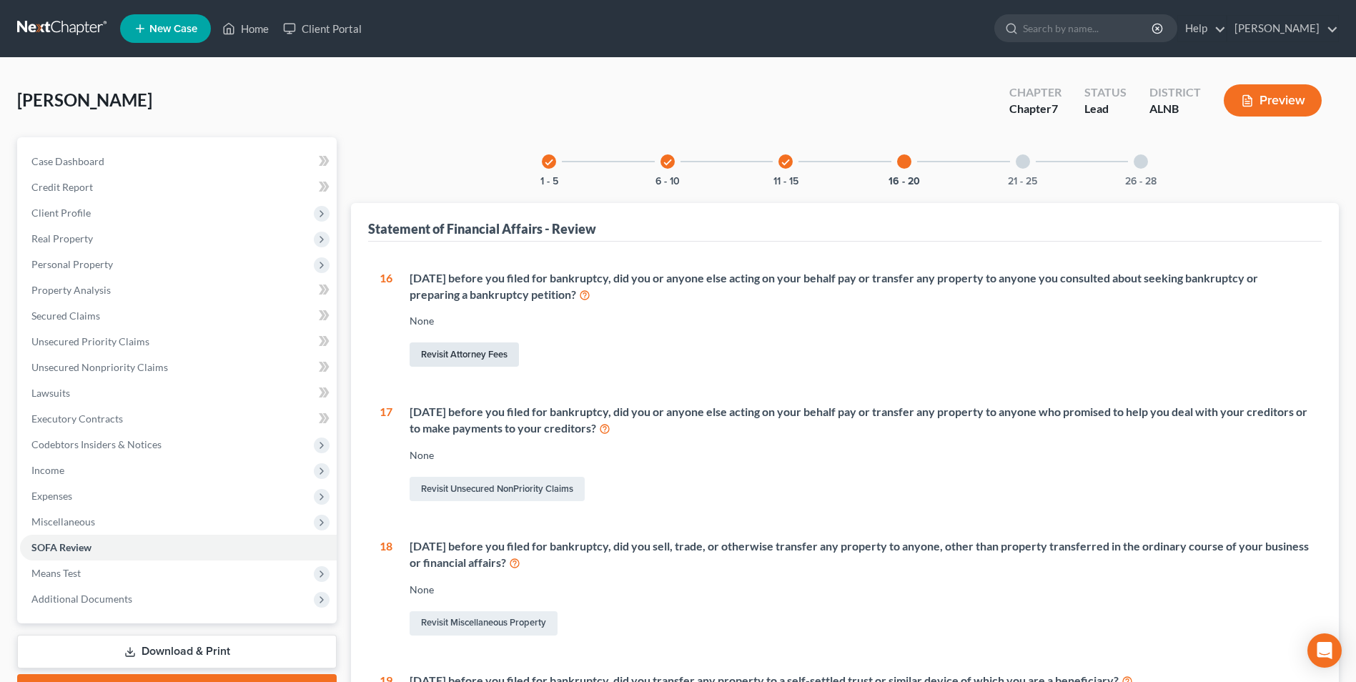
click at [473, 359] on link "Revisit Attorney Fees" at bounding box center [464, 354] width 109 height 24
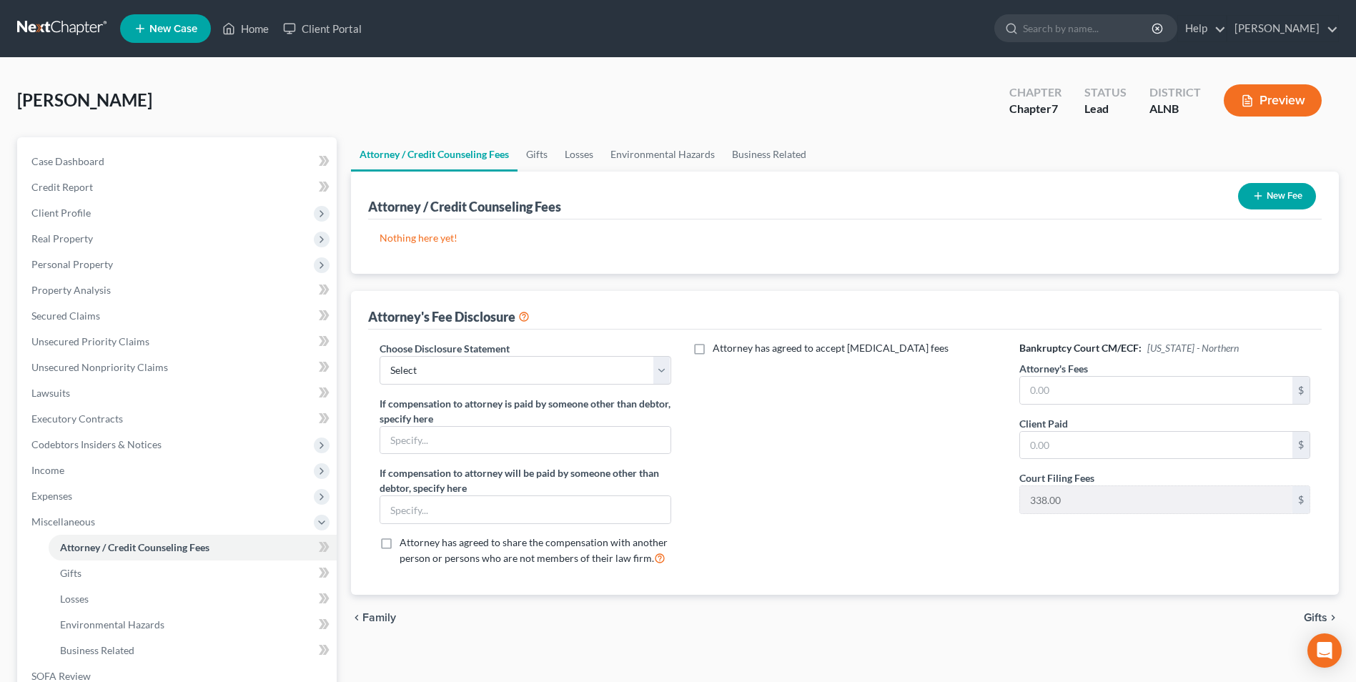
click at [1286, 191] on button "New Fee" at bounding box center [1277, 196] width 78 height 26
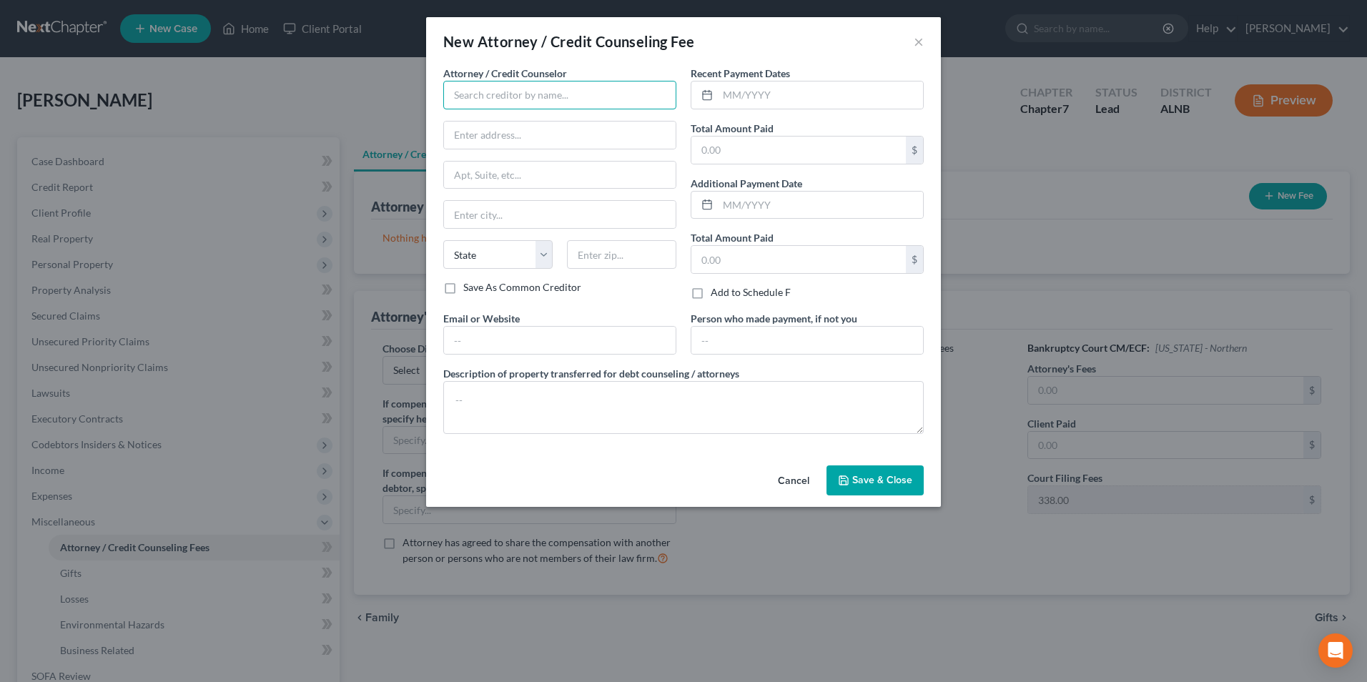
click at [443, 104] on input "text" at bounding box center [559, 95] width 233 height 29
type input "[PERSON_NAME]"
type input "."
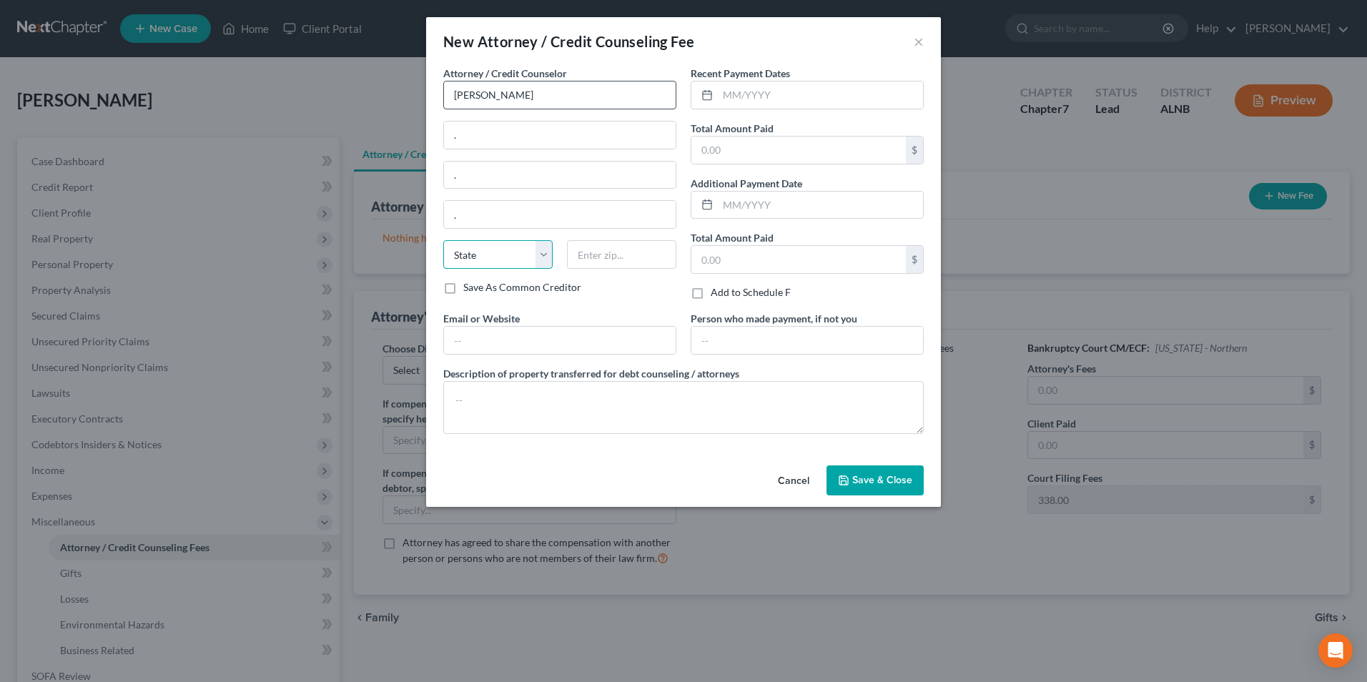
select select "0"
type input "35501"
type input "Jasper"
click at [478, 248] on select "State [US_STATE] AK AR AZ CA CO CT DE DC [GEOGRAPHIC_DATA] [GEOGRAPHIC_DATA] GU…" at bounding box center [497, 254] width 109 height 29
click at [491, 217] on input "Jasper" at bounding box center [560, 214] width 232 height 27
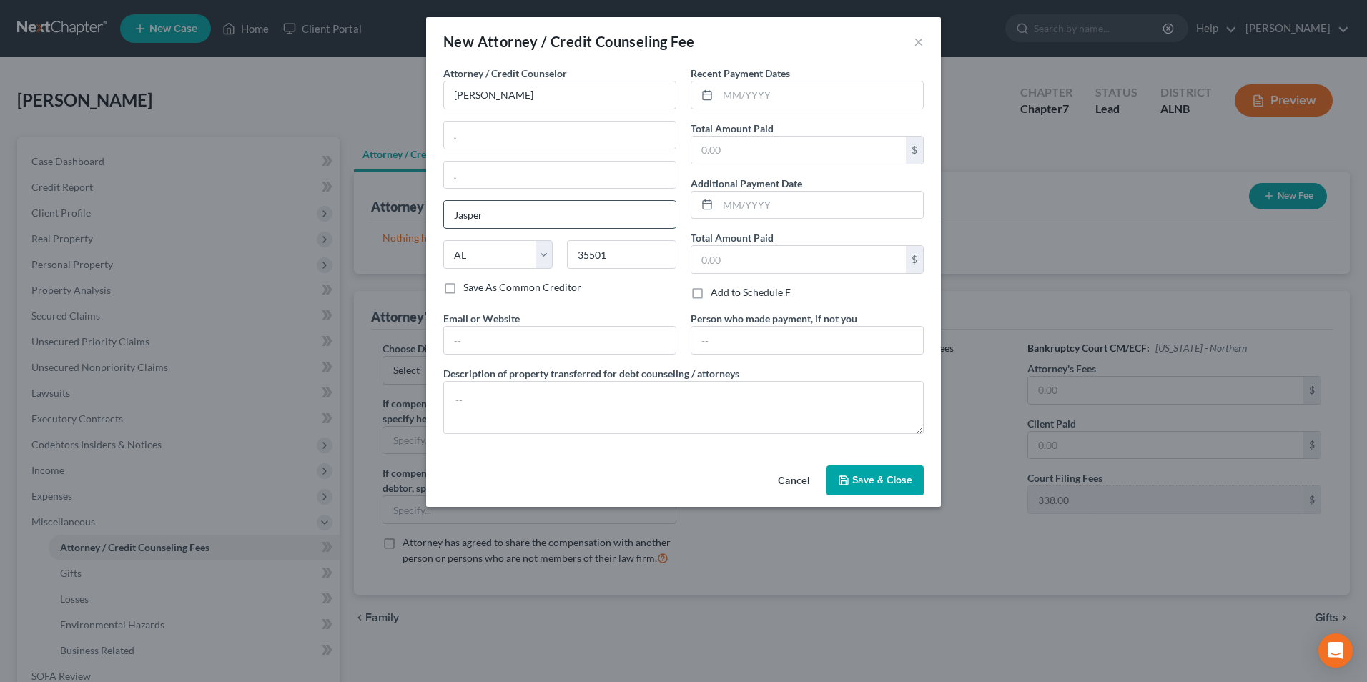
click at [535, 209] on input "Jasper" at bounding box center [560, 214] width 232 height 27
click at [810, 451] on div "Attorney / Credit Counselor * [PERSON_NAME] . . Jasper State [US_STATE] AK AR A…" at bounding box center [683, 263] width 515 height 394
click at [779, 99] on input "text" at bounding box center [820, 95] width 205 height 27
type input "10/25"
click at [735, 152] on input "text" at bounding box center [798, 150] width 214 height 27
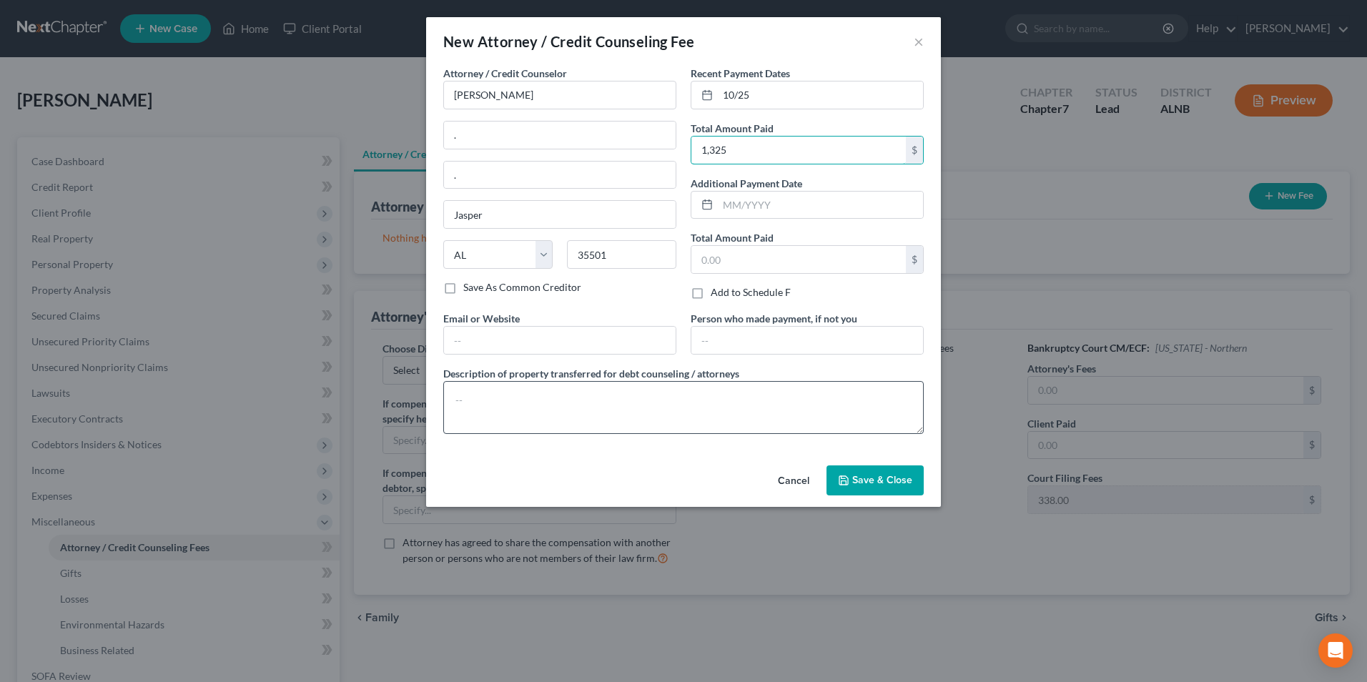
type input "1,325"
click at [444, 430] on textarea at bounding box center [683, 407] width 480 height 53
type textarea "atty. fee pmt."
click at [893, 489] on button "Save & Close" at bounding box center [874, 480] width 97 height 30
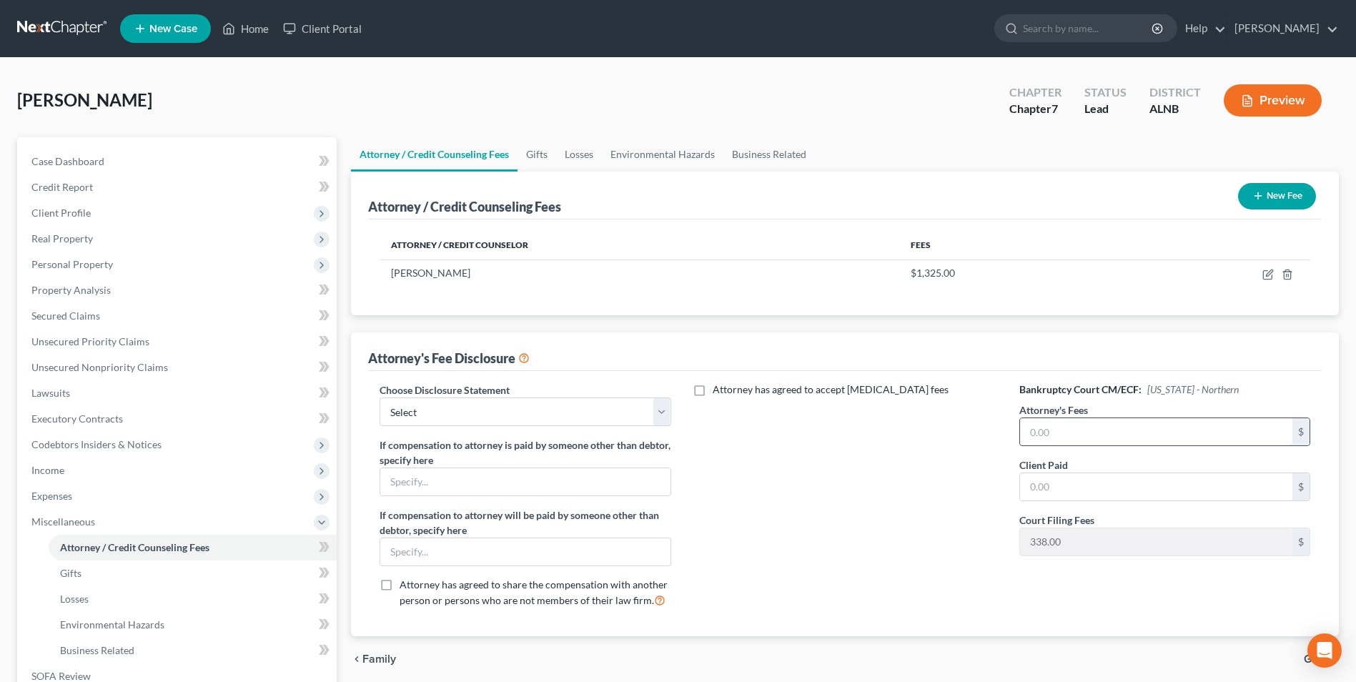
click at [1074, 433] on input "text" at bounding box center [1156, 431] width 272 height 27
type input "1,325"
click at [1076, 489] on input "text" at bounding box center [1156, 486] width 272 height 27
type input "1,325"
click at [475, 414] on select "Select ." at bounding box center [525, 411] width 291 height 29
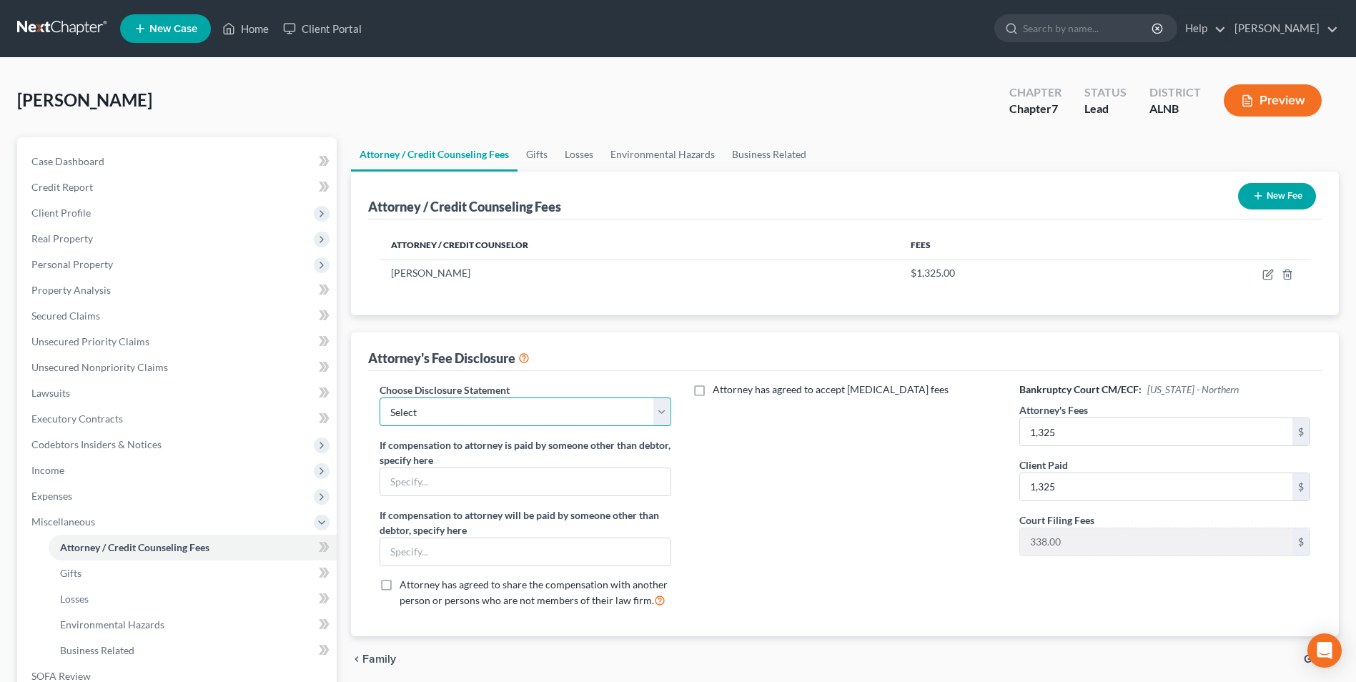
select select "0"
click at [380, 397] on select "Select ." at bounding box center [525, 411] width 291 height 29
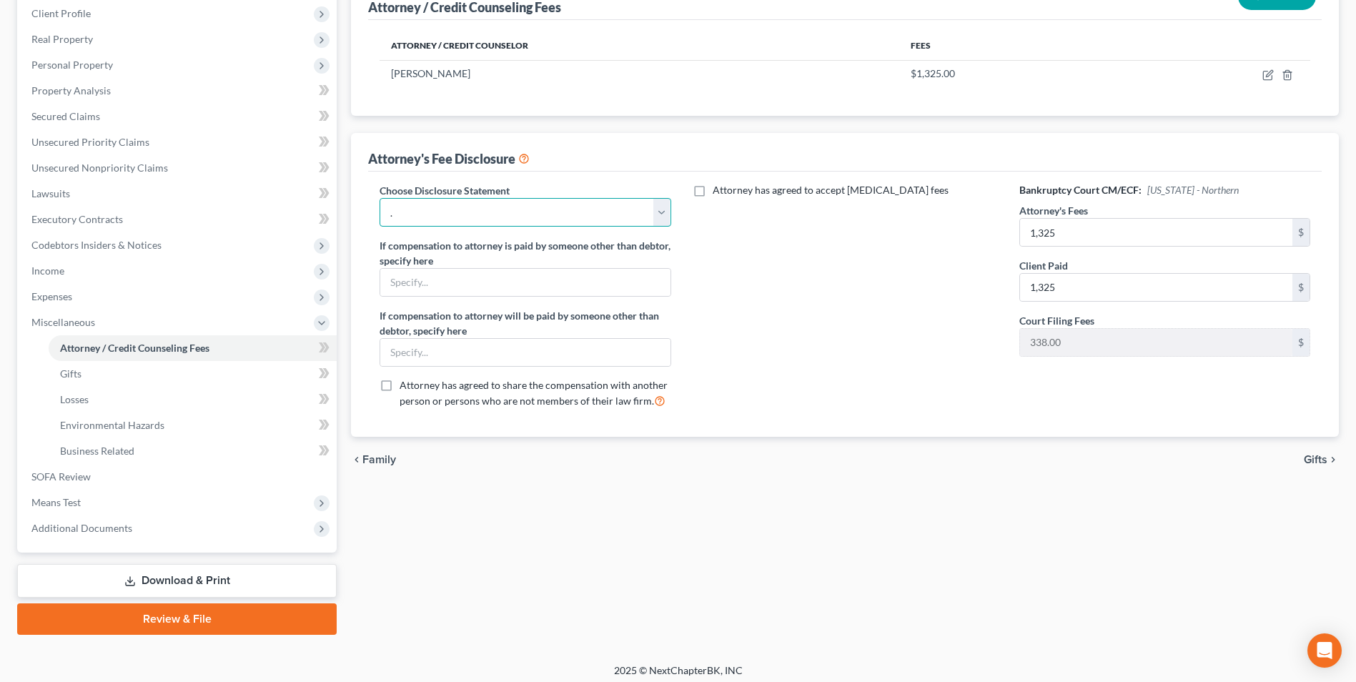
scroll to position [207, 0]
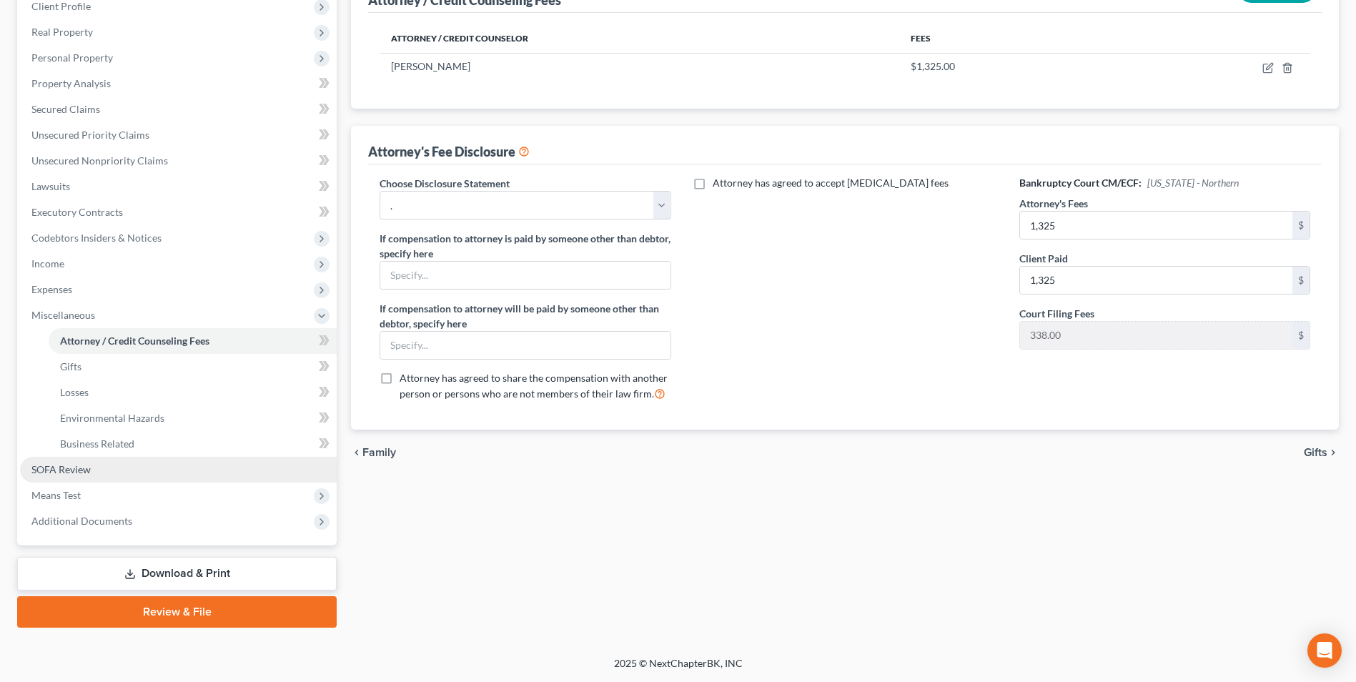
click at [74, 465] on span "SOFA Review" at bounding box center [60, 469] width 59 height 12
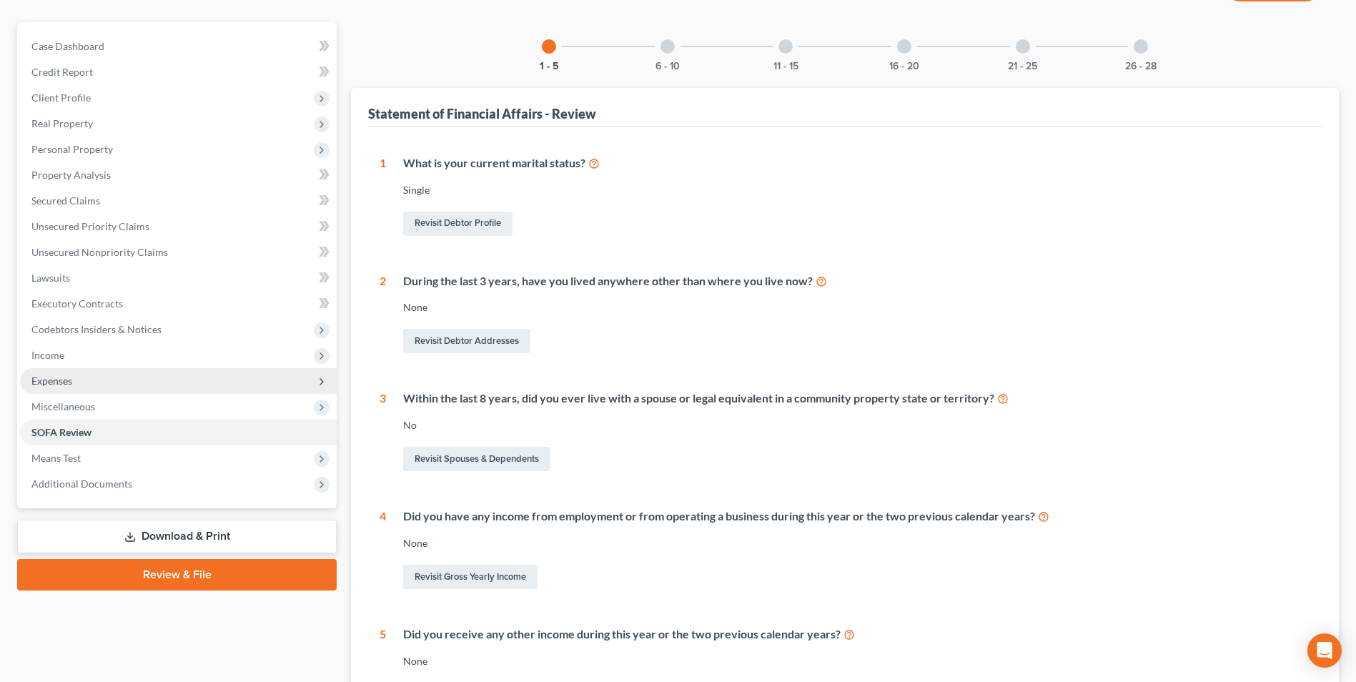
scroll to position [295, 0]
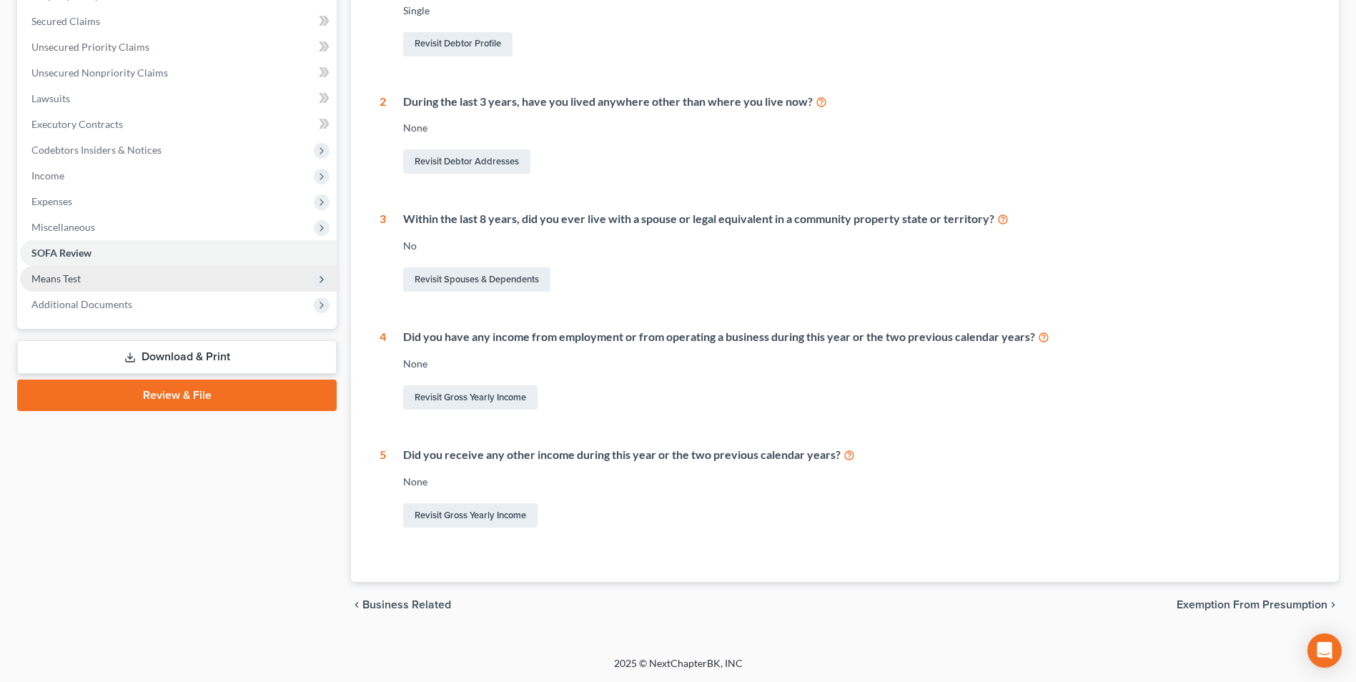
click at [64, 277] on span "Means Test" at bounding box center [55, 278] width 49 height 12
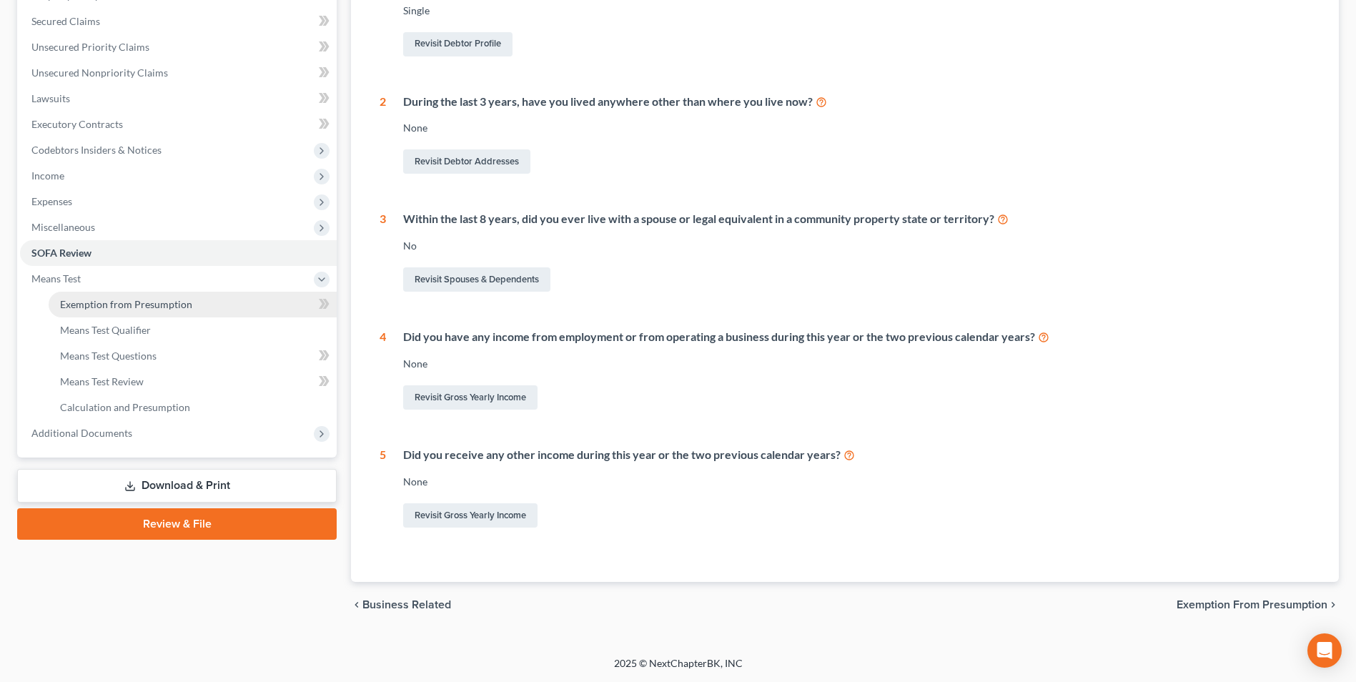
click at [131, 309] on span "Exemption from Presumption" at bounding box center [126, 304] width 132 height 12
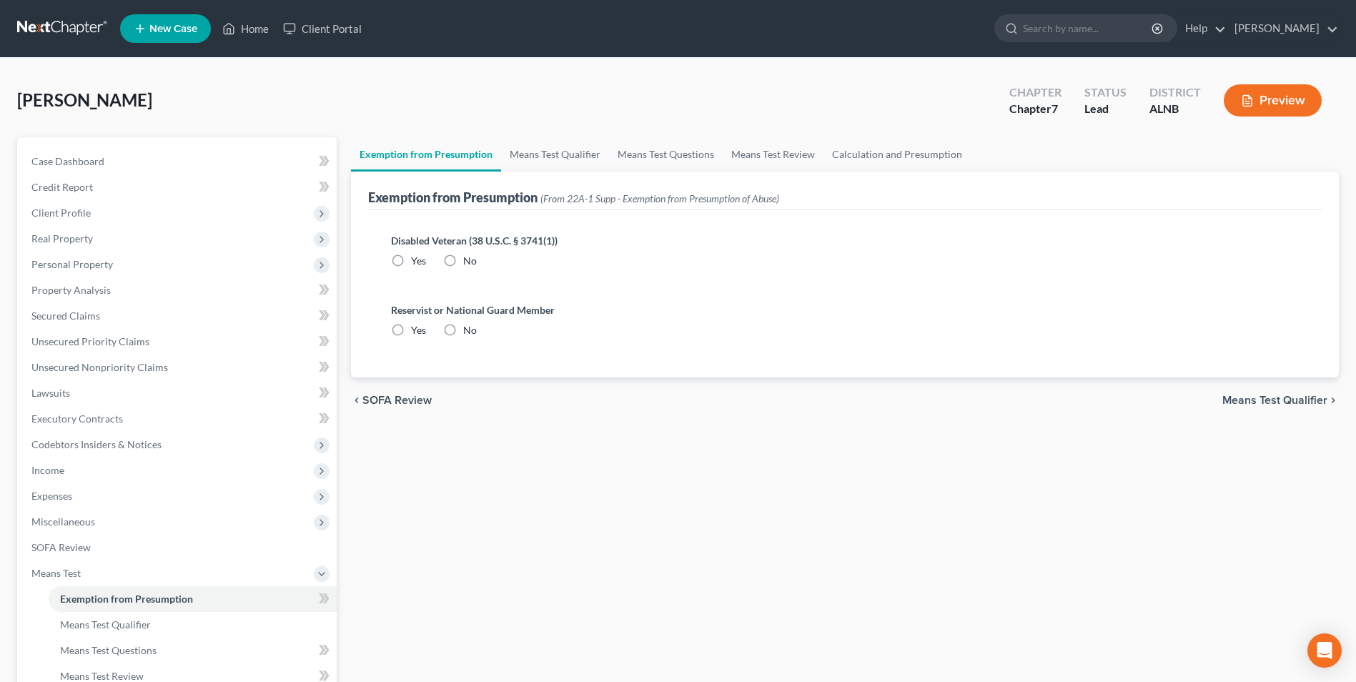
click at [463, 257] on label "No" at bounding box center [470, 261] width 14 height 14
click at [469, 257] on input "No" at bounding box center [473, 258] width 9 height 9
radio input "true"
drag, startPoint x: 451, startPoint y: 329, endPoint x: 509, endPoint y: 265, distance: 86.0
click at [463, 323] on label "No" at bounding box center [470, 330] width 14 height 14
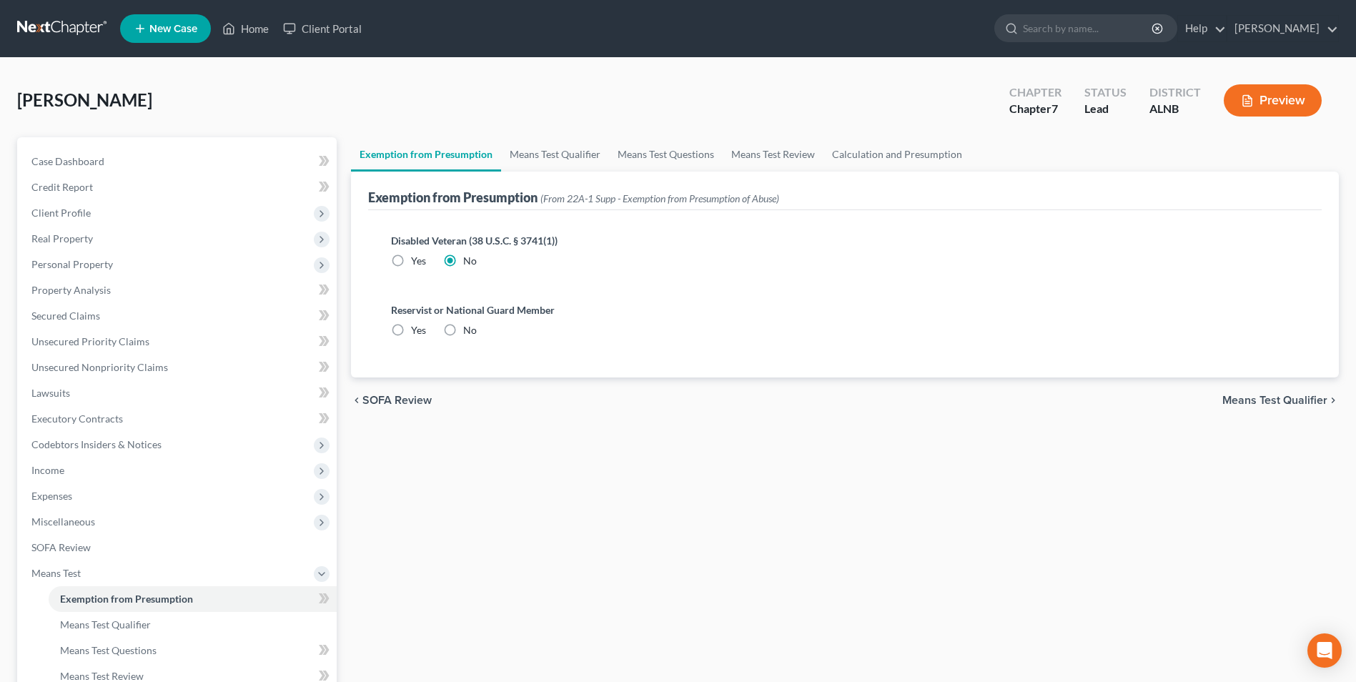
click at [469, 323] on input "No" at bounding box center [473, 327] width 9 height 9
radio input "true"
click at [558, 154] on link "Means Test Qualifier" at bounding box center [555, 154] width 108 height 34
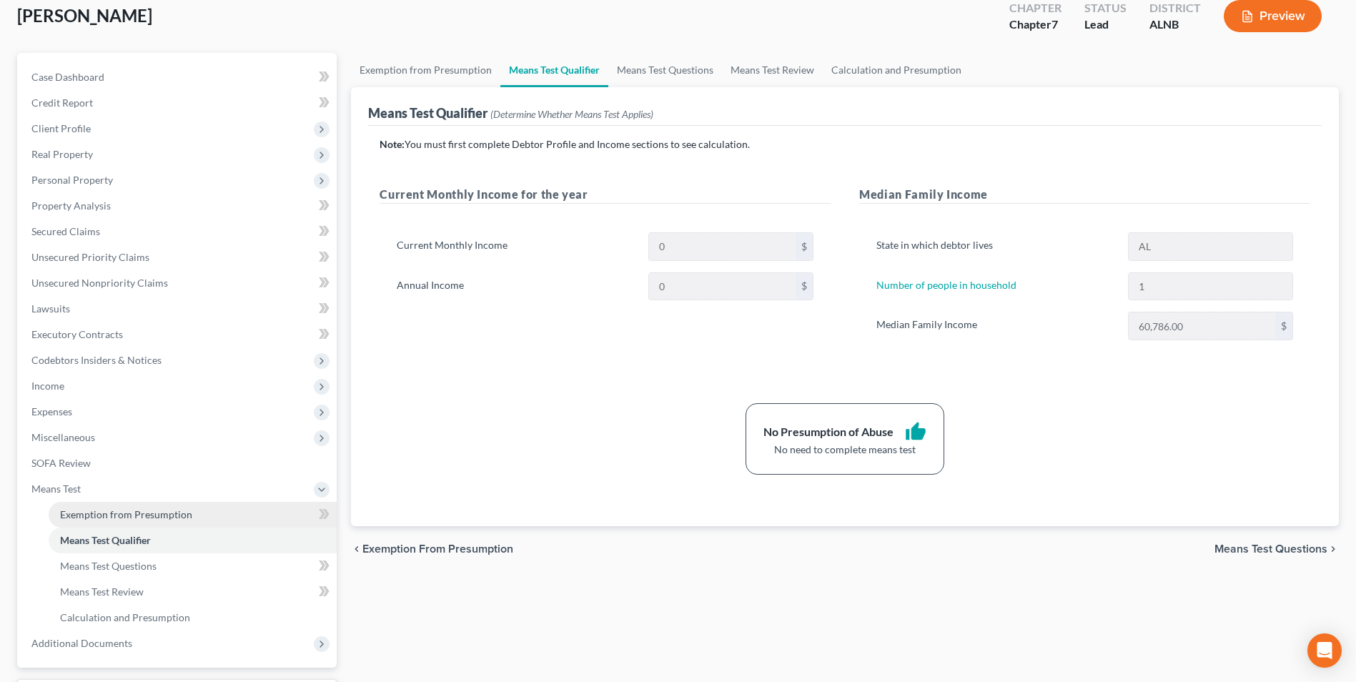
scroll to position [207, 0]
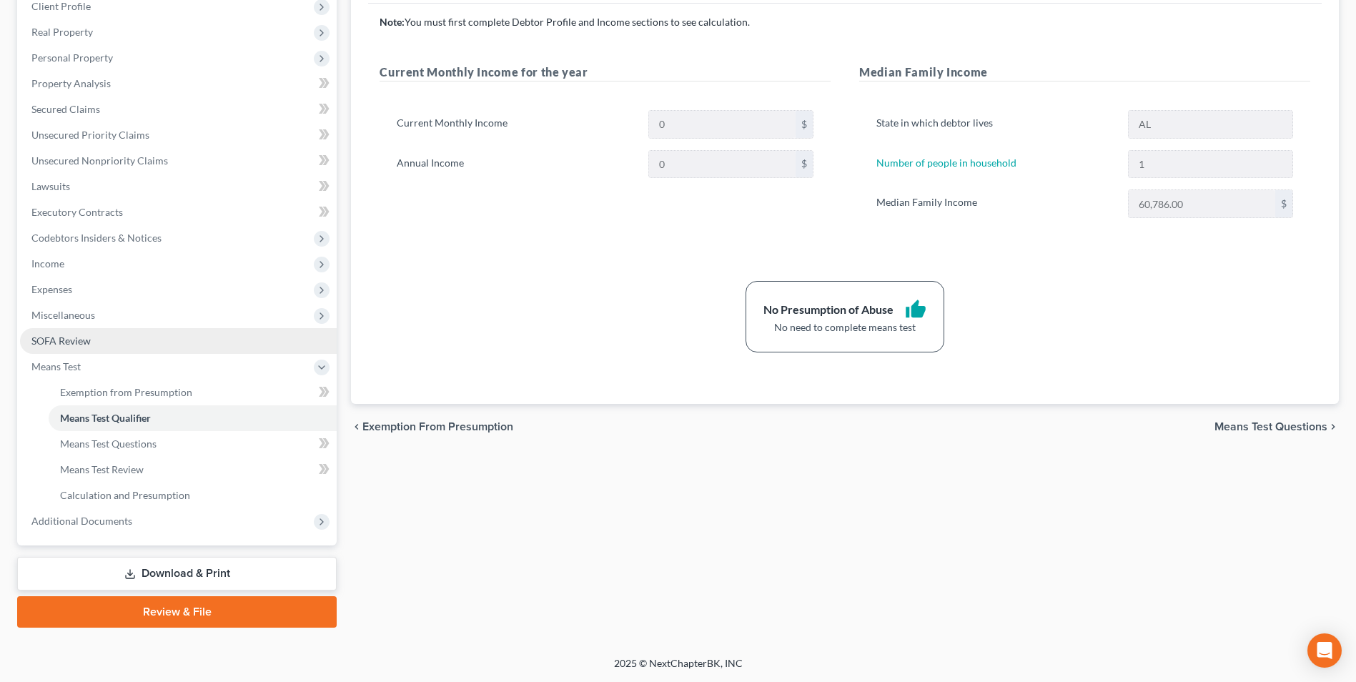
click at [69, 341] on span "SOFA Review" at bounding box center [60, 341] width 59 height 12
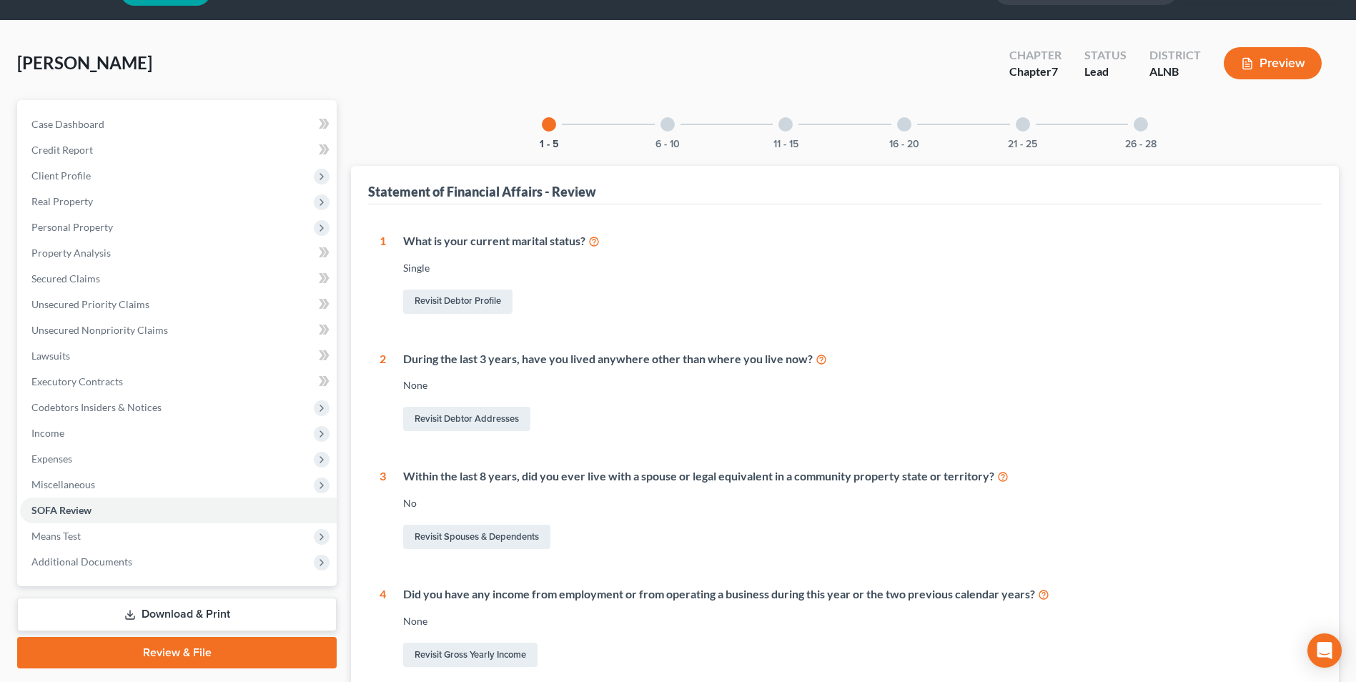
scroll to position [71, 0]
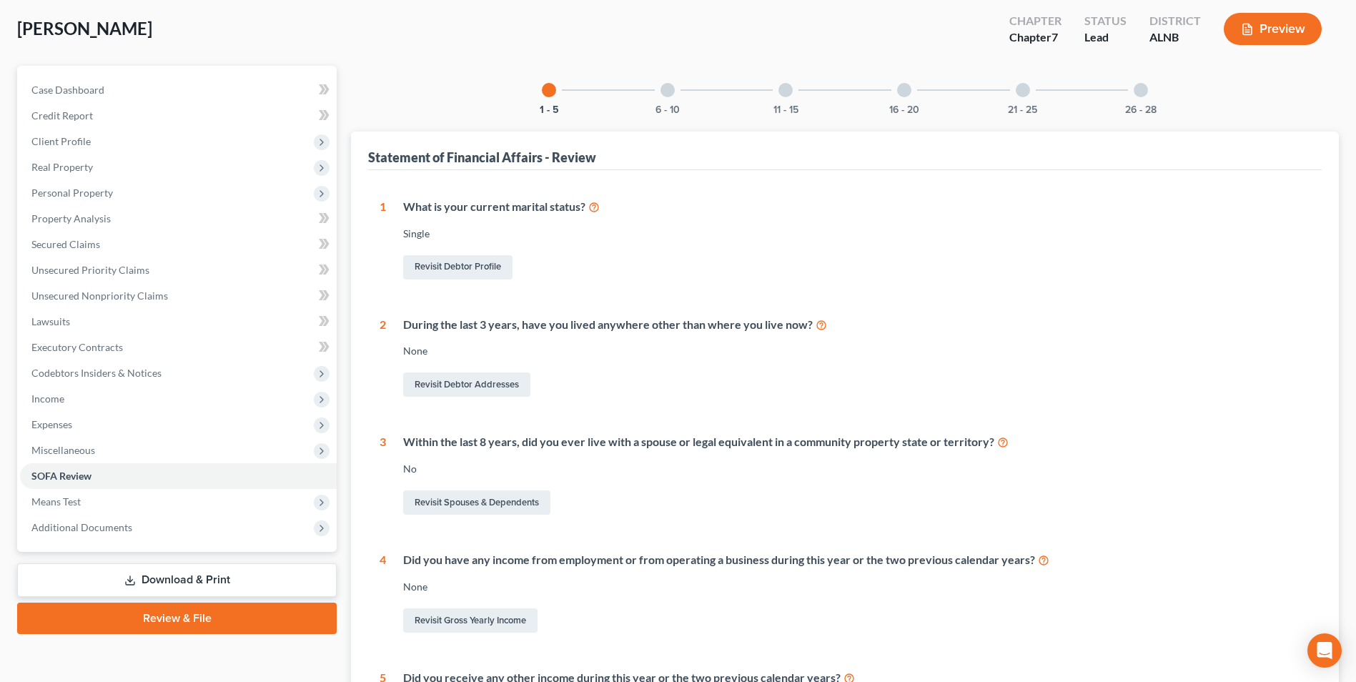
click at [668, 92] on div at bounding box center [668, 90] width 14 height 14
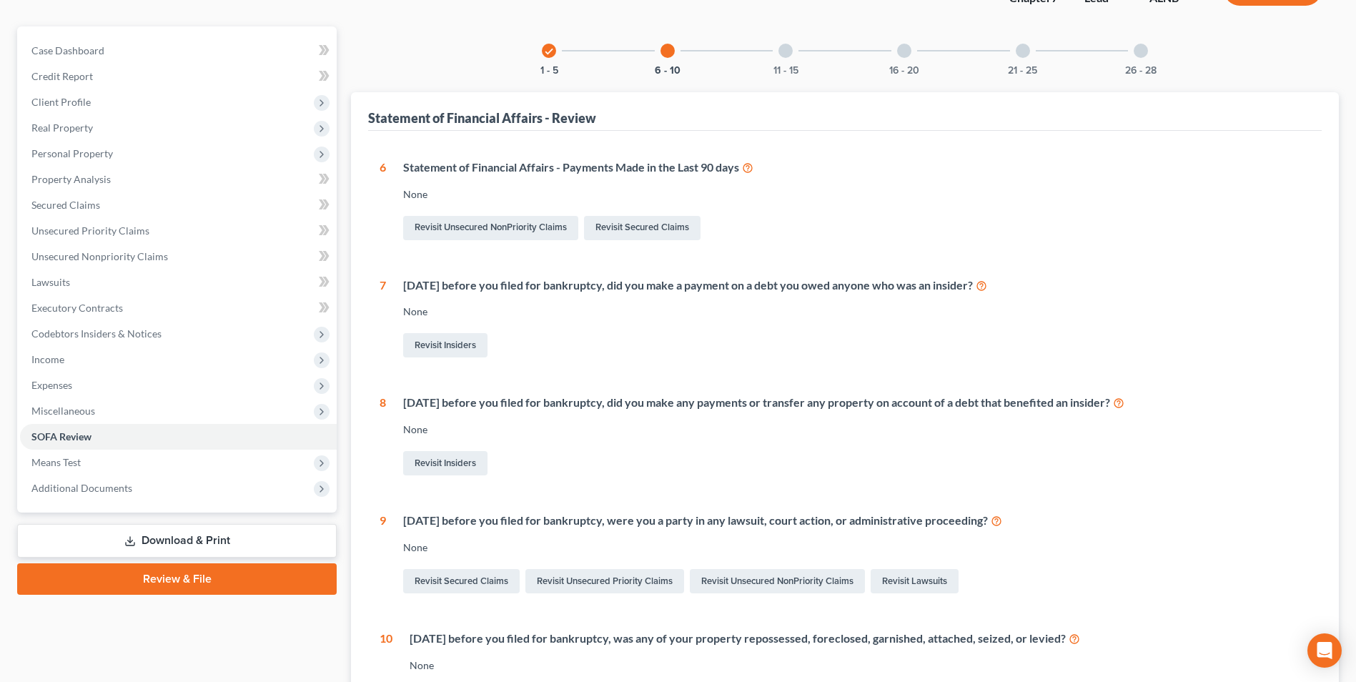
scroll to position [80, 0]
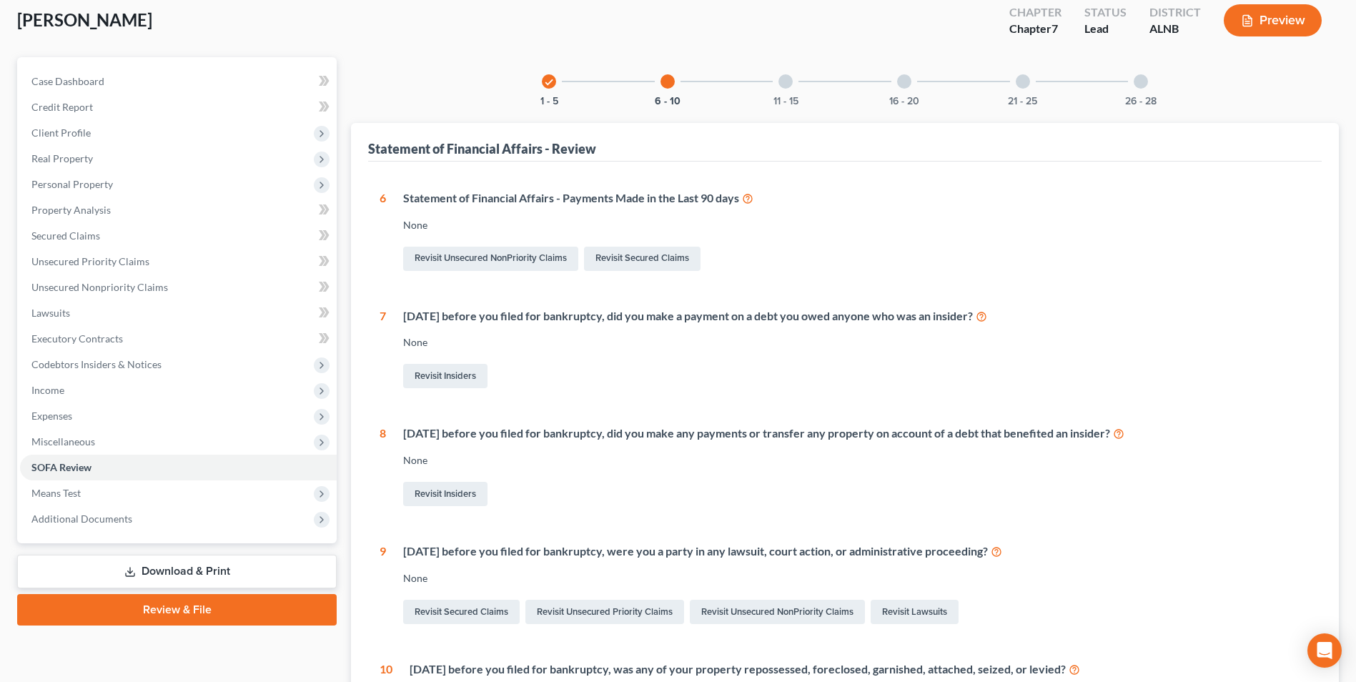
click at [786, 82] on div at bounding box center [786, 81] width 14 height 14
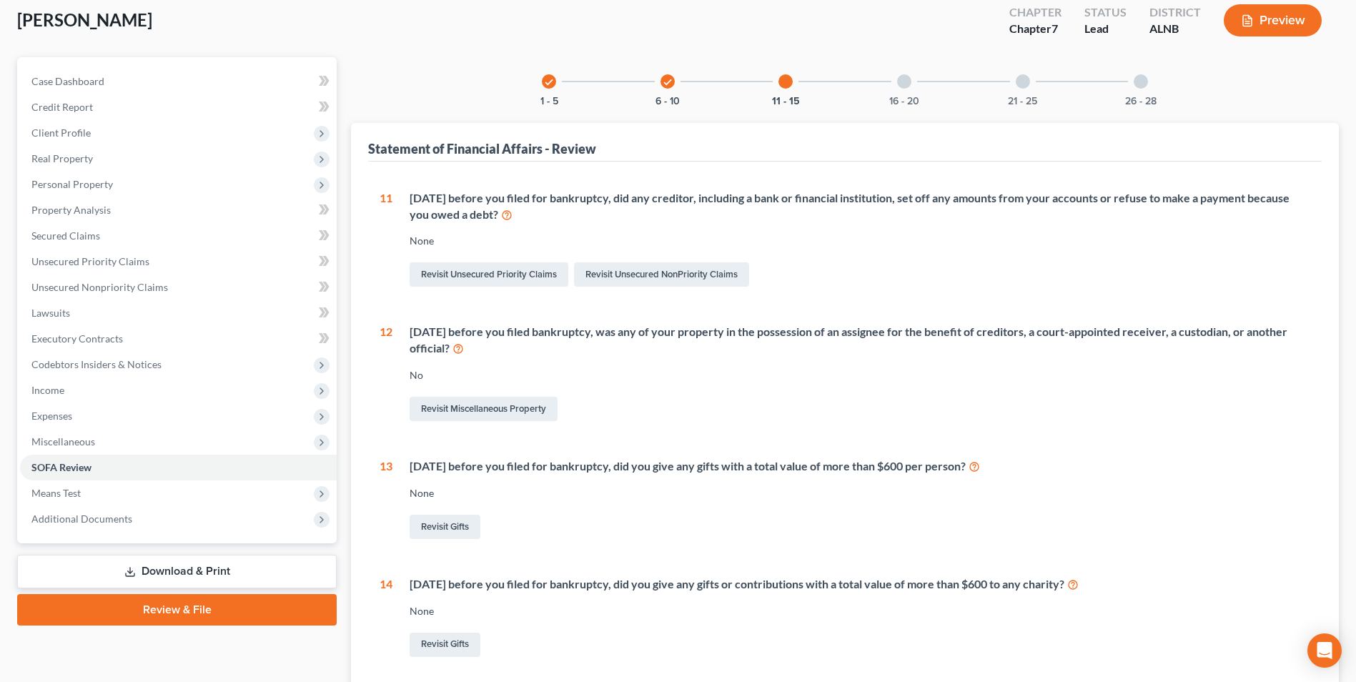
click at [904, 79] on div at bounding box center [904, 81] width 14 height 14
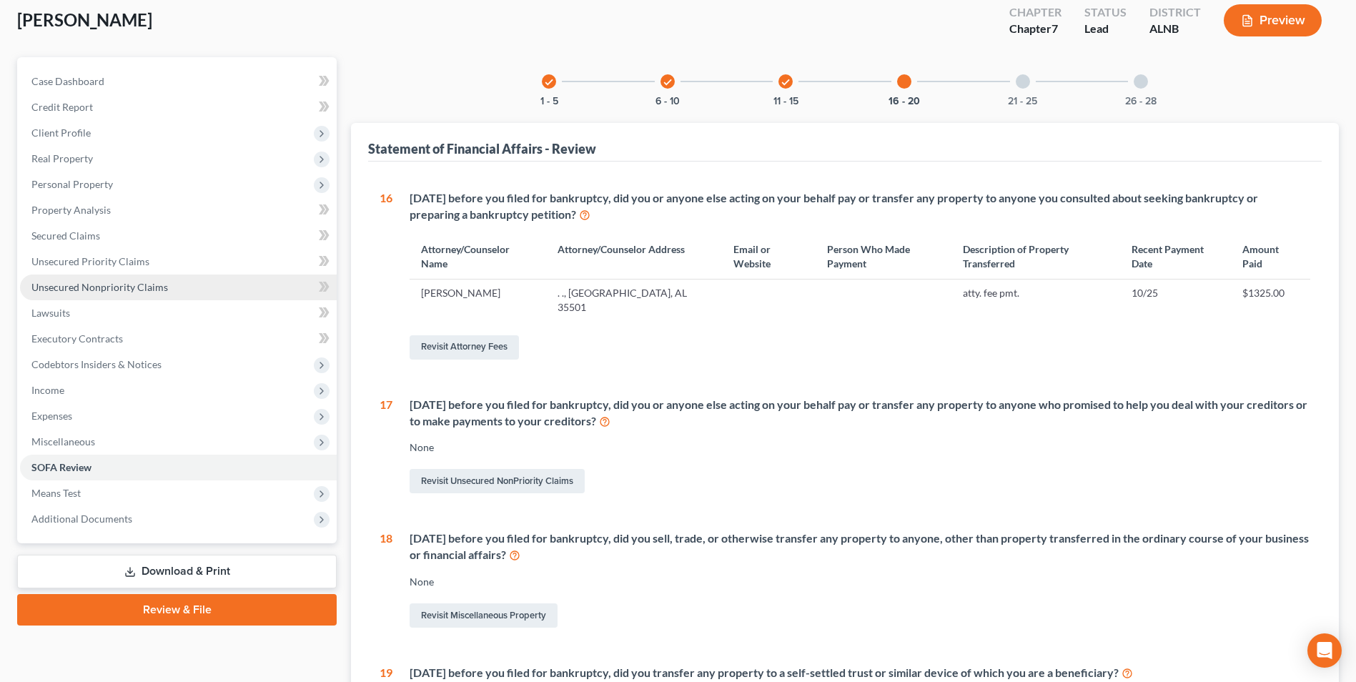
click at [76, 288] on span "Unsecured Nonpriority Claims" at bounding box center [99, 287] width 137 height 12
